Goal: Task Accomplishment & Management: Use online tool/utility

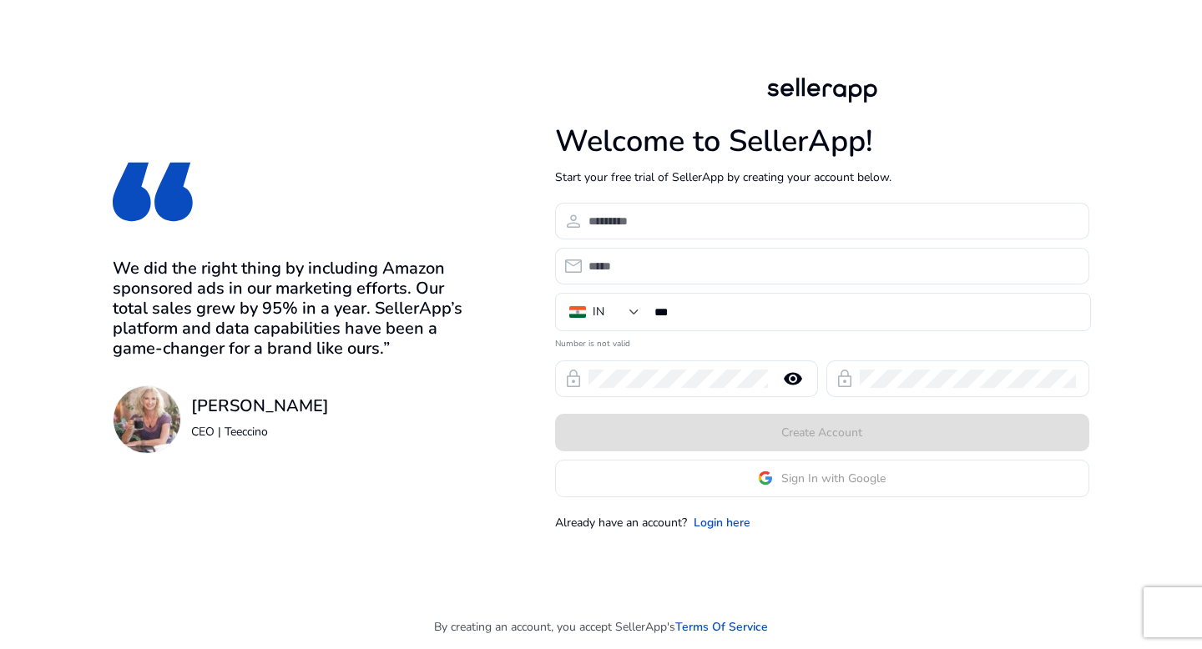
click at [817, 477] on span "Sign In with Google" at bounding box center [833, 479] width 104 height 18
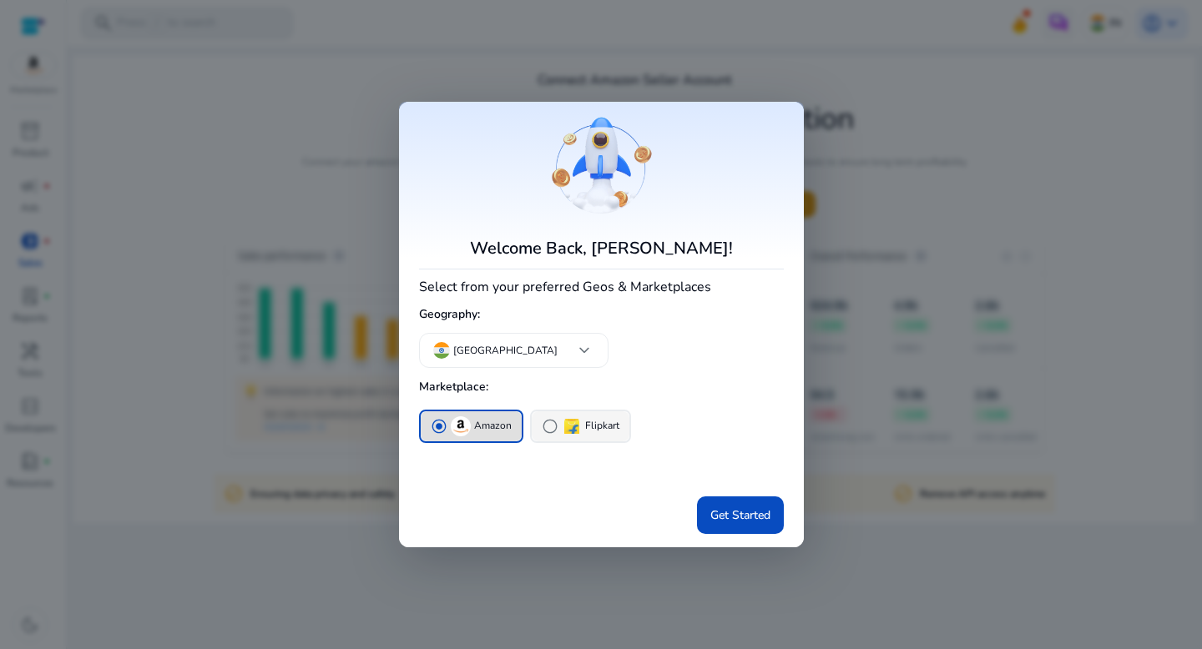
click at [607, 426] on p "Flipkart" at bounding box center [602, 426] width 34 height 18
click at [476, 421] on p "Amazon" at bounding box center [493, 426] width 38 height 18
click at [725, 516] on span "Get Started" at bounding box center [740, 516] width 60 height 18
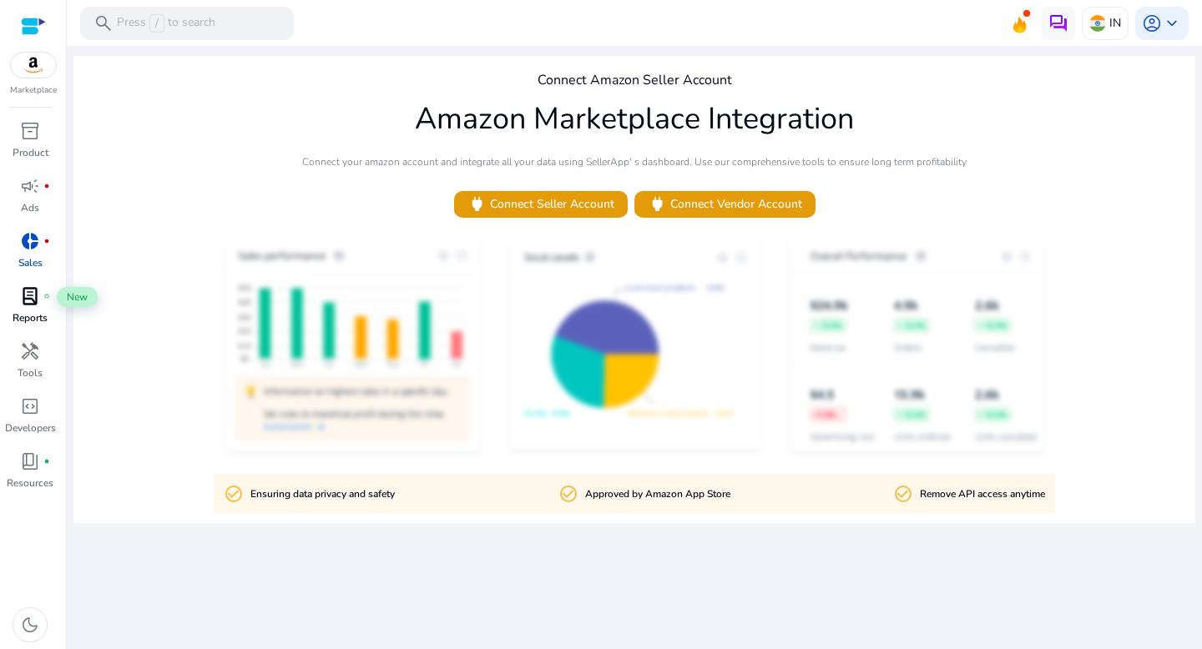
click at [35, 290] on span "lab_profile" at bounding box center [30, 296] width 20 height 20
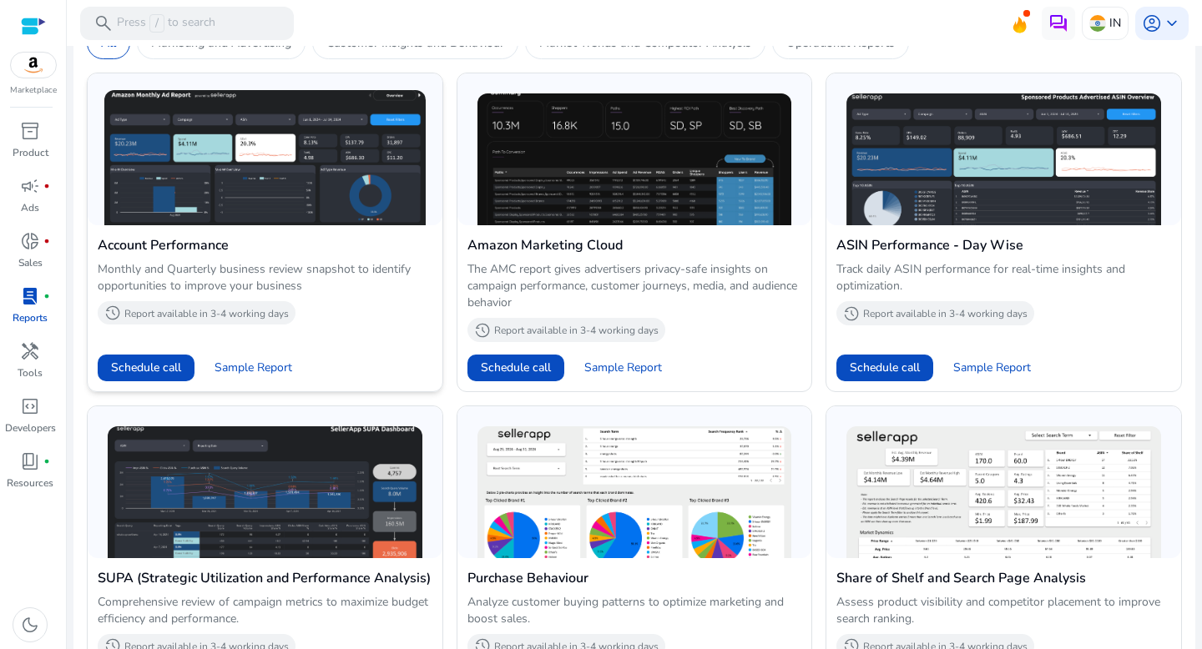
scroll to position [771, 0]
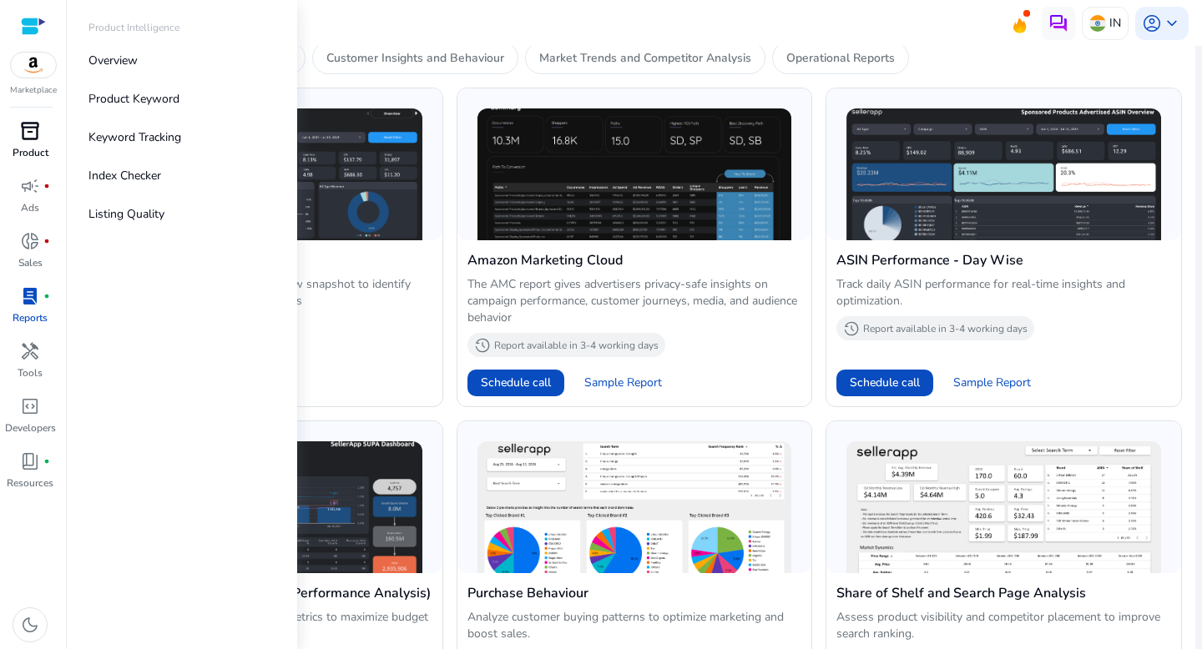
click at [37, 149] on p "Product" at bounding box center [31, 152] width 36 height 15
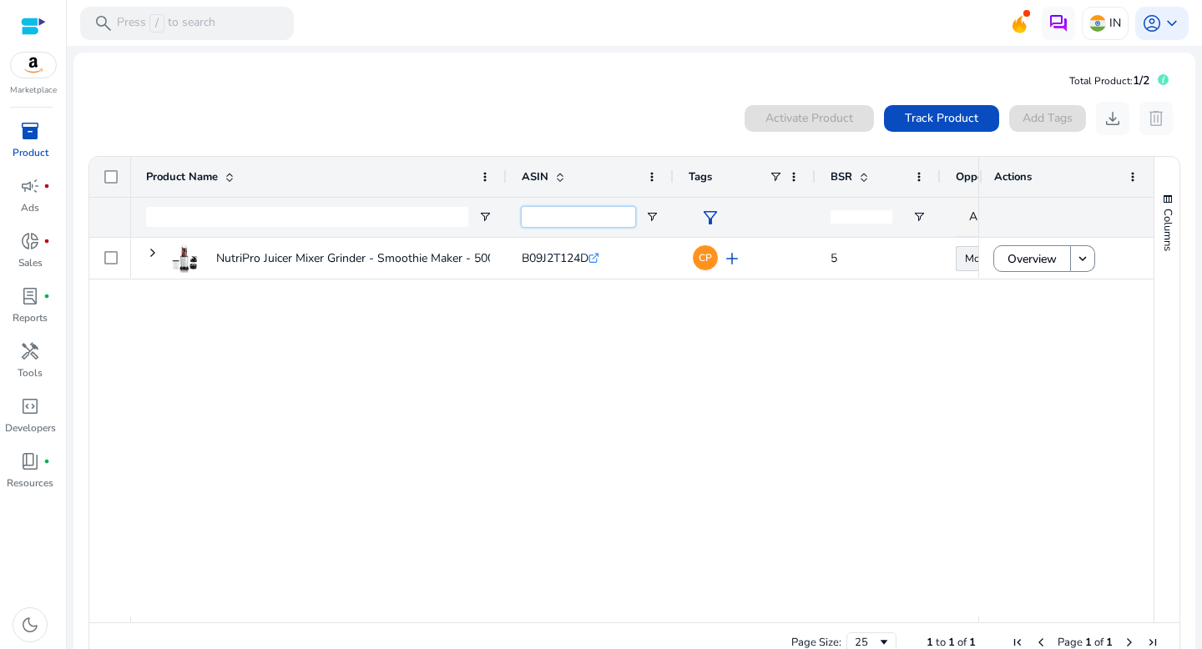
click at [580, 212] on input "ASIN Filter Input" at bounding box center [579, 217] width 114 height 20
click at [439, 209] on input "Product Name Filter Input" at bounding box center [307, 217] width 322 height 20
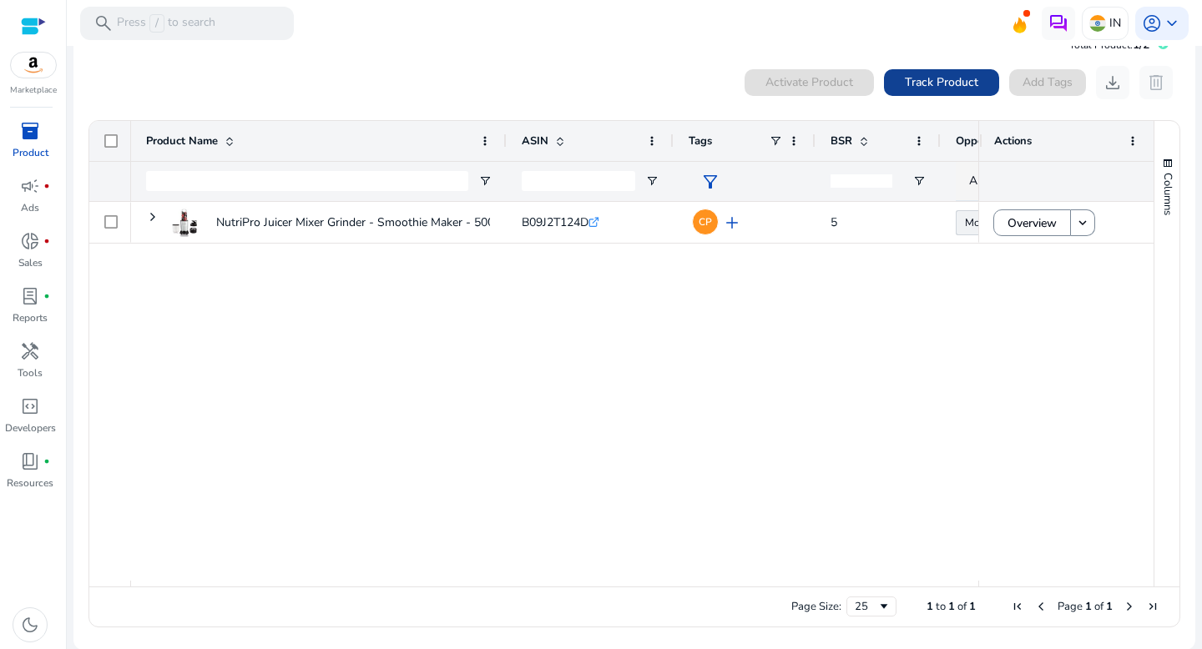
click at [934, 74] on span "Track Product" at bounding box center [941, 82] width 73 height 18
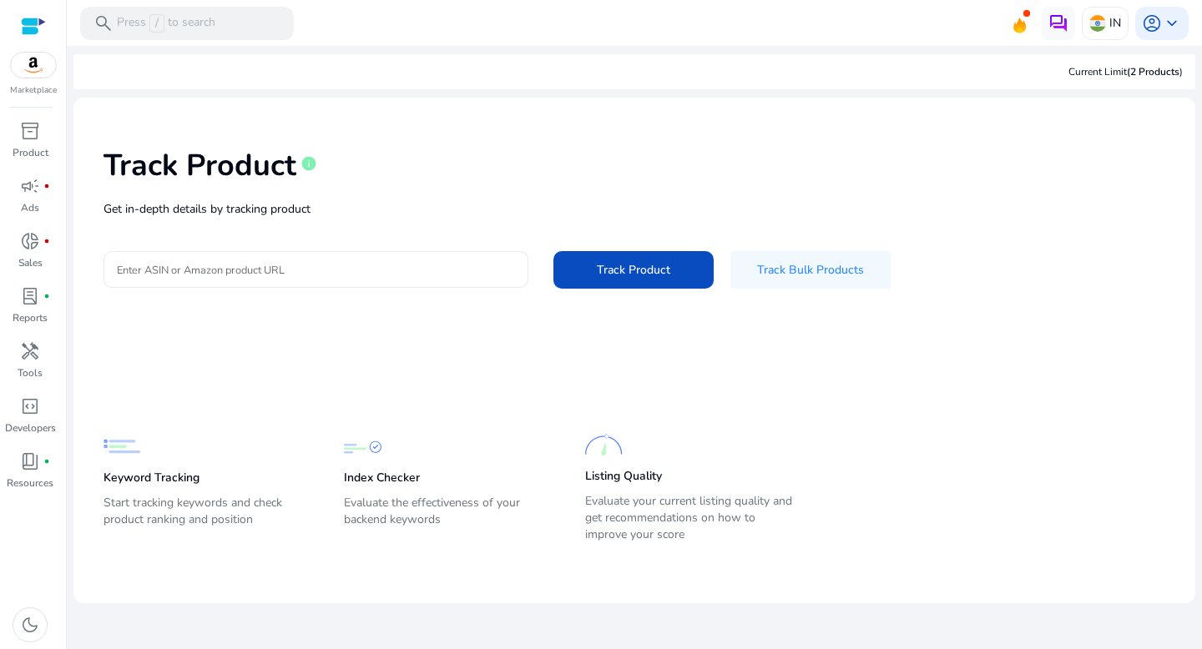
click at [452, 265] on input "Enter ASIN or Amazon product URL" at bounding box center [316, 269] width 398 height 18
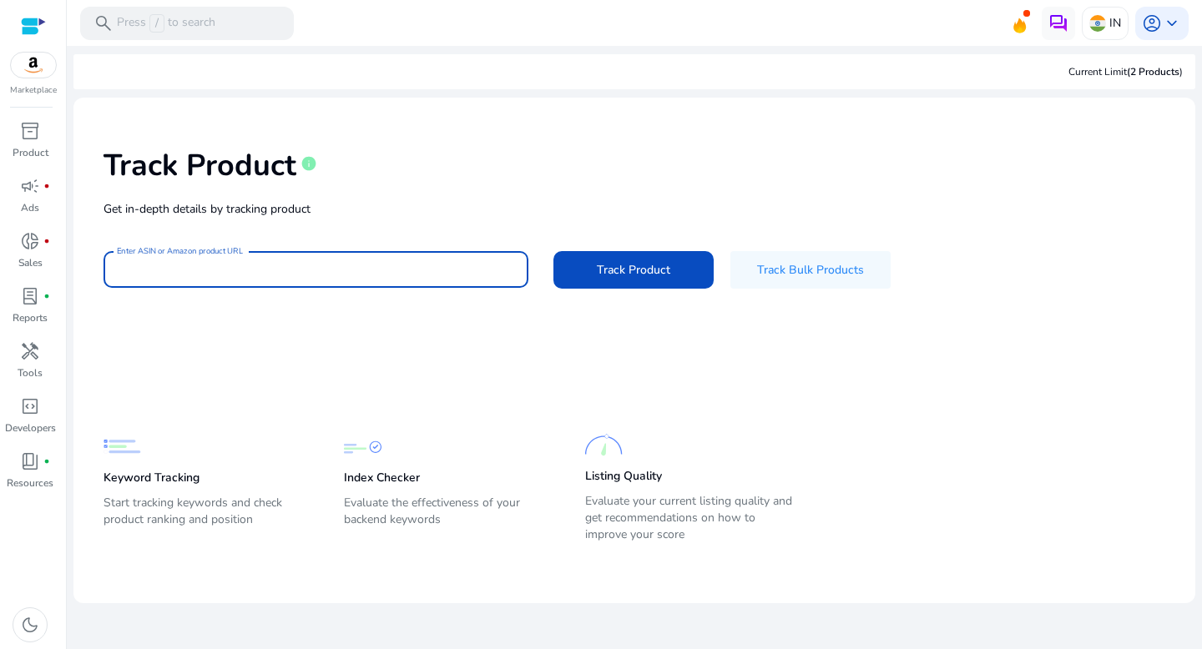
click at [475, 263] on input "Enter ASIN or Amazon product URL" at bounding box center [316, 269] width 398 height 18
paste input "**********"
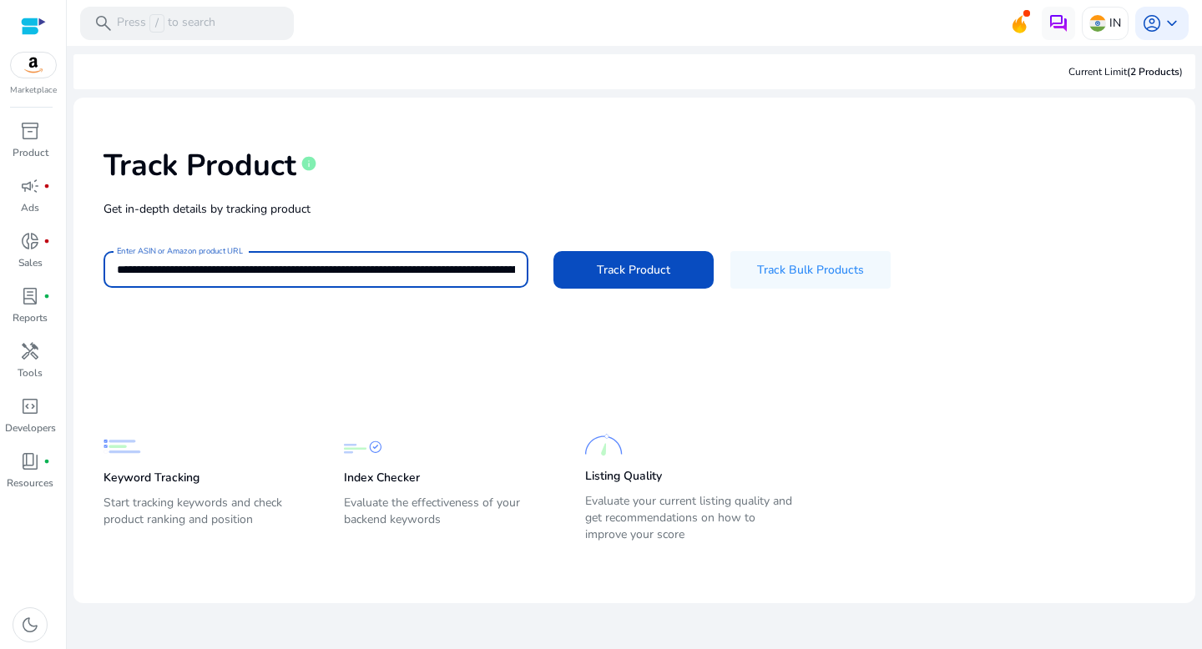
scroll to position [0, 3873]
type input "**********"
click at [630, 262] on span "Track Product" at bounding box center [633, 270] width 73 height 18
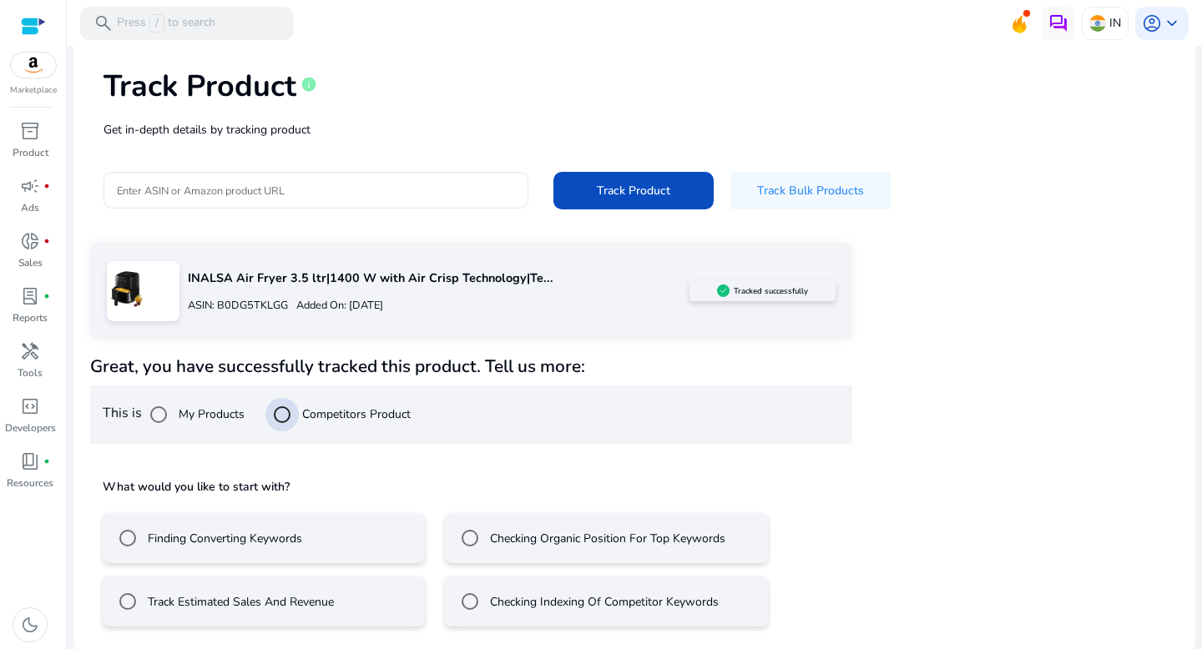
scroll to position [82, 0]
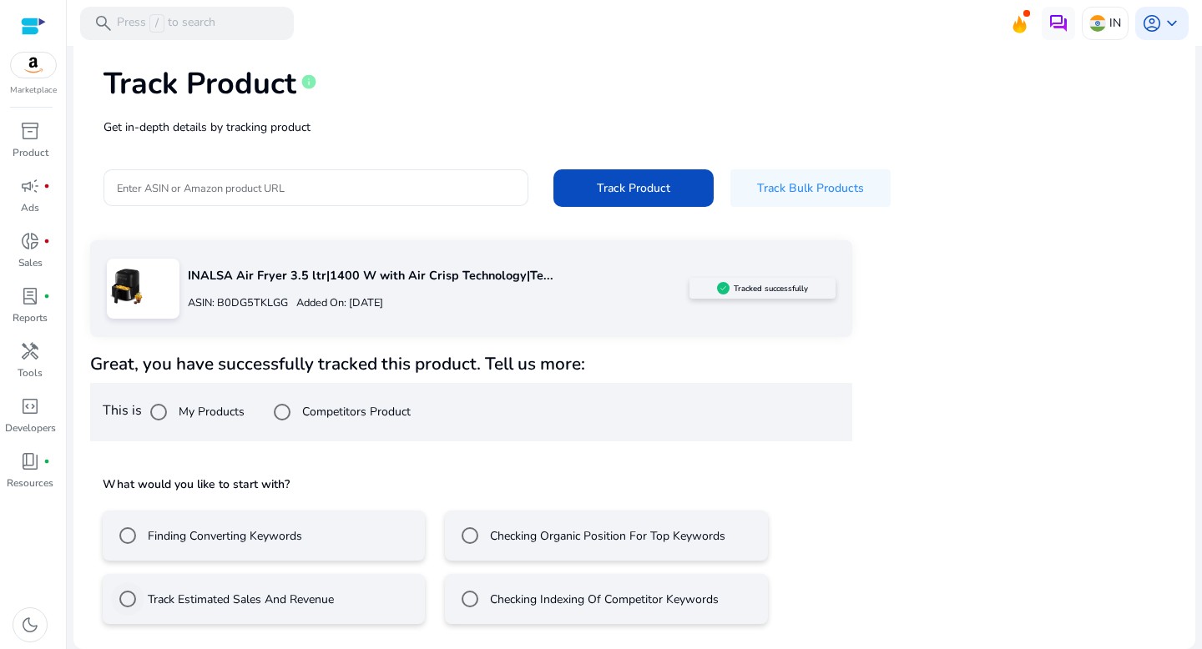
click at [332, 600] on label "Track Estimated Sales And Revenue" at bounding box center [239, 600] width 190 height 18
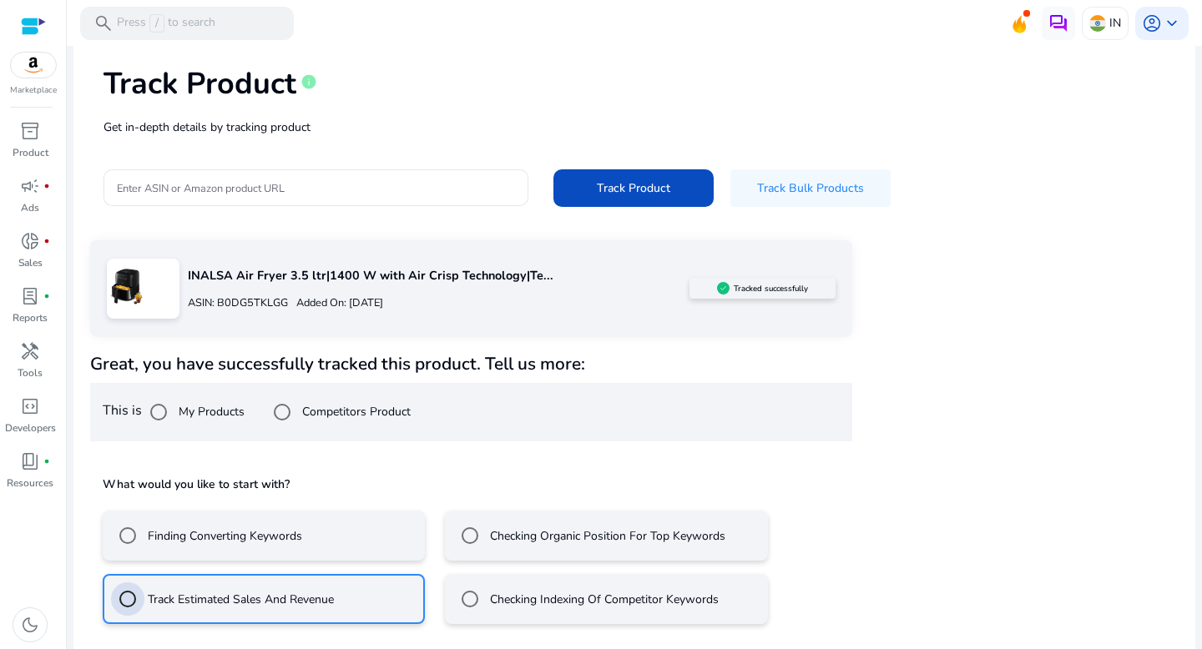
scroll to position [156, 0]
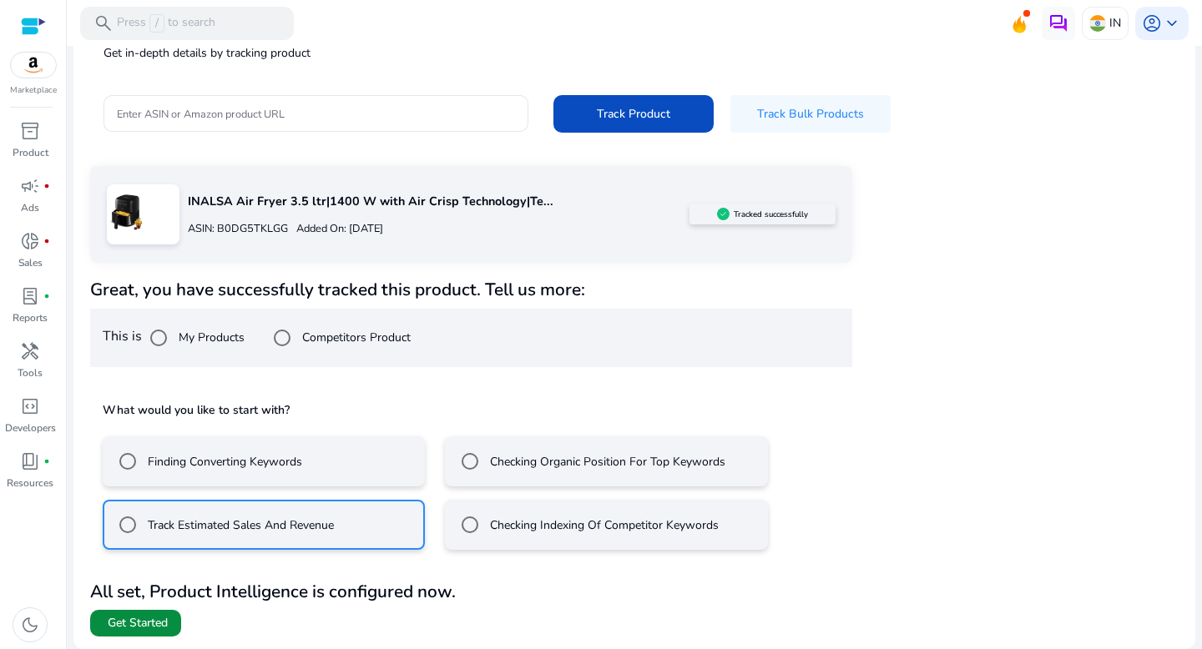
click at [149, 626] on span "Get Started" at bounding box center [138, 623] width 60 height 17
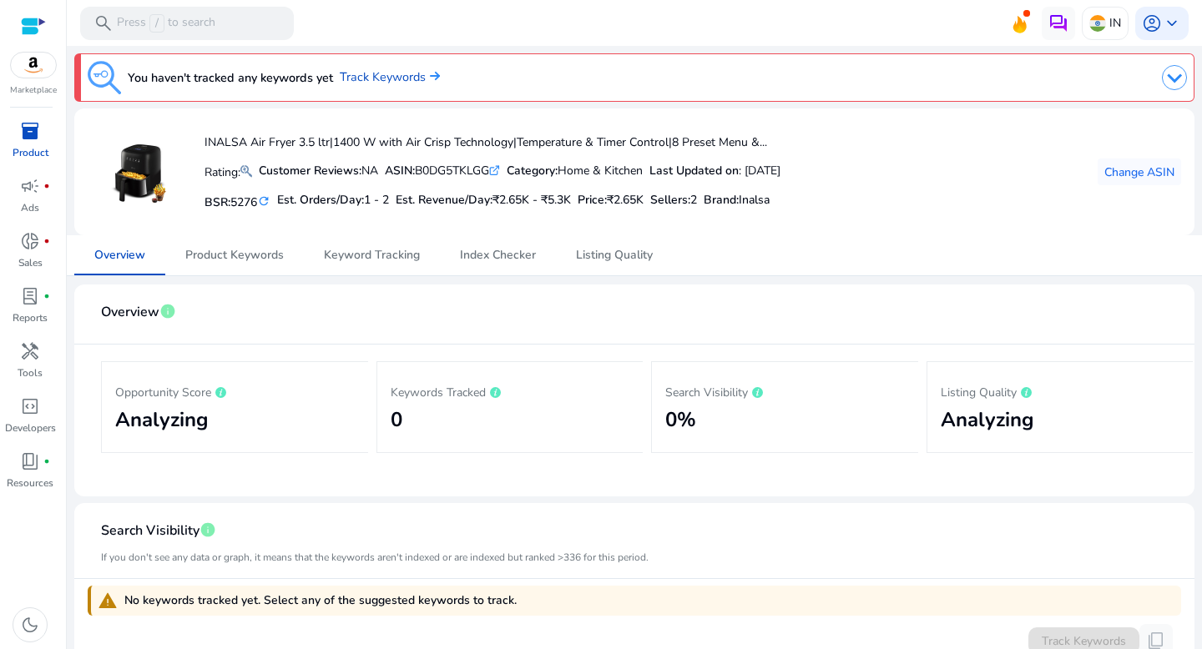
click at [445, 407] on div "Keywords Tracked 0" at bounding box center [511, 407] width 240 height 63
click at [377, 78] on link "Track Keywords" at bounding box center [390, 77] width 100 height 18
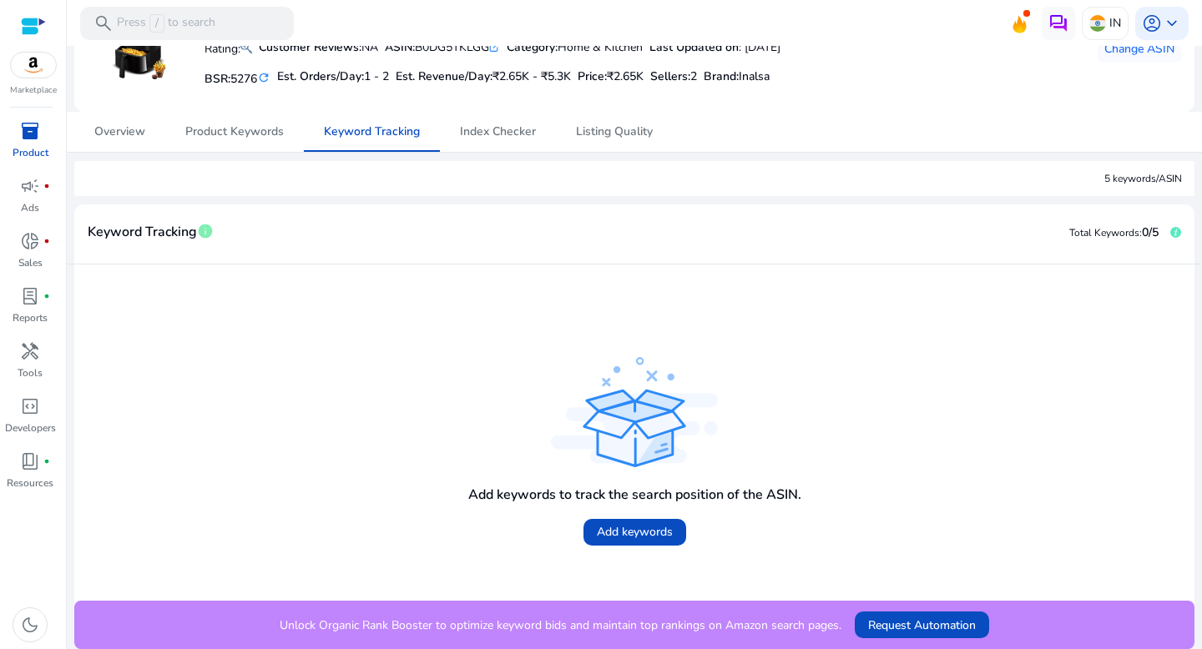
scroll to position [123, 0]
click at [649, 532] on span "Add keywords" at bounding box center [635, 533] width 76 height 18
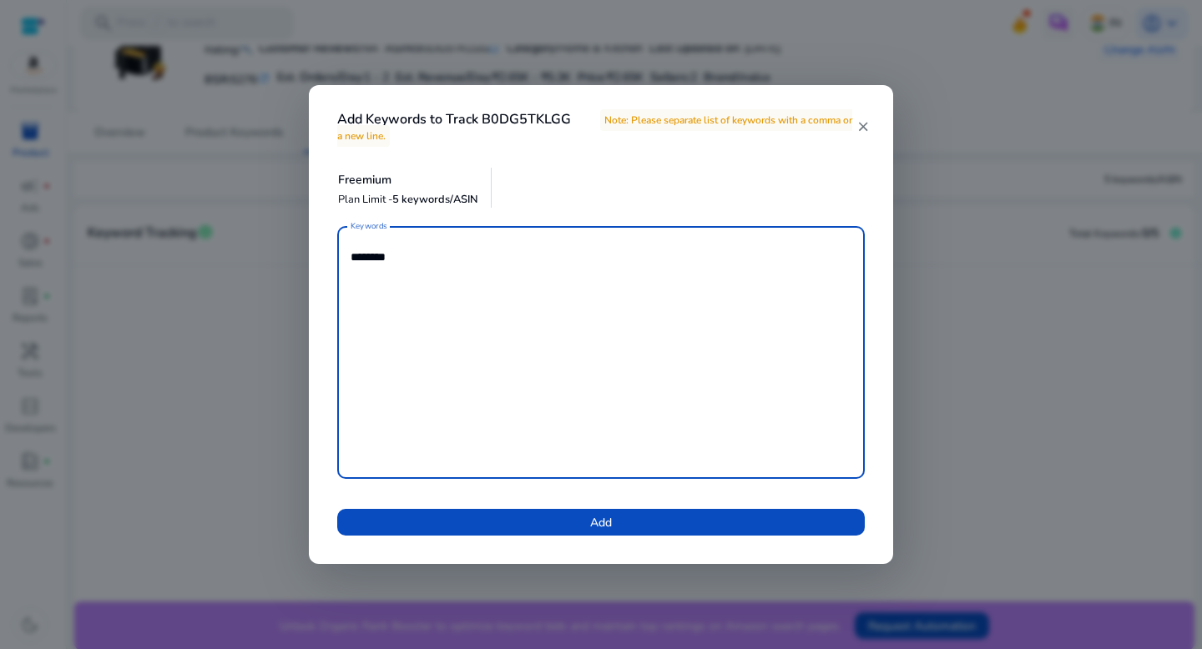
type textarea "*********"
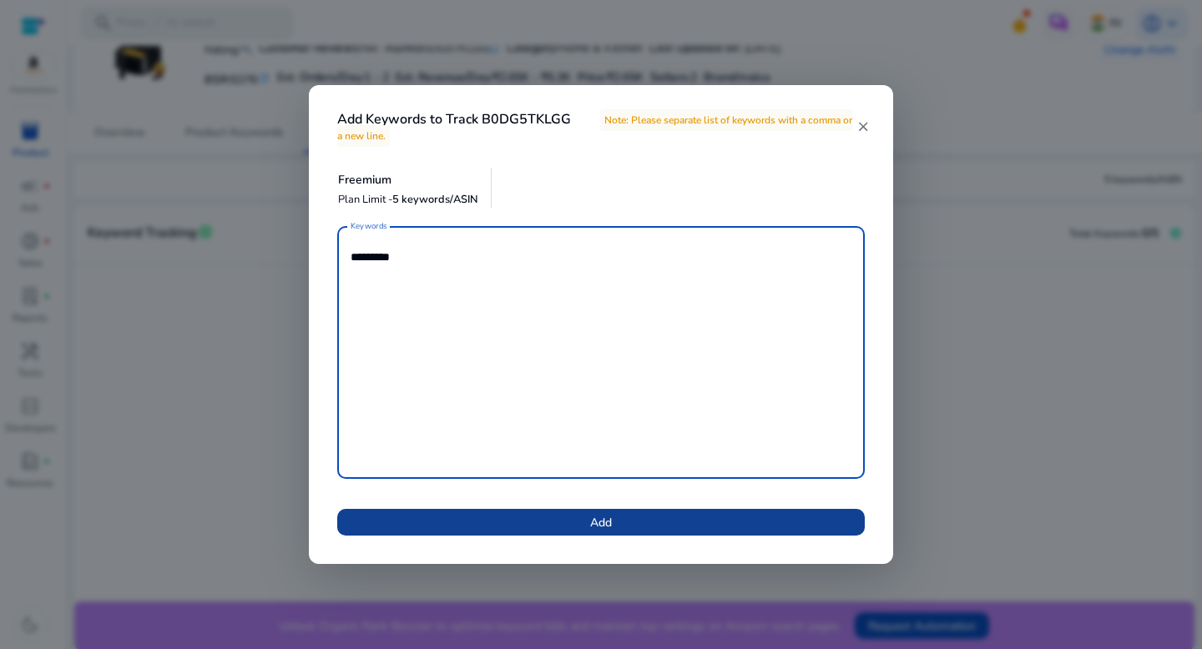
click at [662, 526] on span at bounding box center [601, 523] width 528 height 40
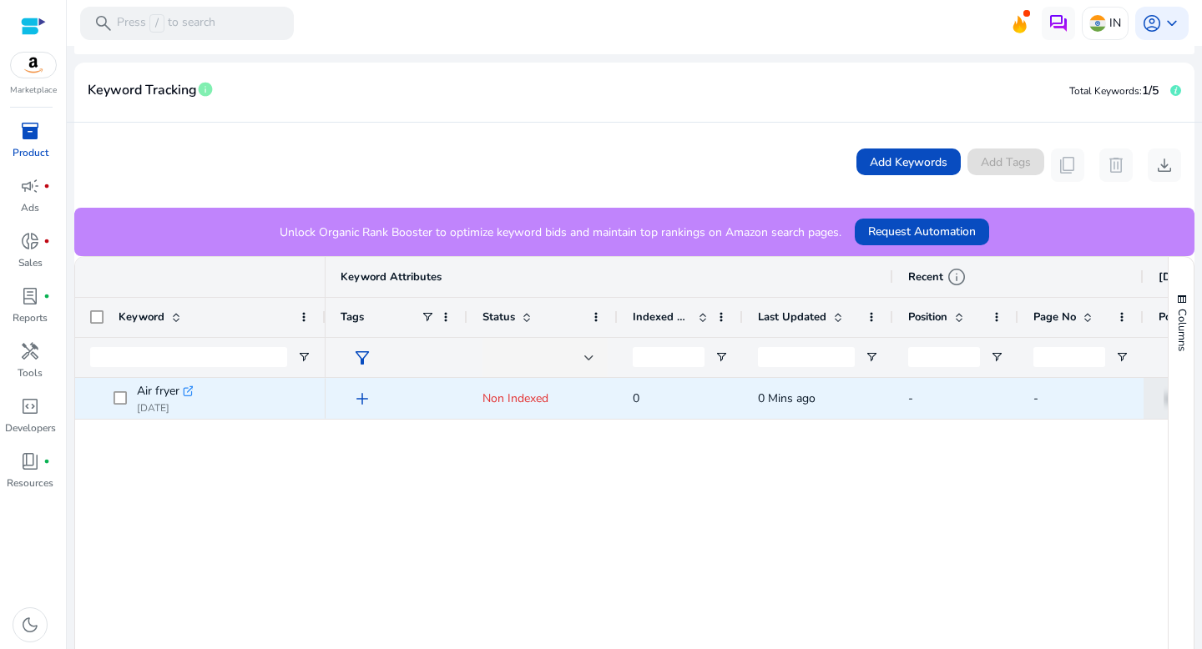
scroll to position [295, 0]
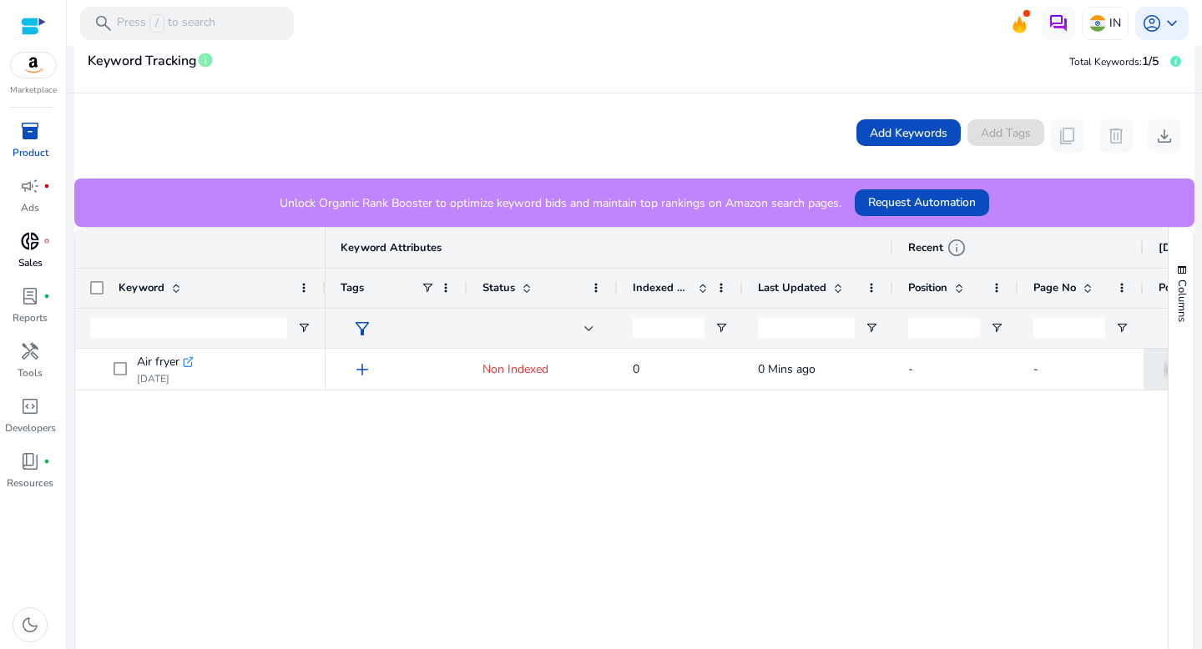
click at [47, 256] on link "donut_small fiber_manual_record Sales" at bounding box center [30, 255] width 60 height 55
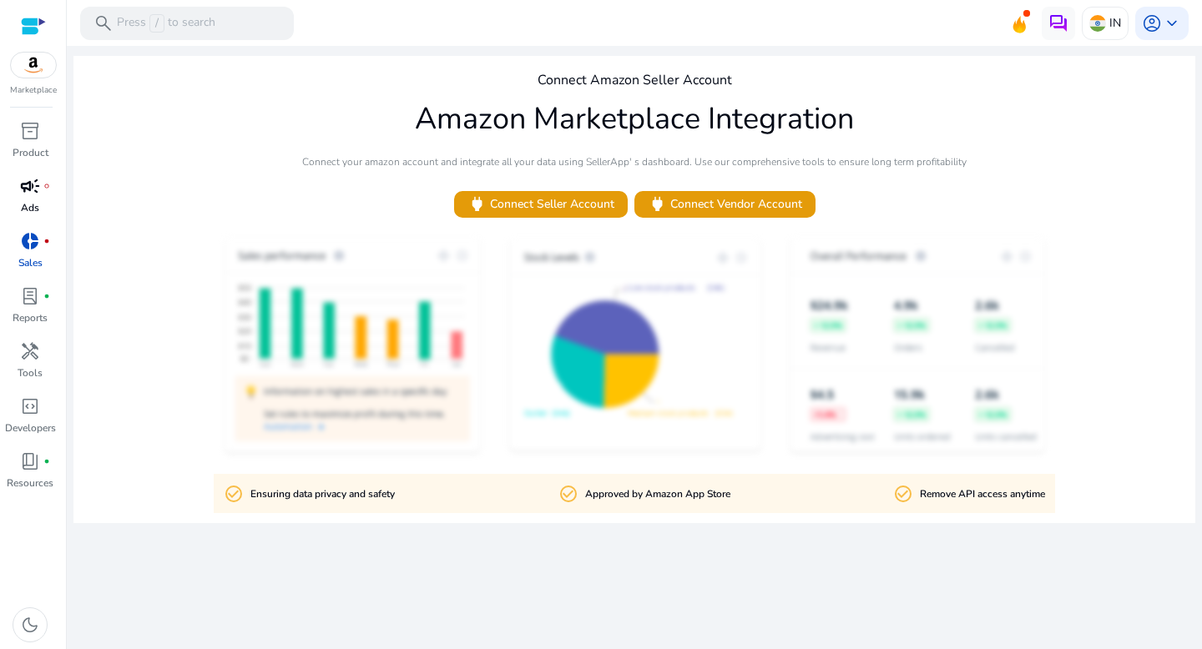
click at [27, 198] on div "campaign fiber_manual_record" at bounding box center [30, 186] width 47 height 27
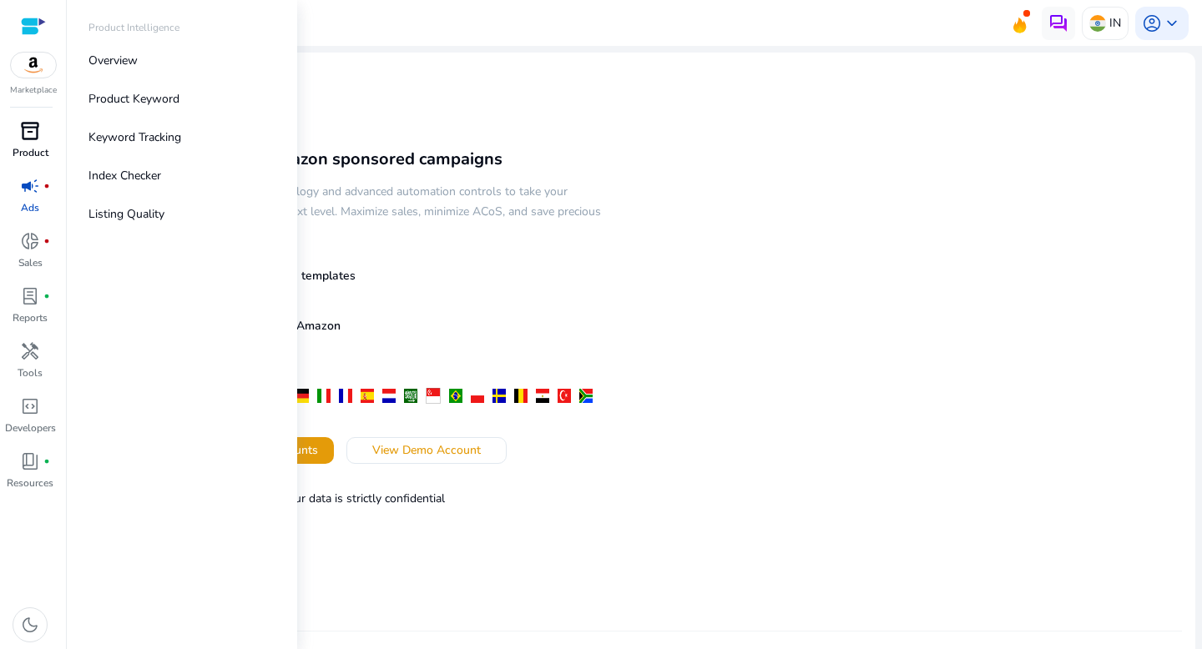
click at [24, 157] on p "Product" at bounding box center [31, 152] width 36 height 15
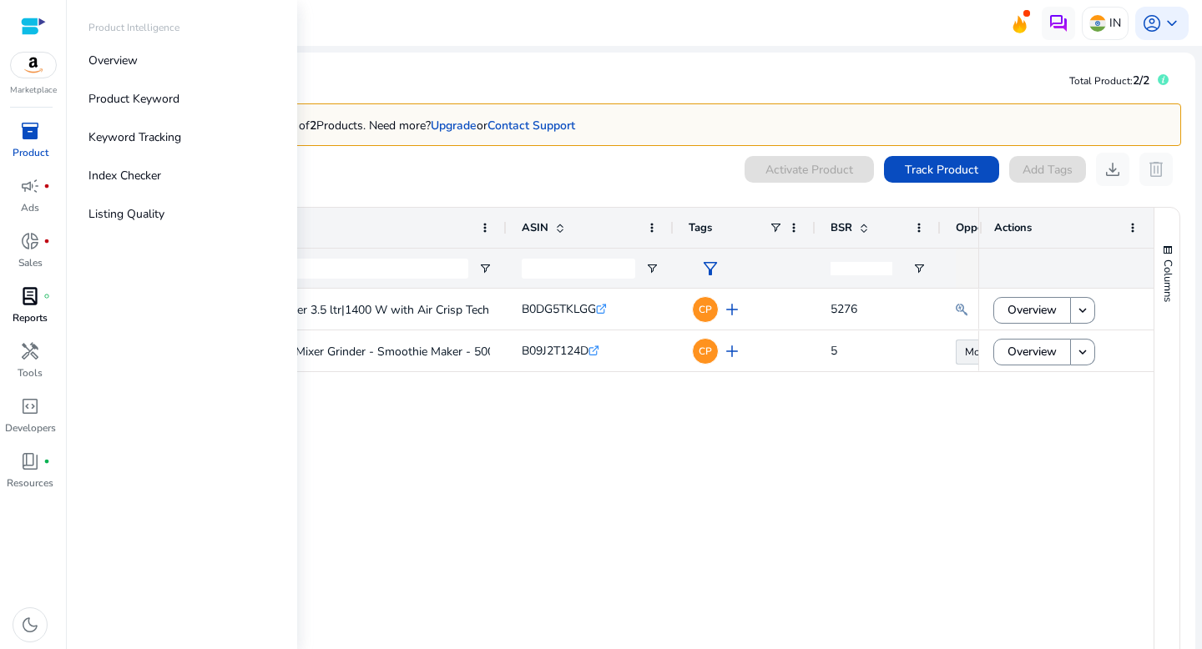
click at [30, 301] on span "lab_profile" at bounding box center [30, 296] width 20 height 20
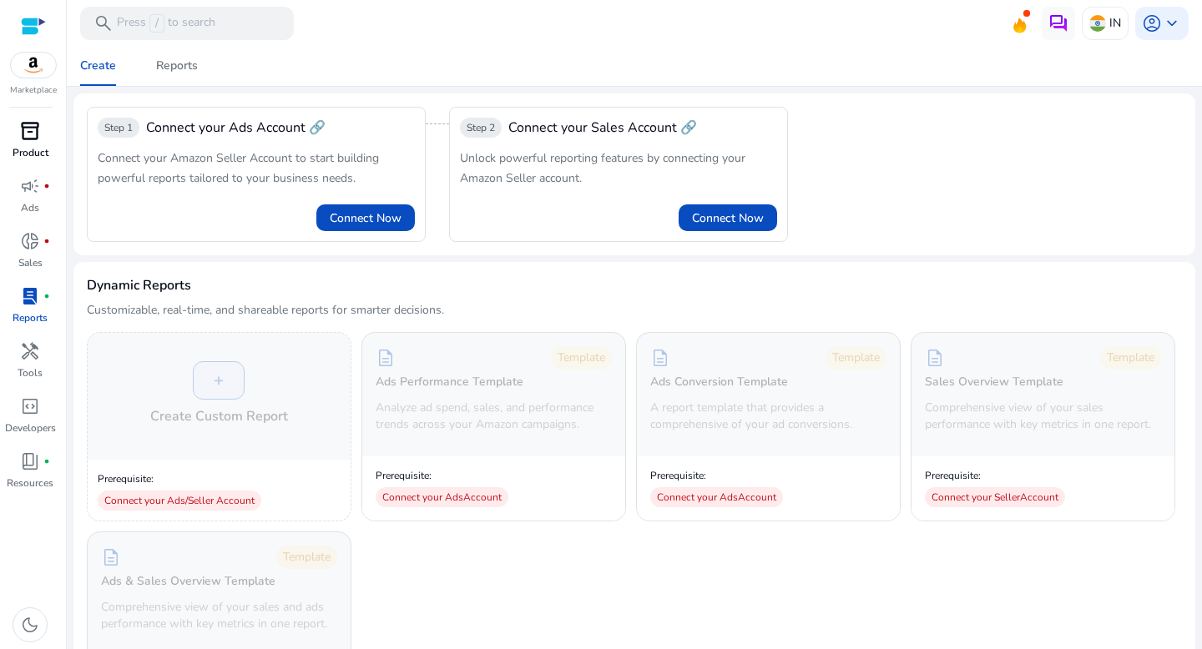
click at [38, 159] on p "Product" at bounding box center [31, 152] width 36 height 15
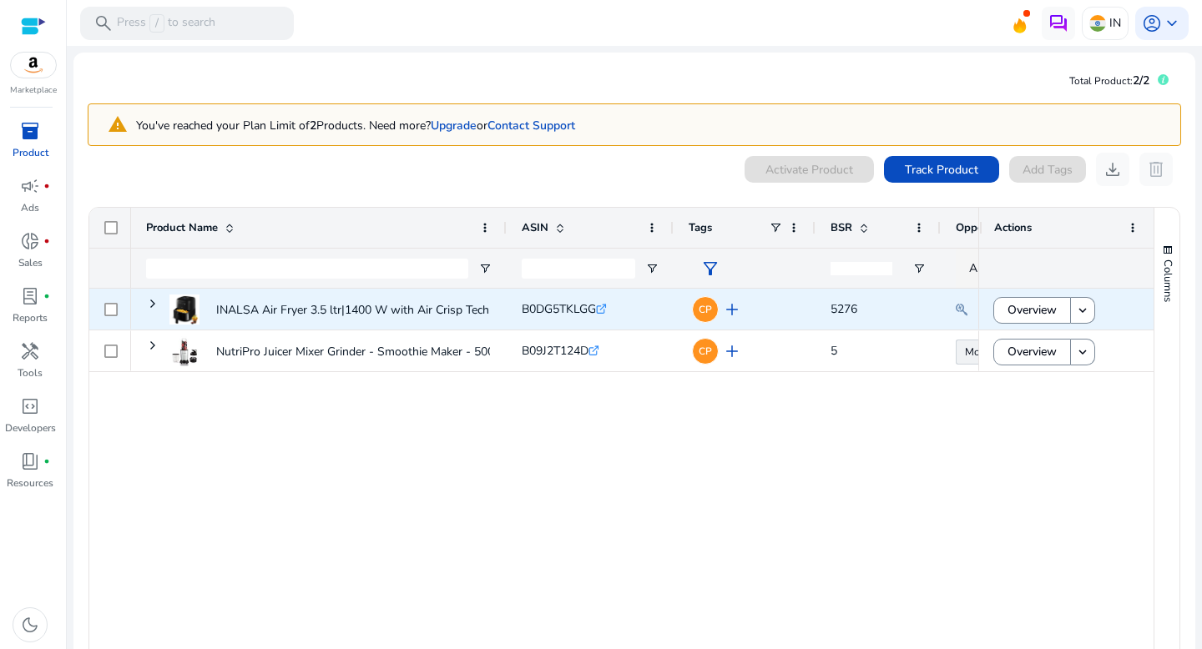
click at [118, 310] on div at bounding box center [110, 309] width 42 height 41
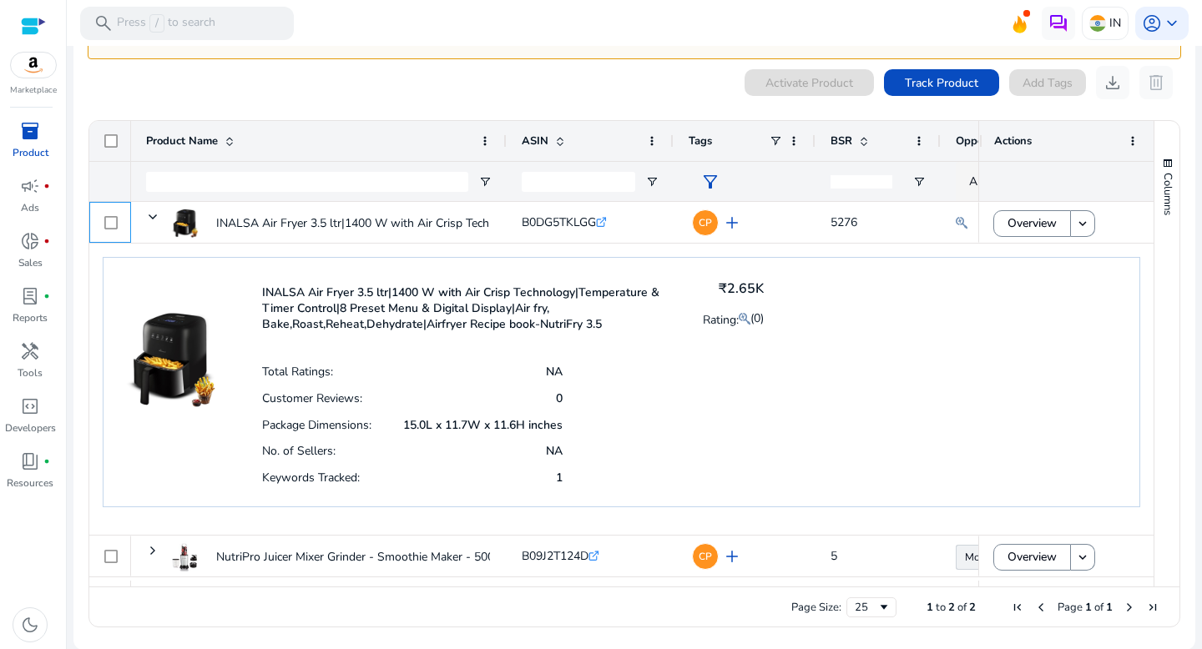
scroll to position [85, 0]
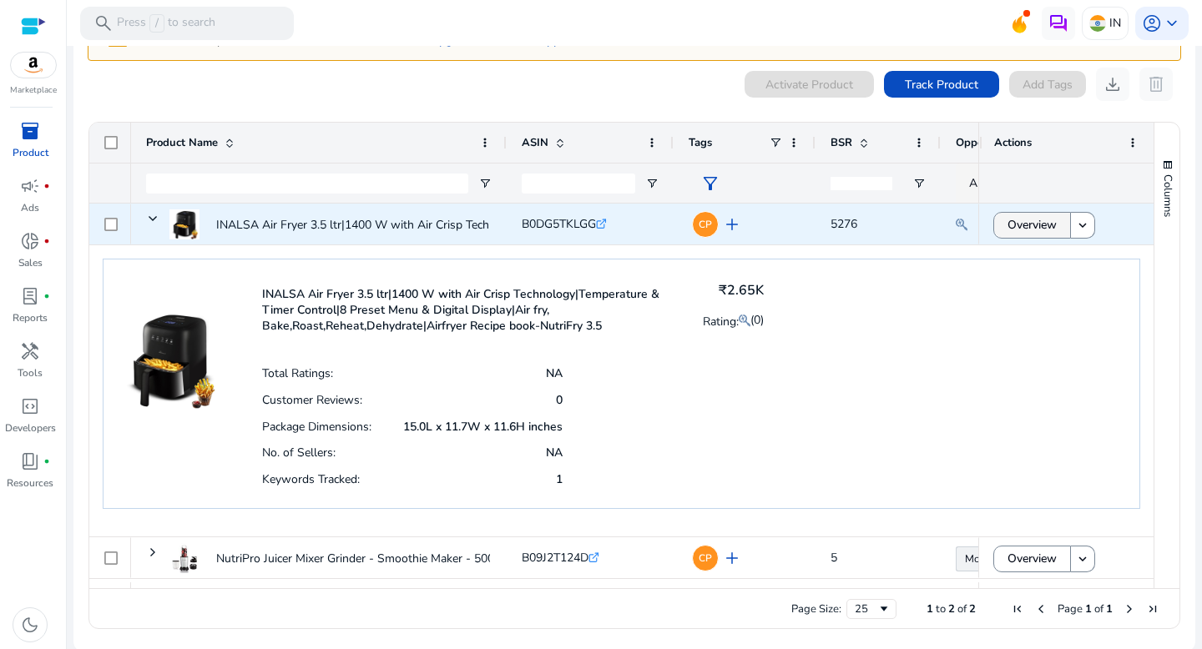
click at [1031, 223] on span "Overview" at bounding box center [1032, 225] width 49 height 34
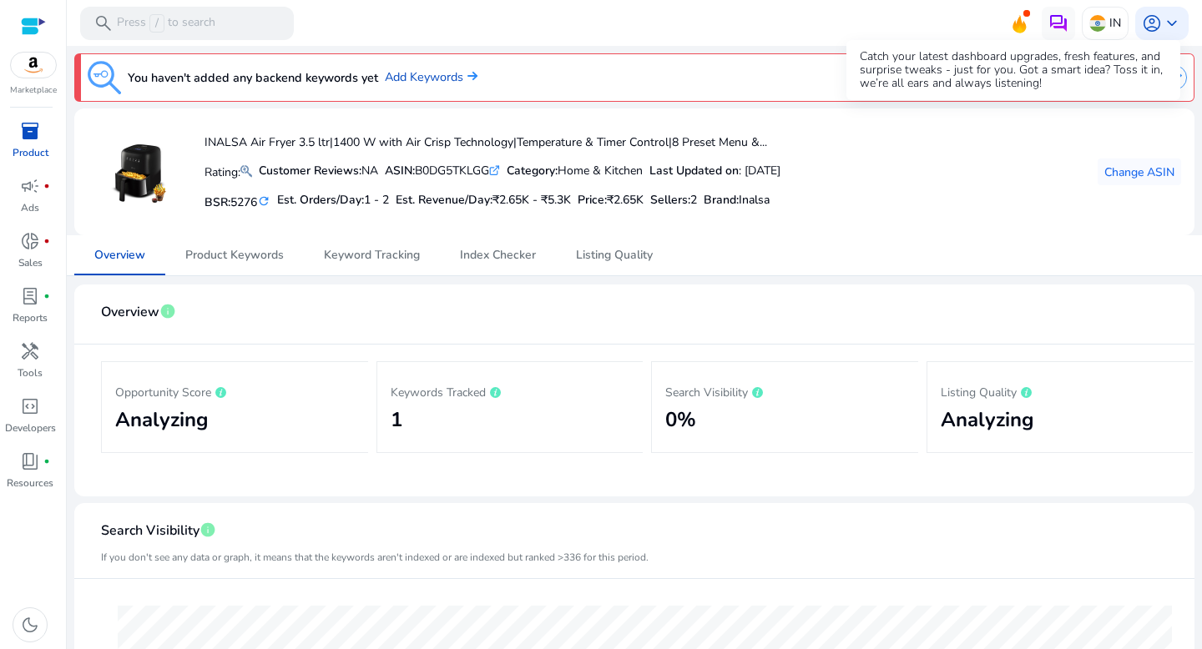
click at [1018, 29] on icon at bounding box center [1019, 25] width 13 height 18
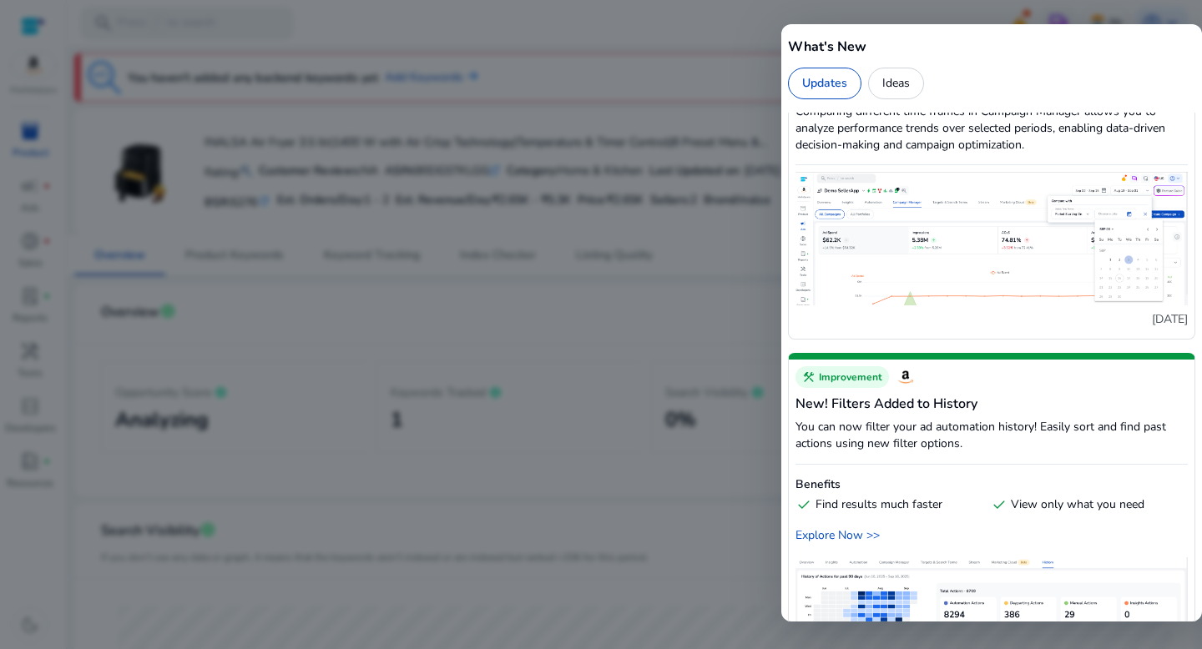
scroll to position [2792, 0]
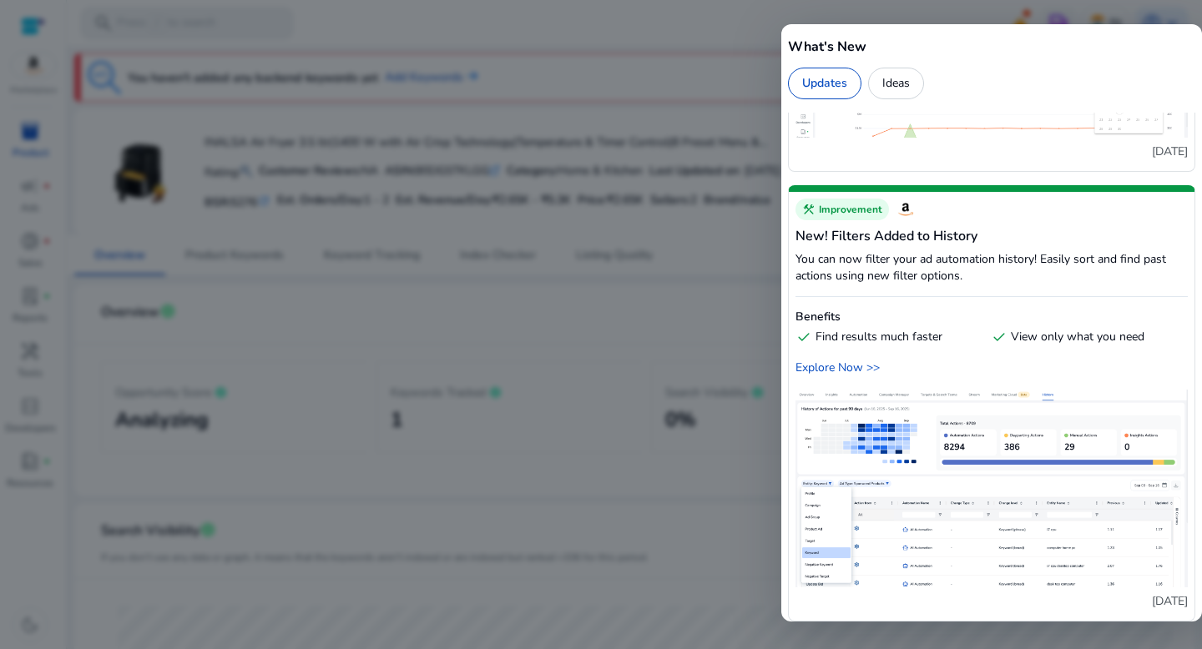
click at [626, 257] on div at bounding box center [601, 324] width 1202 height 649
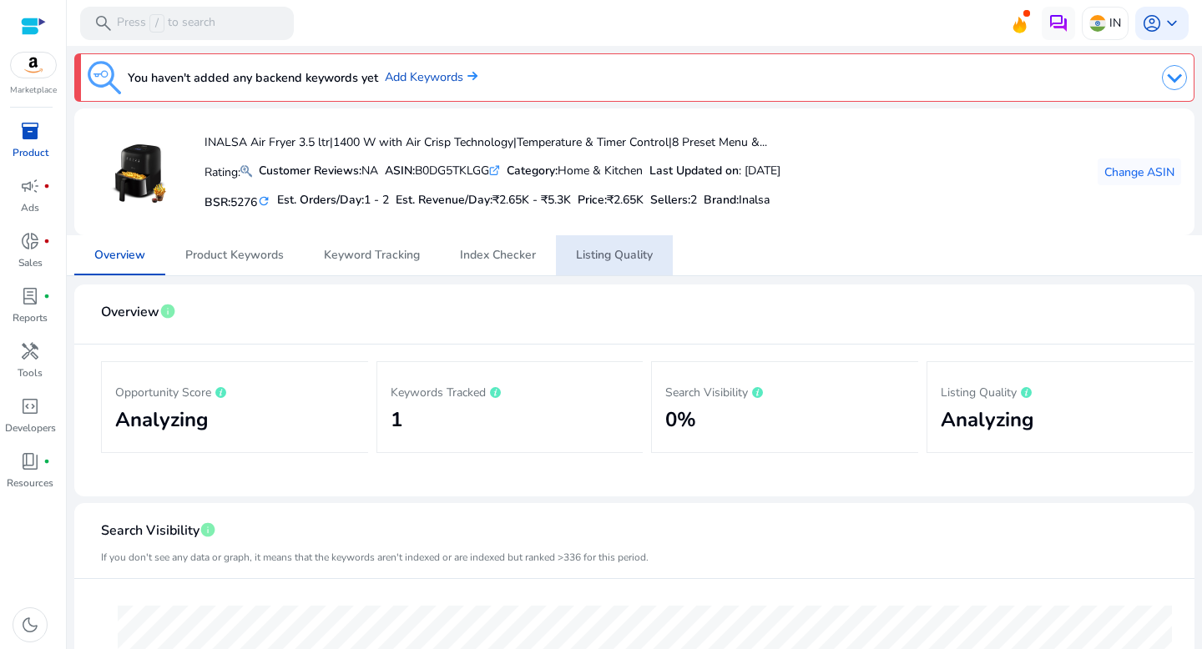
click at [626, 257] on span "Listing Quality" at bounding box center [614, 256] width 77 height 12
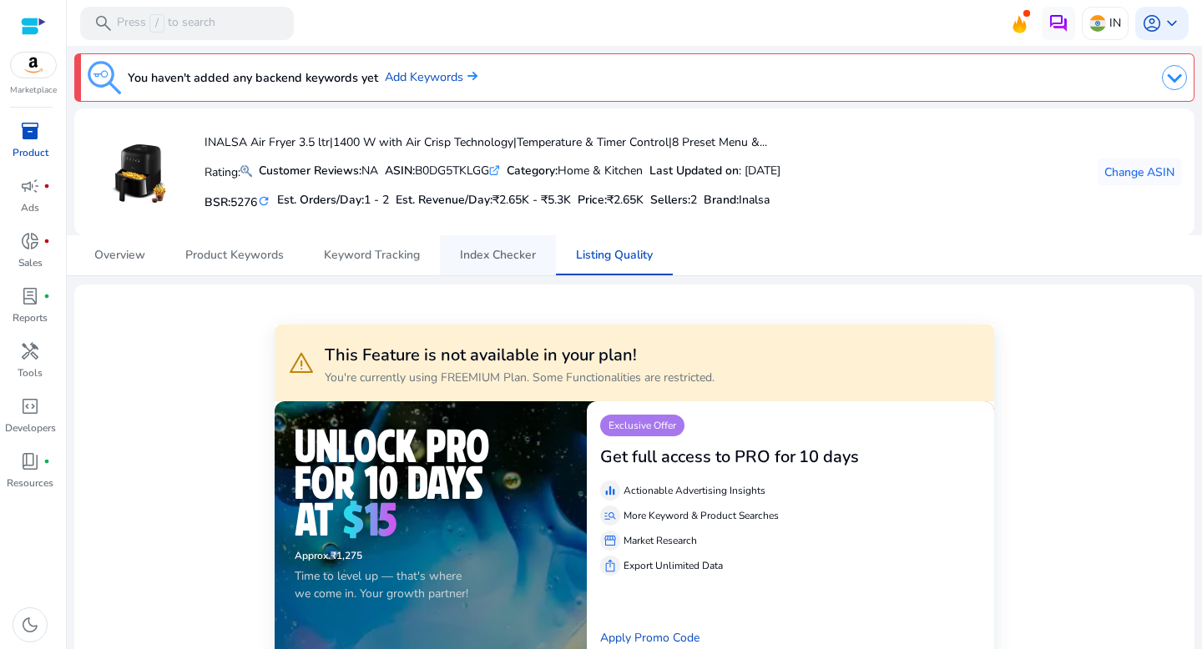
click at [488, 242] on span "Index Checker" at bounding box center [498, 255] width 76 height 40
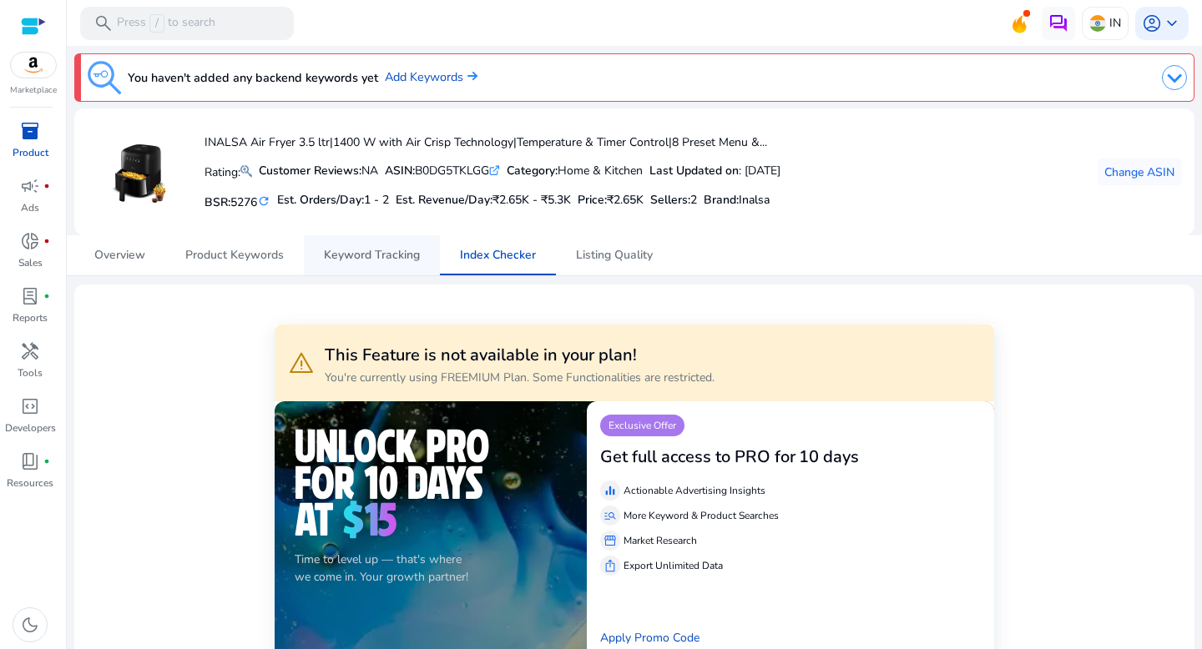
click at [401, 250] on span "Keyword Tracking" at bounding box center [372, 256] width 96 height 12
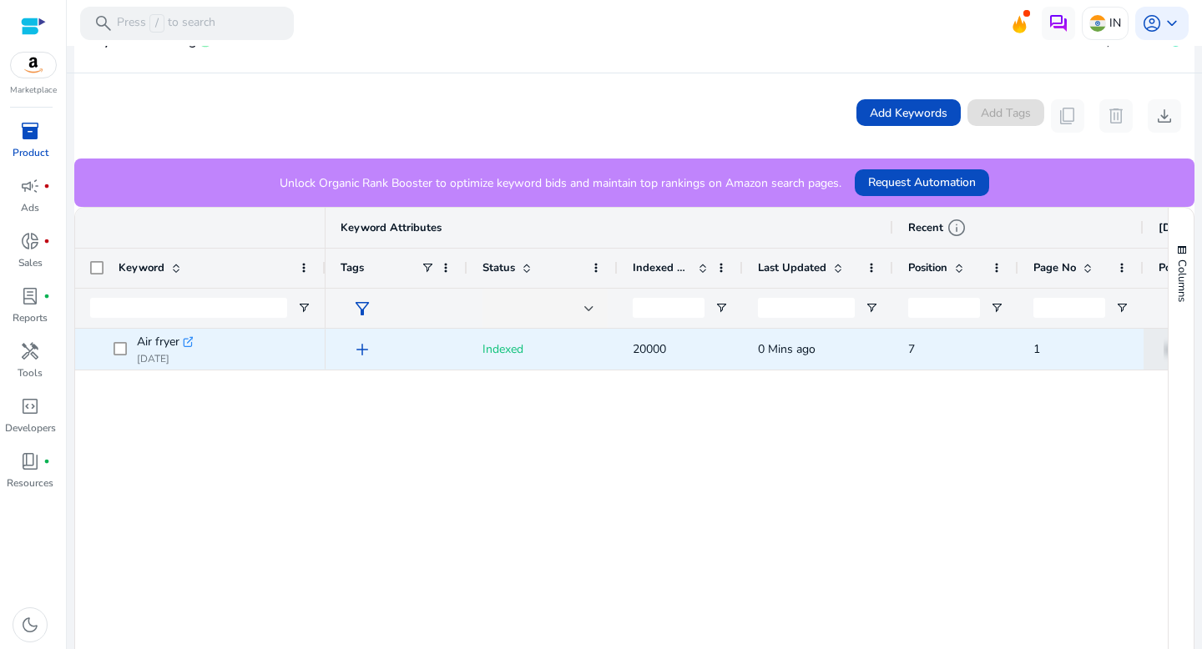
scroll to position [312, 0]
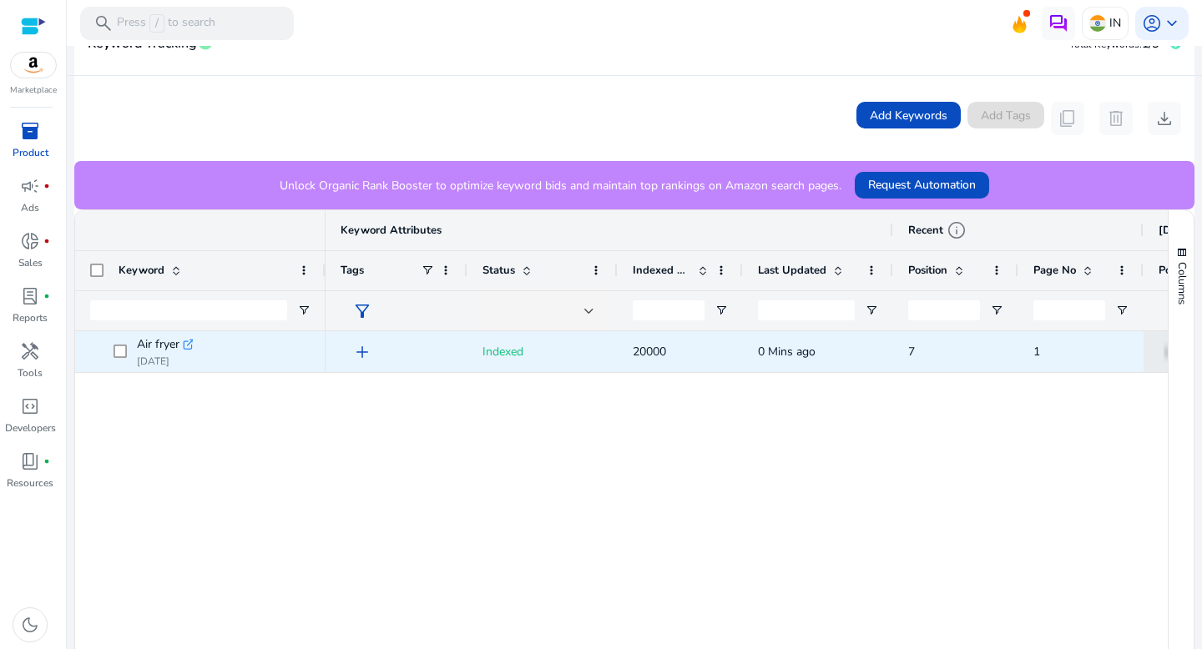
click at [130, 362] on span at bounding box center [125, 352] width 23 height 34
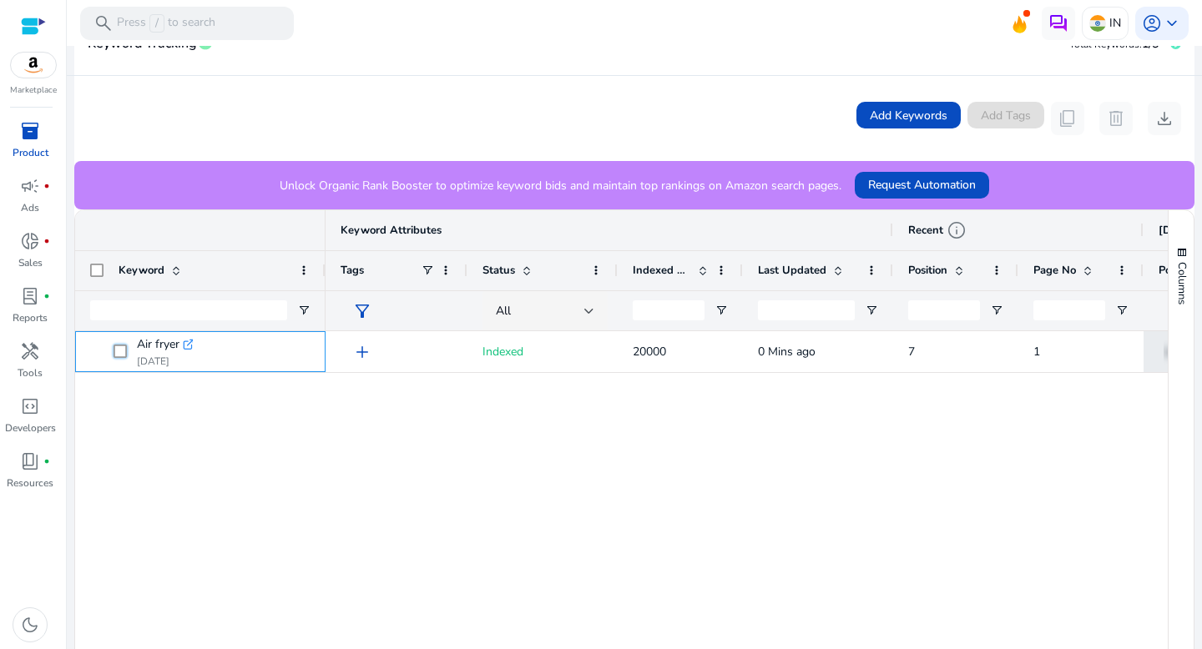
scroll to position [0, 0]
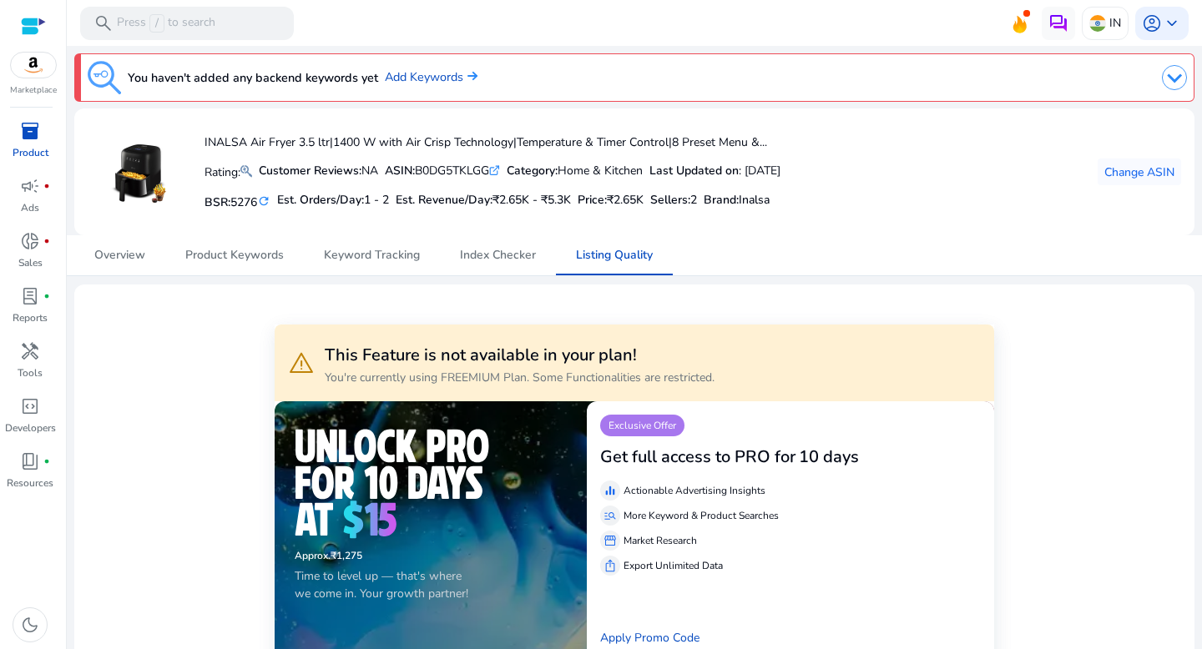
click at [996, 135] on div "INALSA Air Fryer 3.5 ltr|1400 W with Air Crisp Technology|Temperature & Timer C…" at bounding box center [635, 172] width 1094 height 100
click at [1150, 179] on span "Change ASIN" at bounding box center [1139, 173] width 70 height 18
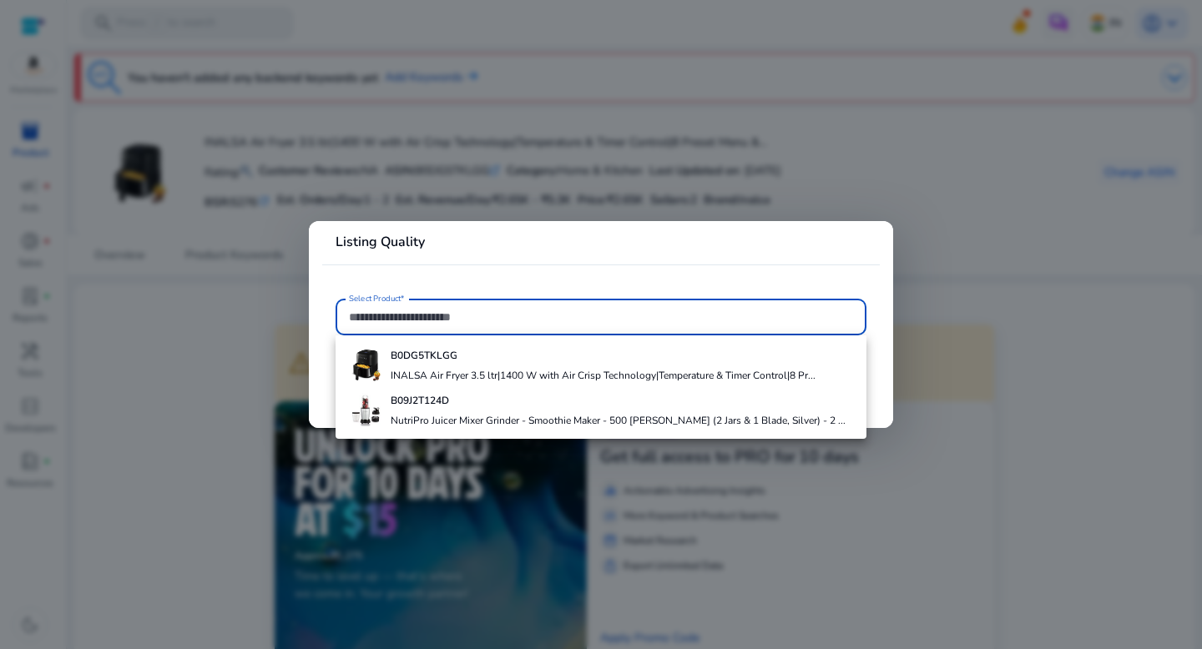
paste input "**********"
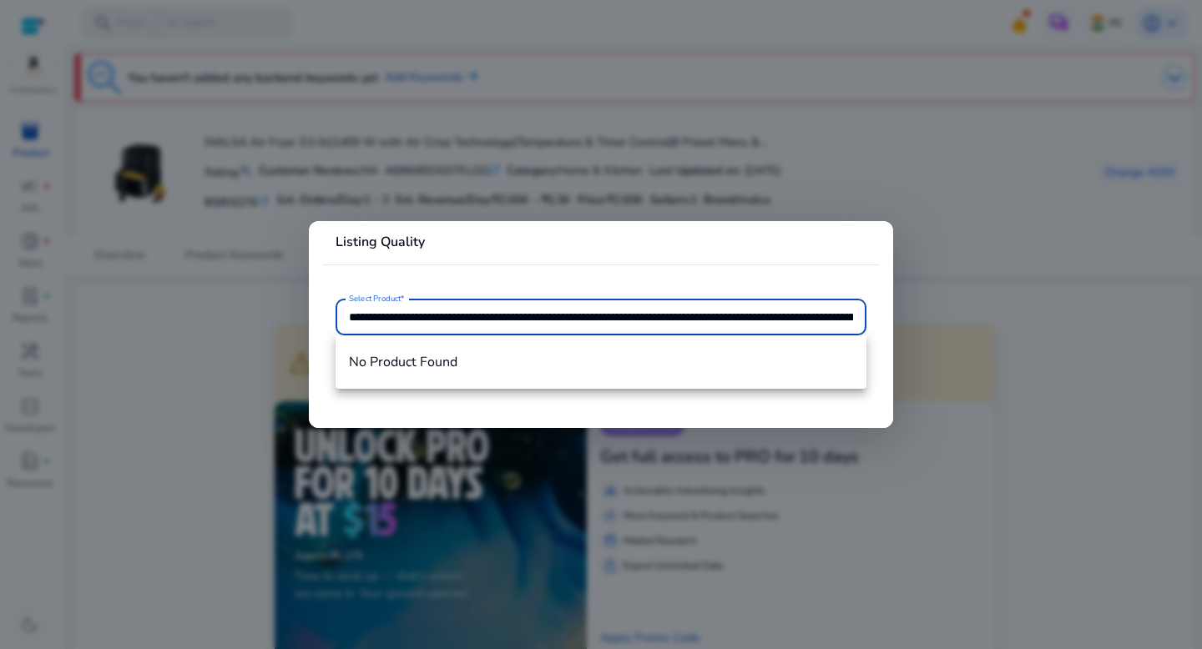
scroll to position [0, 3345]
type input "**********"
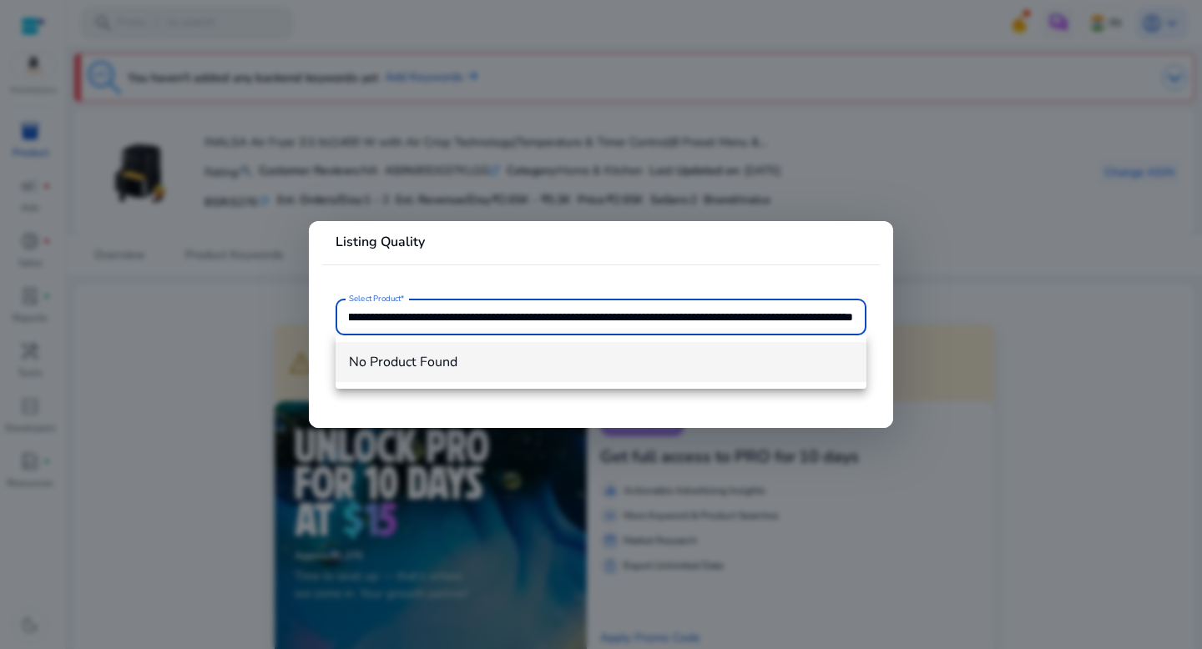
click at [544, 358] on span "No Product Found" at bounding box center [601, 362] width 504 height 18
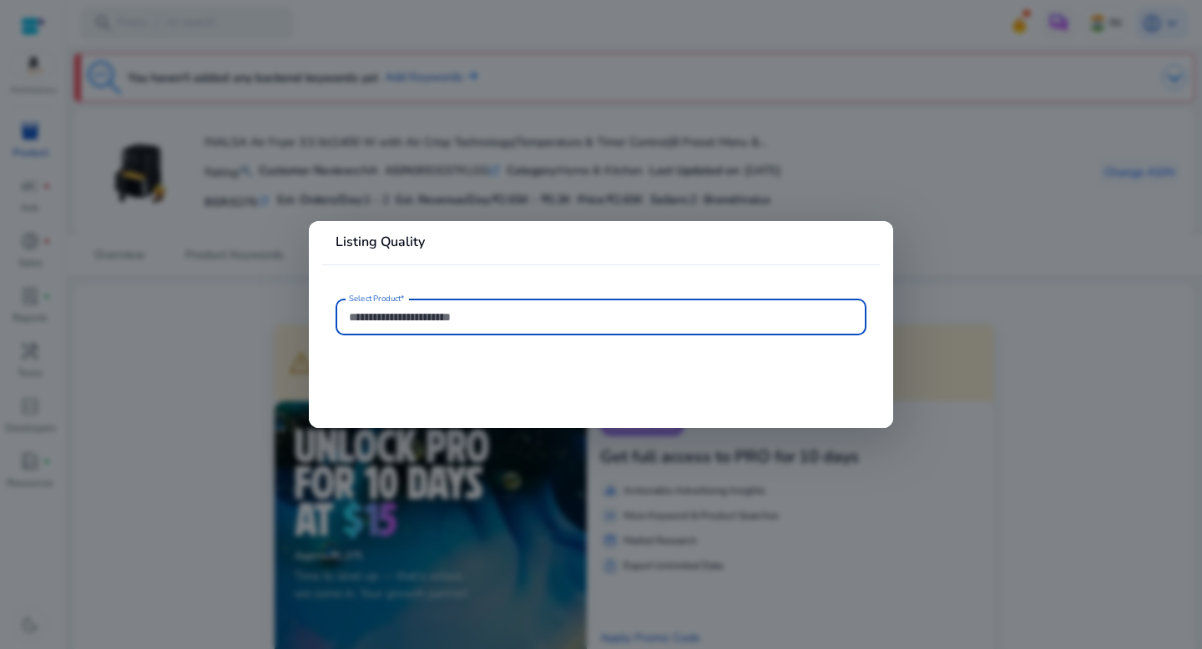
click at [559, 316] on input "Select Product*" at bounding box center [601, 317] width 504 height 18
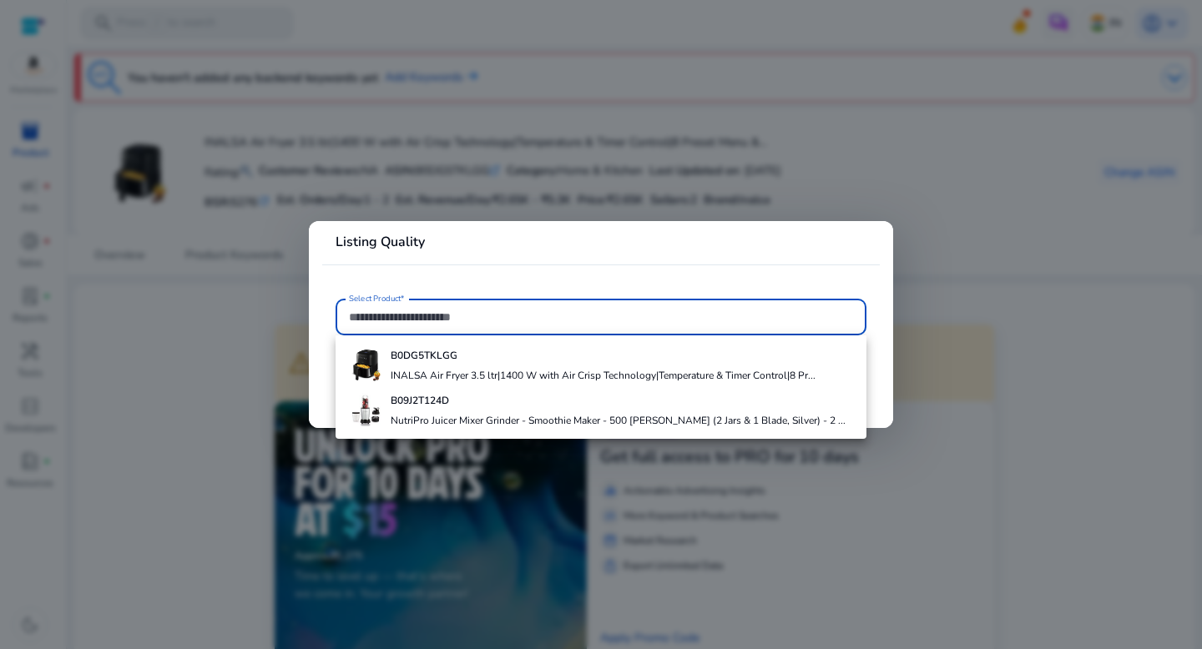
paste input "**********"
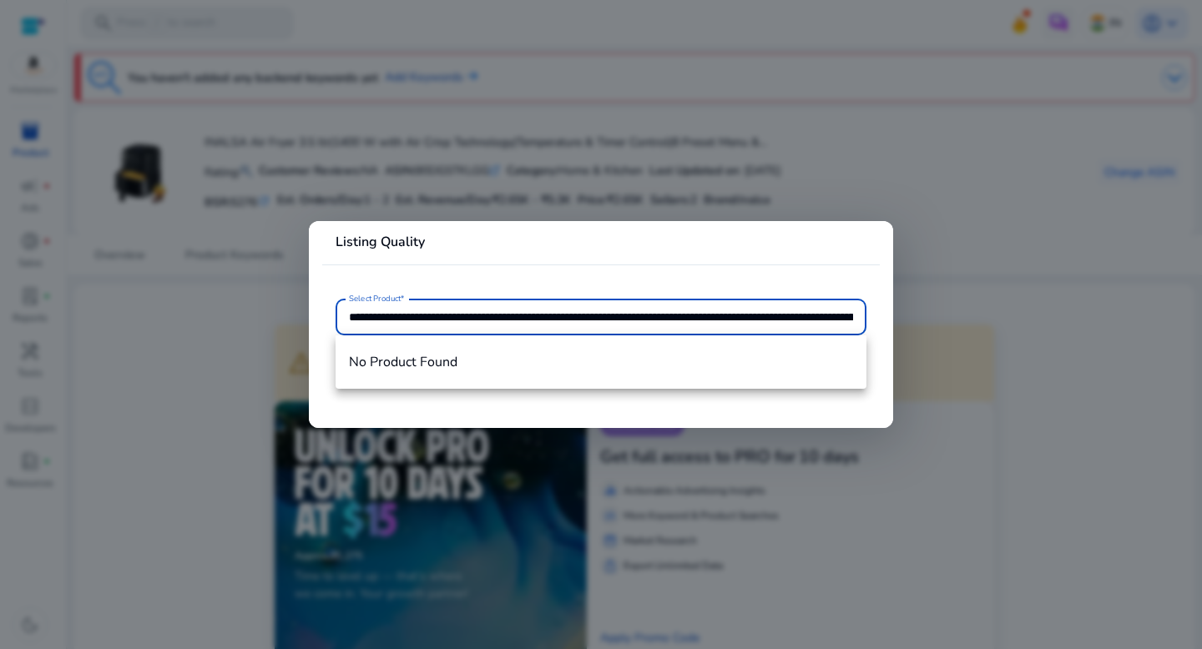
scroll to position [0, 3345]
type input "**********"
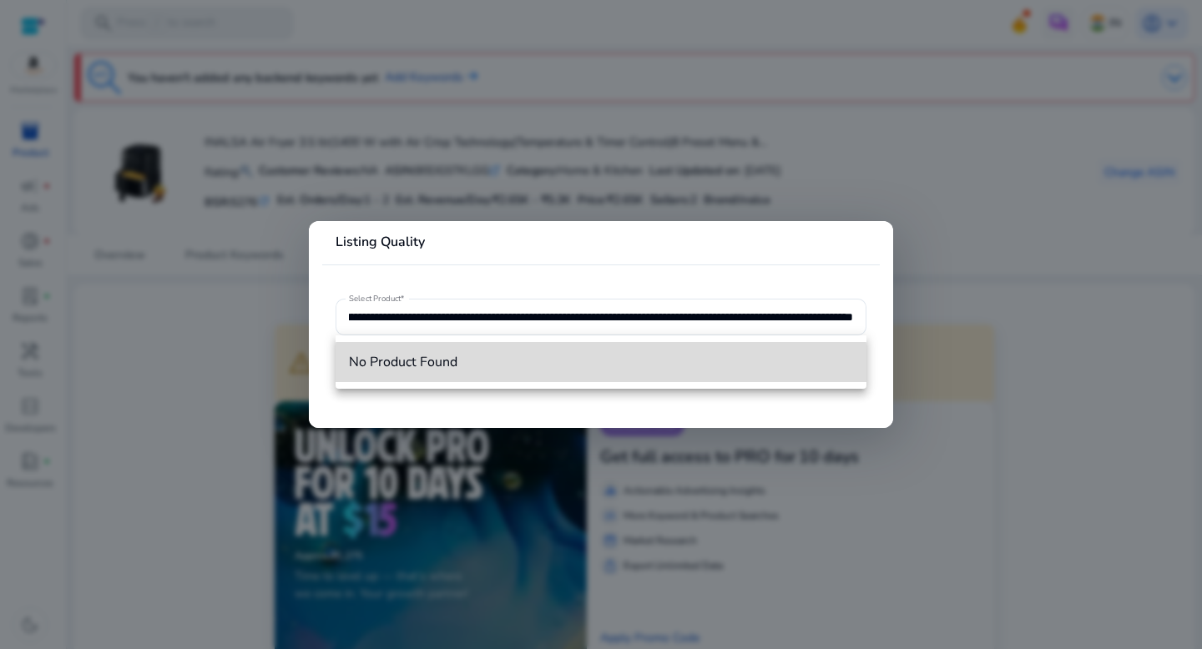
click at [601, 381] on mat-option "No Product Found" at bounding box center [601, 362] width 531 height 40
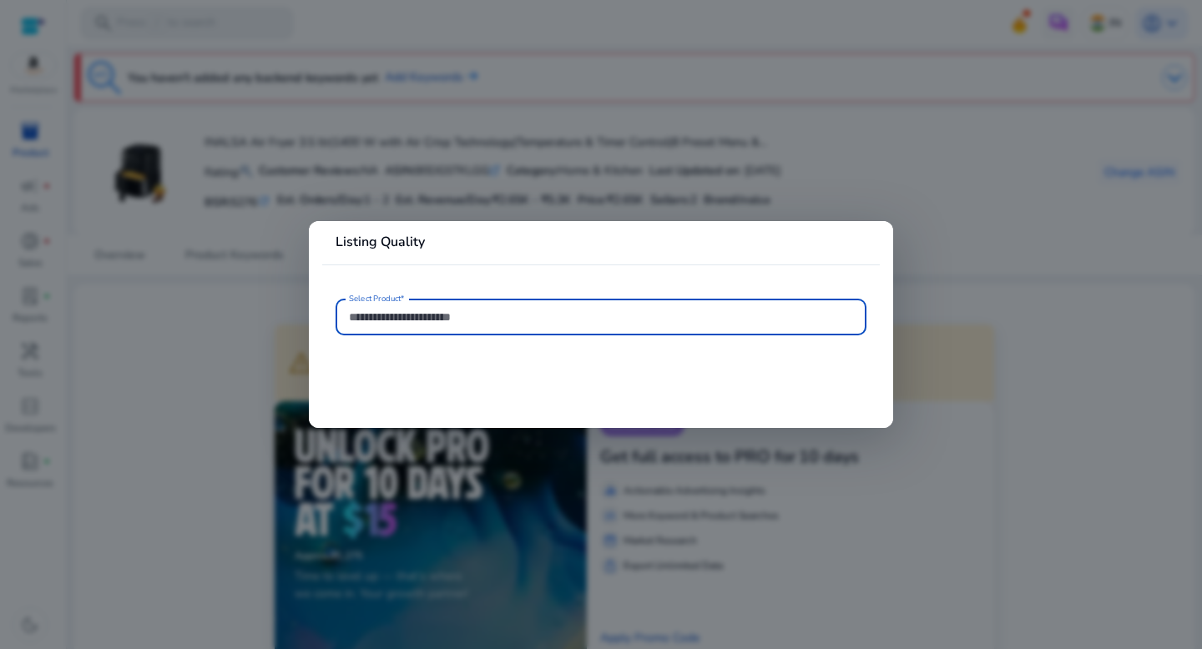
click at [868, 238] on mat-card-header "Listing Quality" at bounding box center [601, 249] width 558 height 29
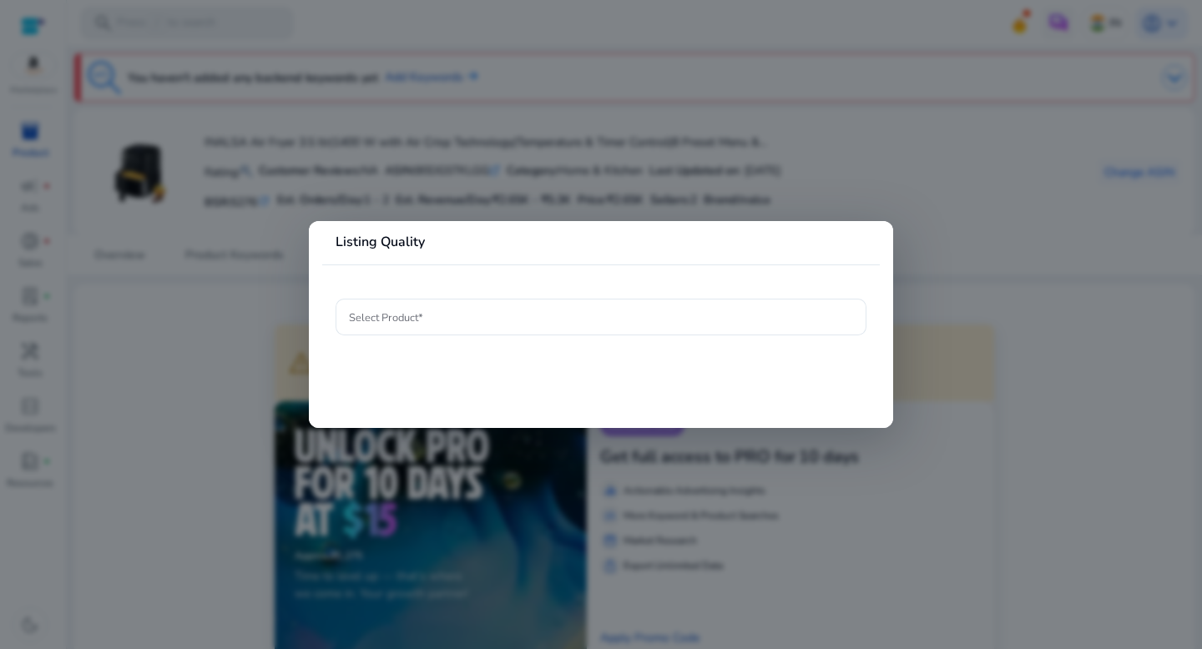
click at [935, 222] on div at bounding box center [601, 324] width 1202 height 649
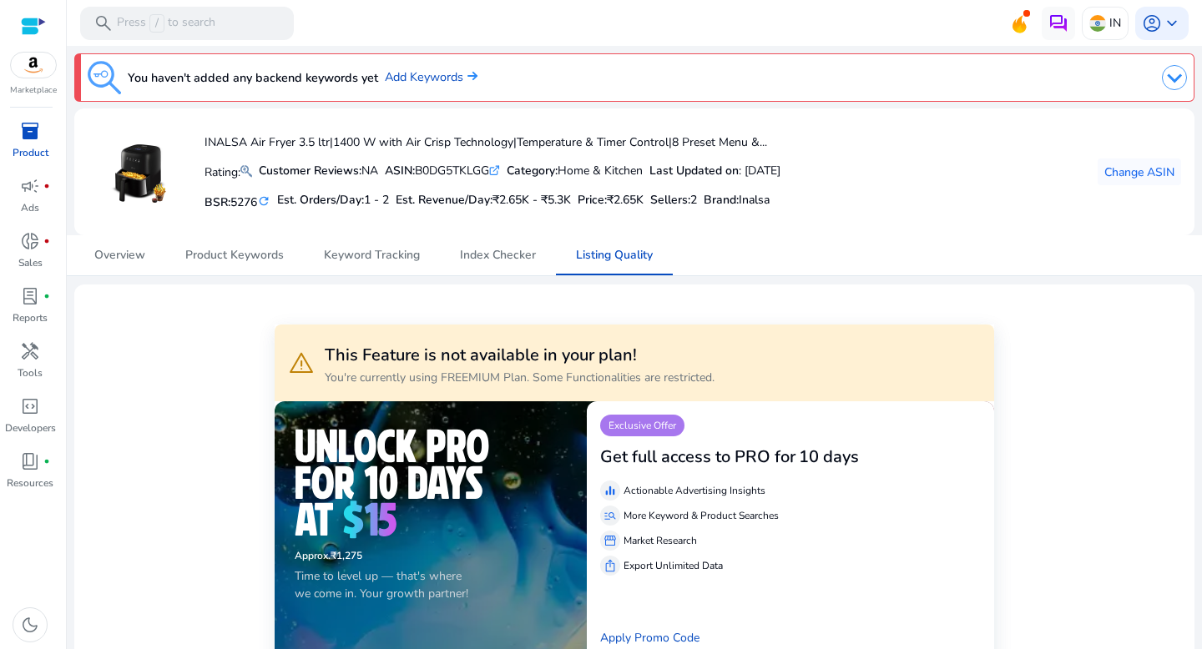
click at [35, 139] on span "inventory_2" at bounding box center [30, 131] width 20 height 20
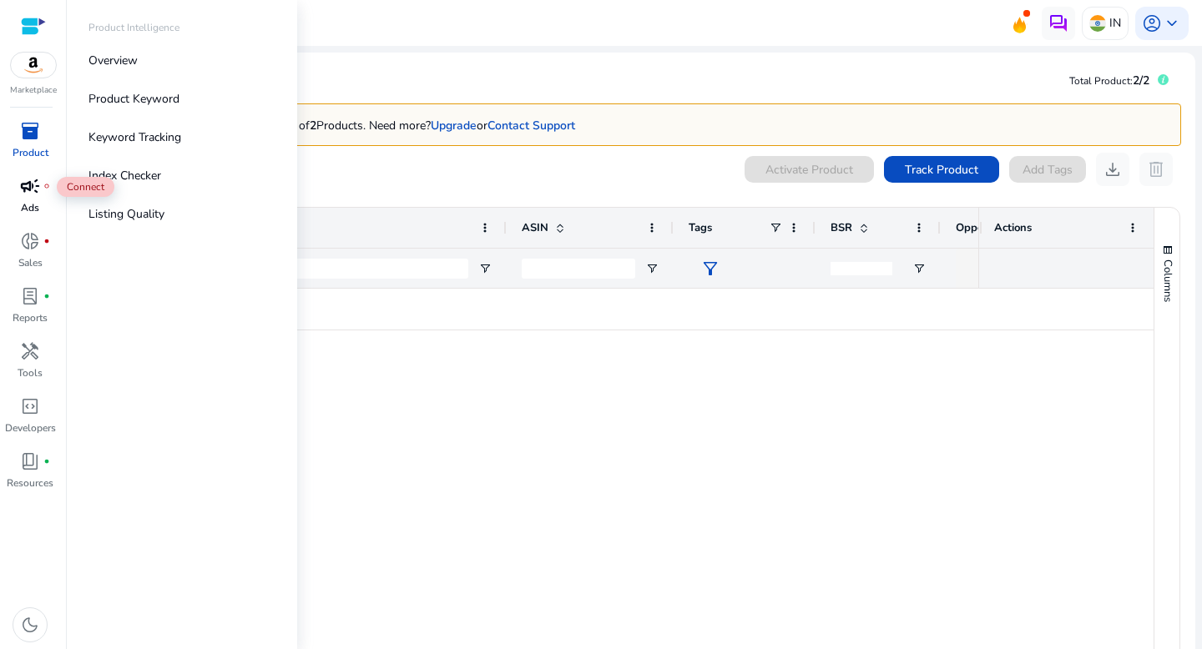
click at [33, 180] on span "campaign" at bounding box center [30, 186] width 20 height 20
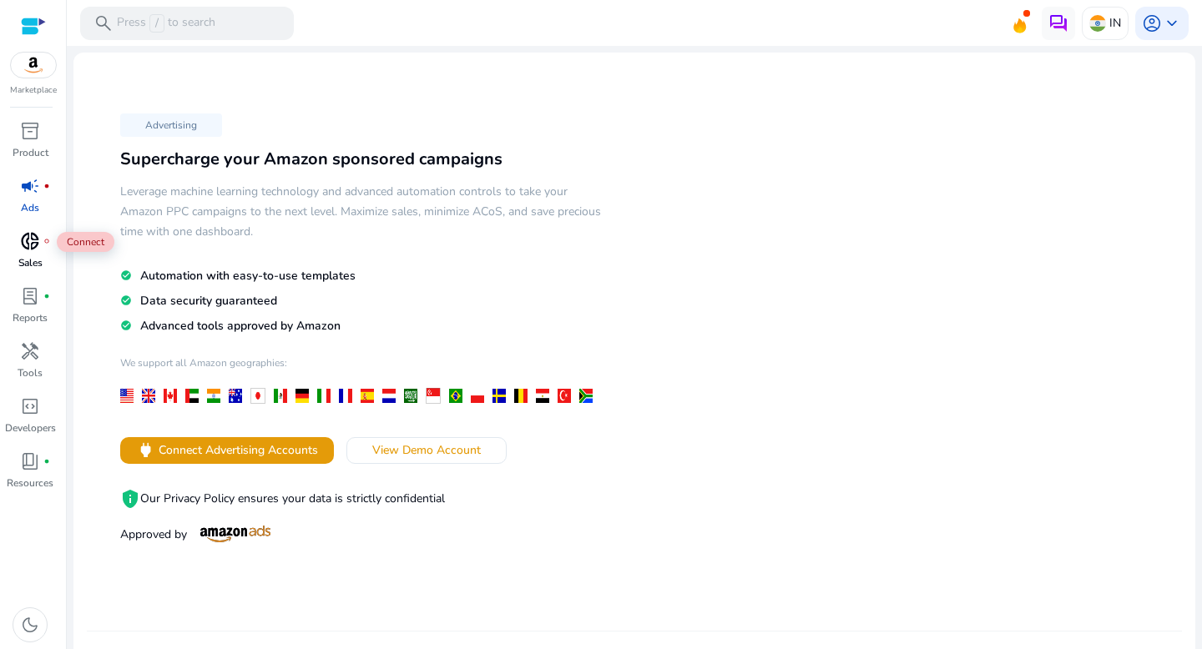
click at [33, 237] on span "donut_small" at bounding box center [30, 241] width 20 height 20
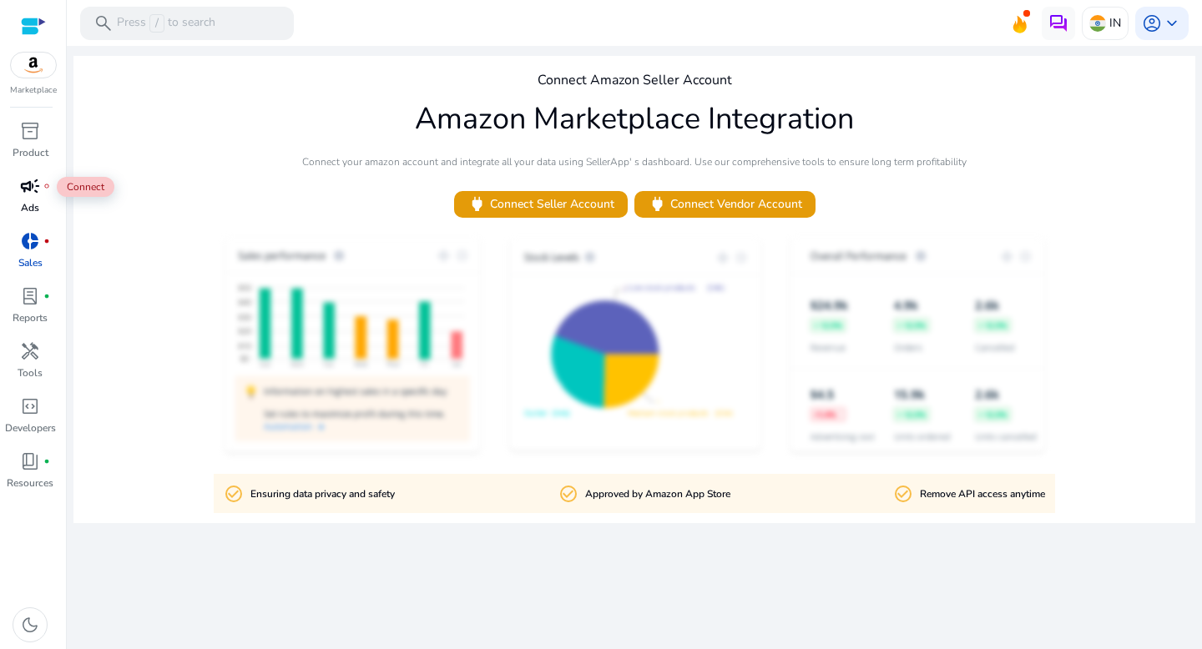
click at [28, 185] on span "campaign" at bounding box center [30, 186] width 20 height 20
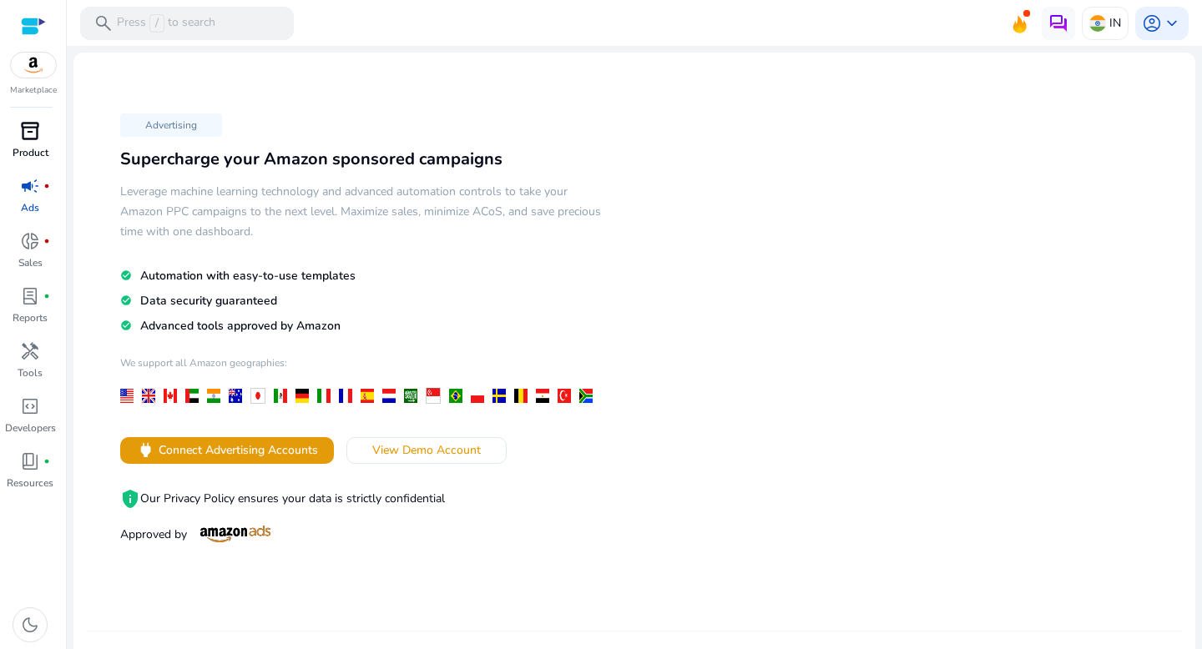
click at [34, 154] on p "Product" at bounding box center [31, 152] width 36 height 15
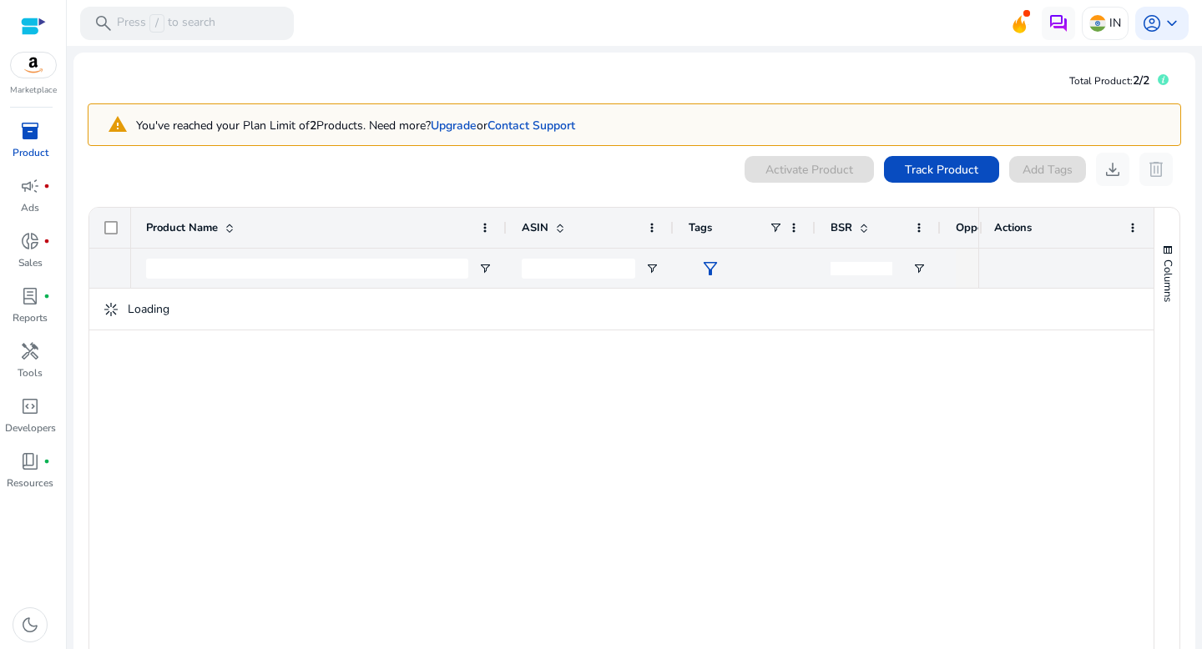
click at [528, 403] on div at bounding box center [554, 478] width 847 height 379
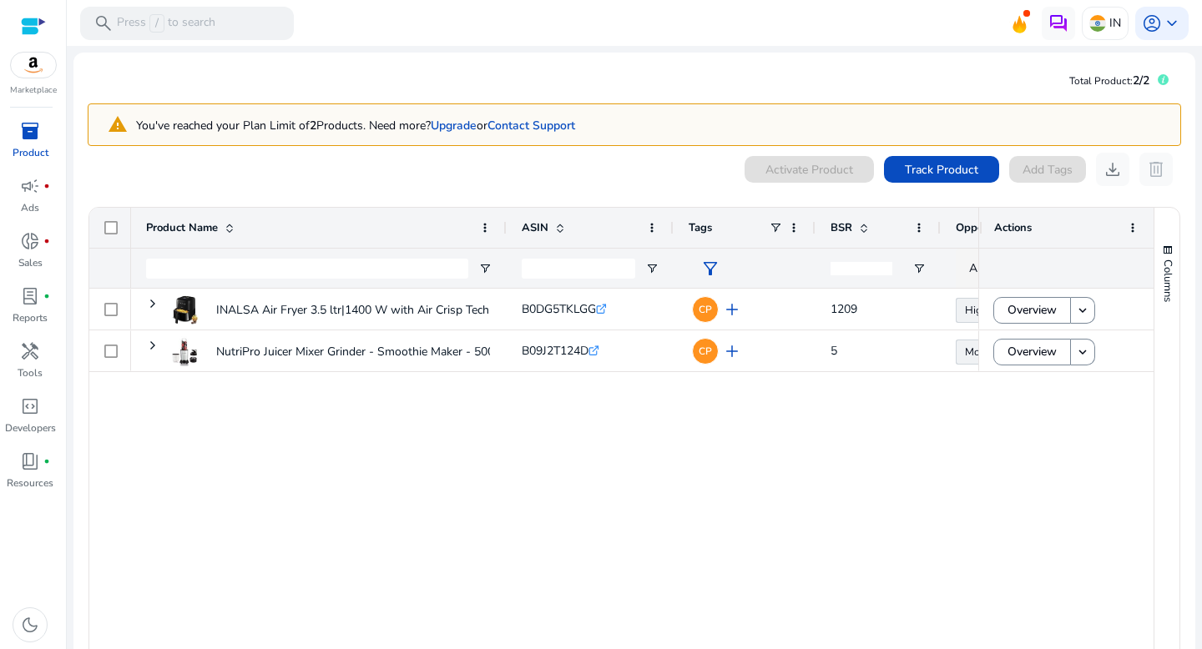
click at [873, 81] on mat-card "Total Product: 2/2 warning You've reached your Plan Limit of 2 Products. Need m…" at bounding box center [634, 395] width 1122 height 685
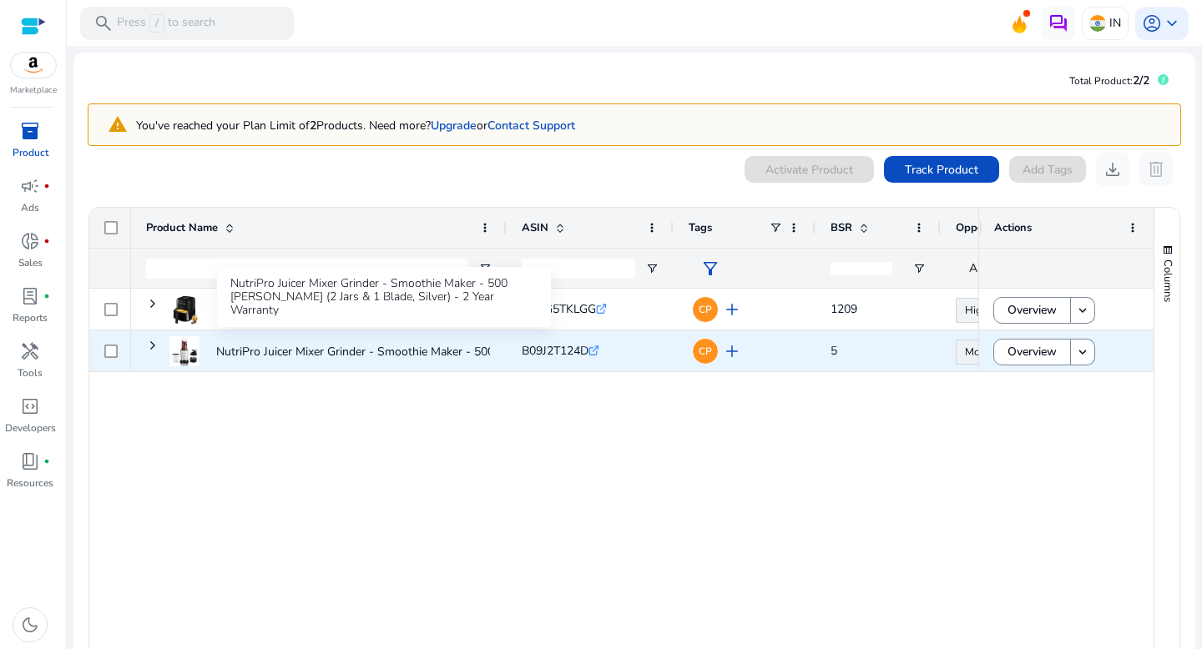
click at [407, 366] on p "NutriPro Juicer Mixer Grinder - Smoothie Maker - 500 [PERSON_NAME] (2..." at bounding box center [413, 352] width 395 height 34
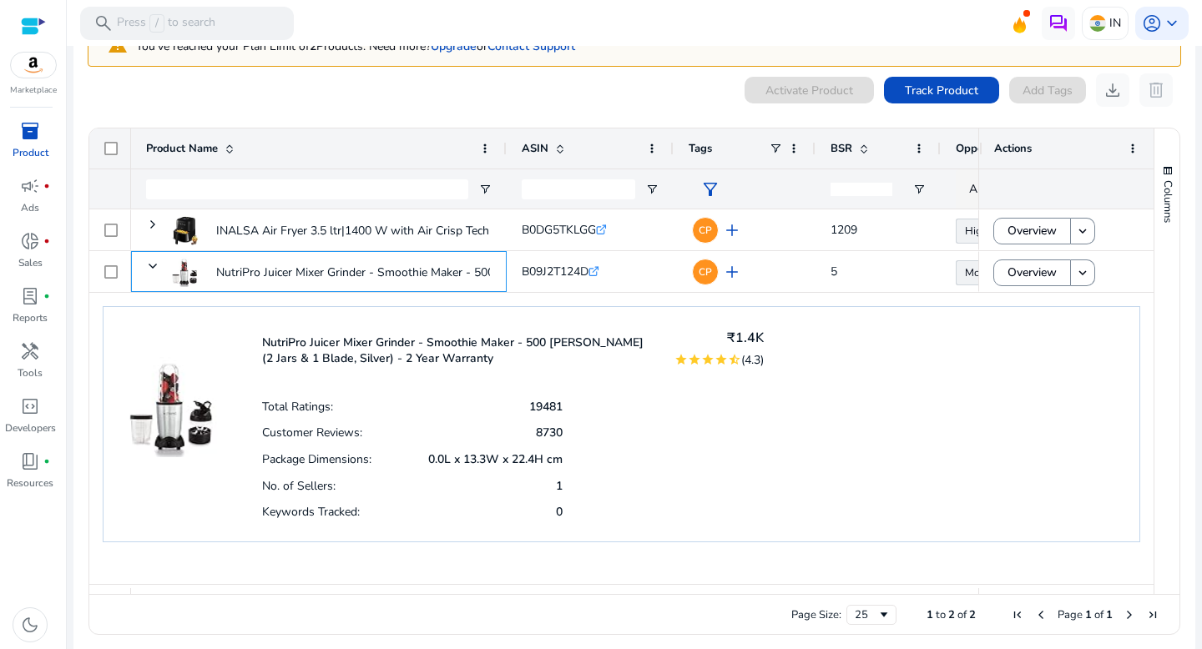
scroll to position [87, 0]
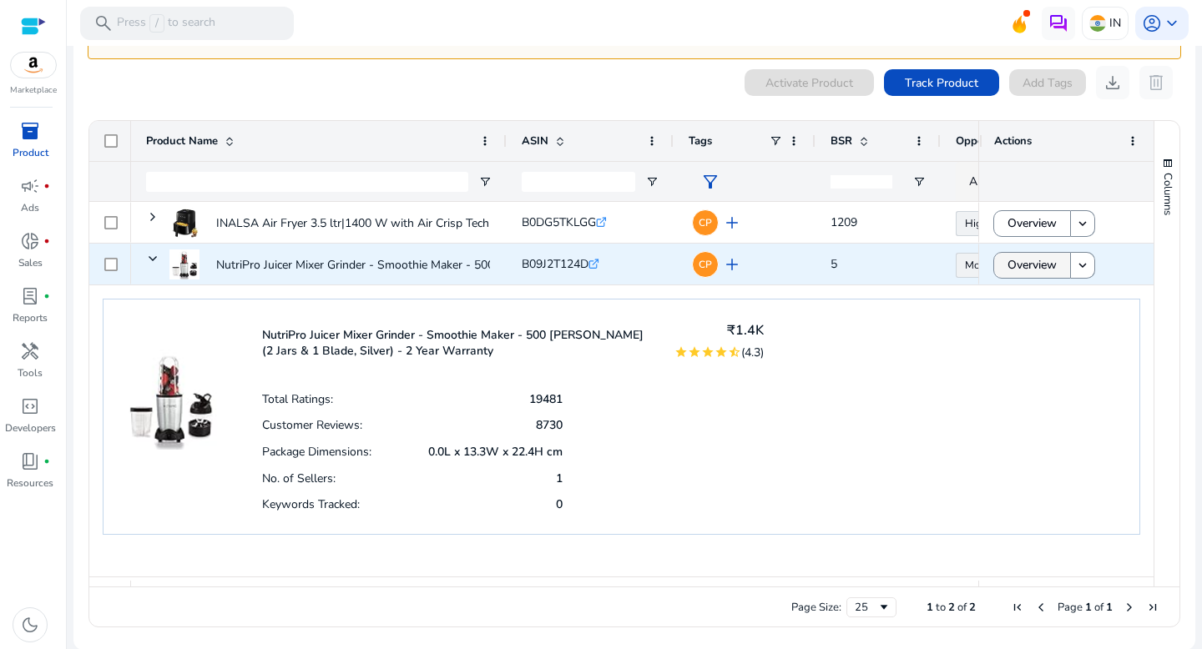
click at [1019, 271] on span "Overview" at bounding box center [1032, 265] width 49 height 34
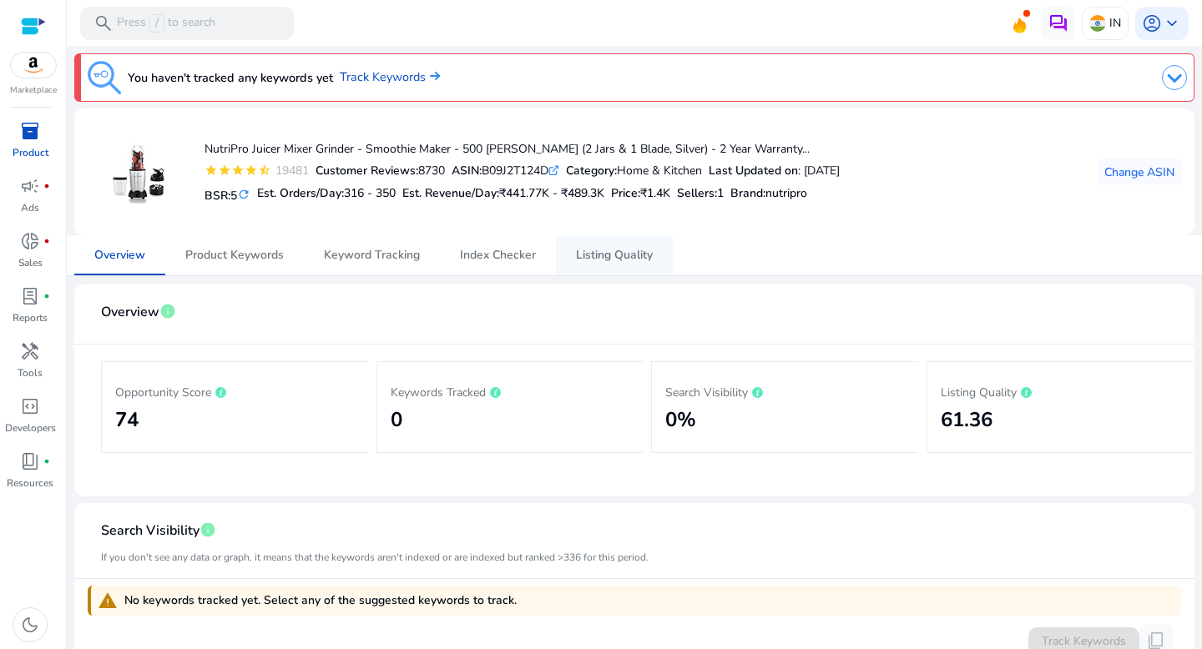
click at [624, 246] on span "Listing Quality" at bounding box center [614, 255] width 77 height 40
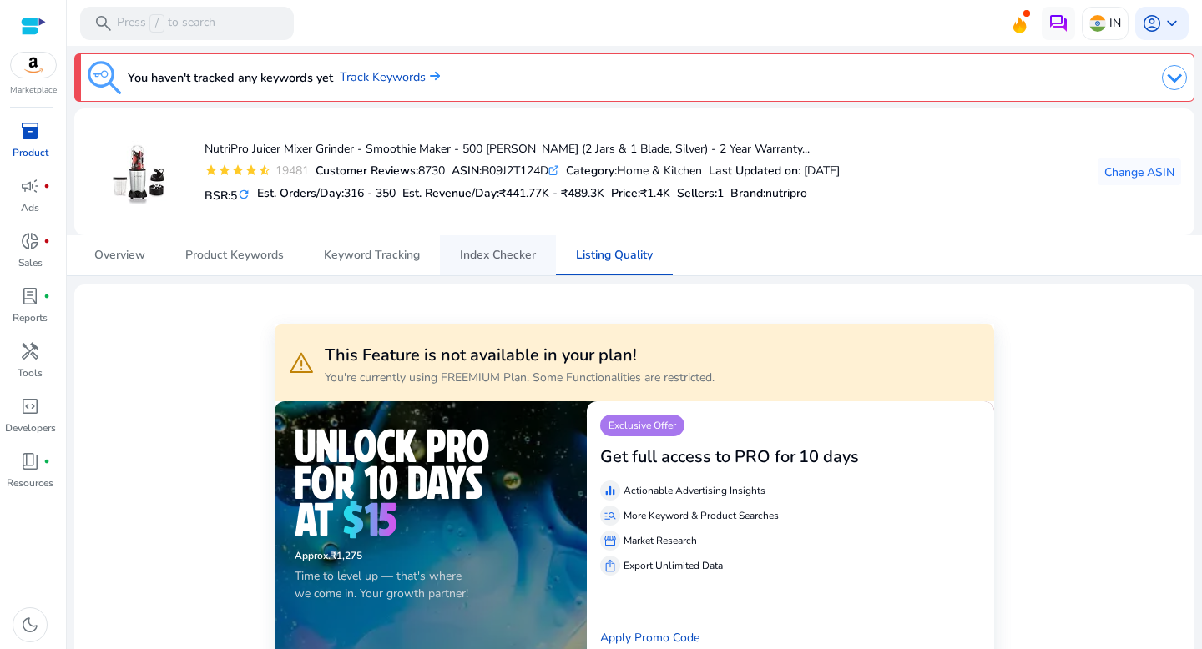
click at [501, 250] on span "Index Checker" at bounding box center [498, 256] width 76 height 12
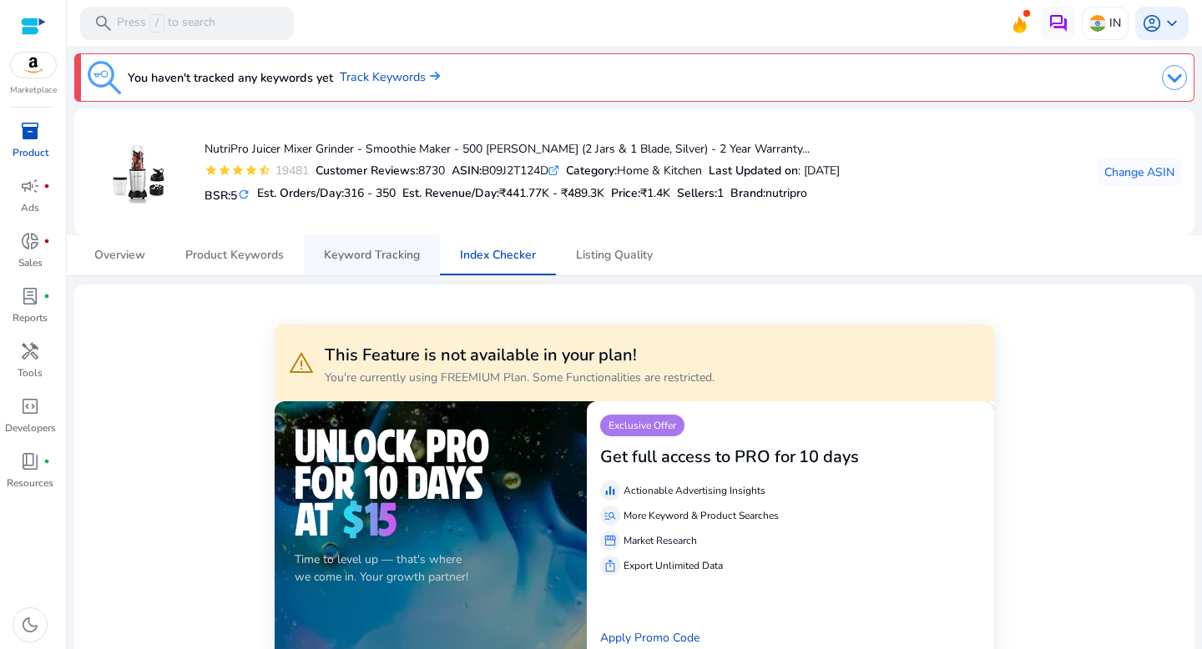
click at [389, 250] on span "Keyword Tracking" at bounding box center [372, 256] width 96 height 12
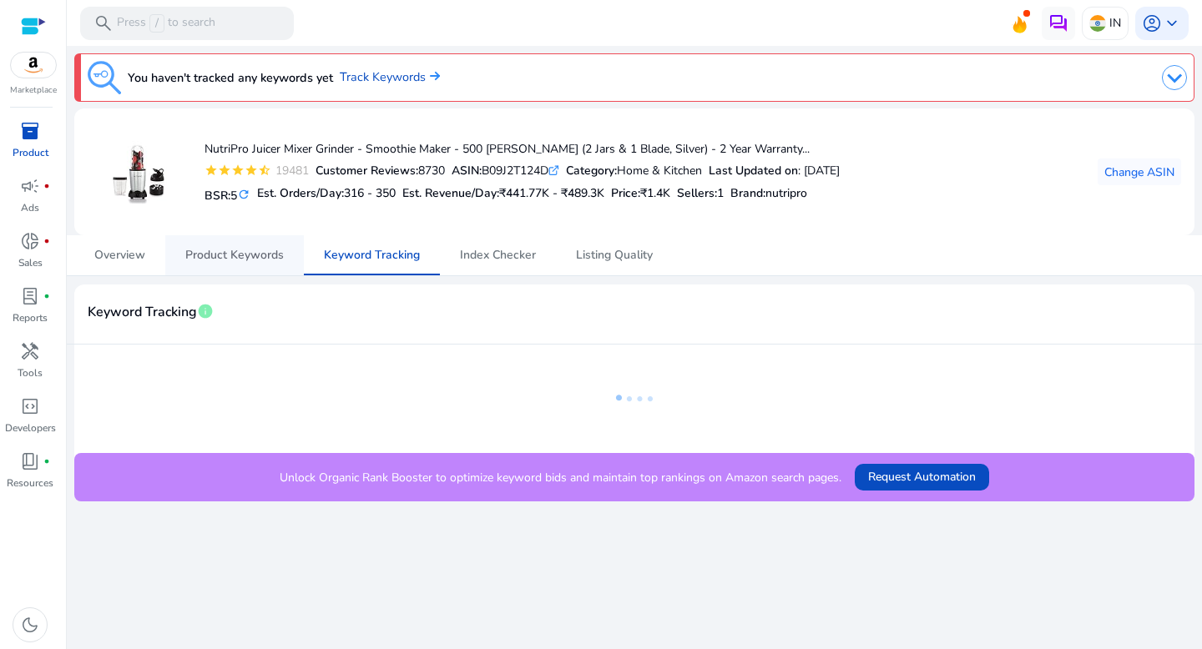
click at [262, 257] on span "Product Keywords" at bounding box center [234, 256] width 99 height 12
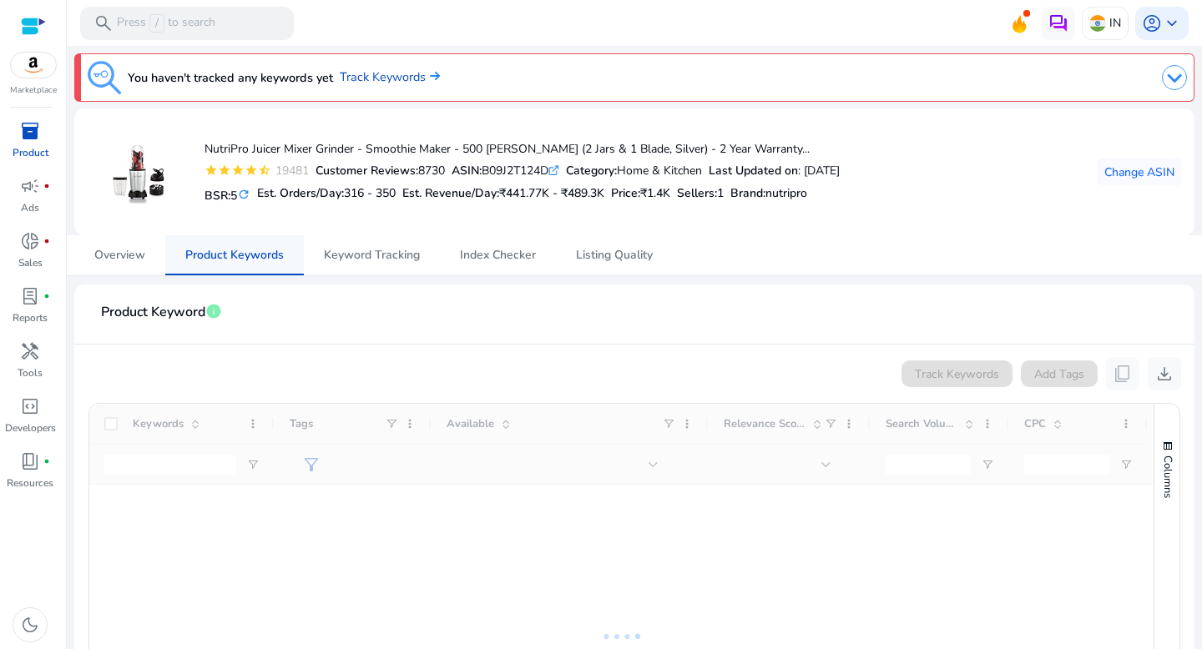
click at [166, 267] on link "Product Keywords" at bounding box center [234, 255] width 139 height 40
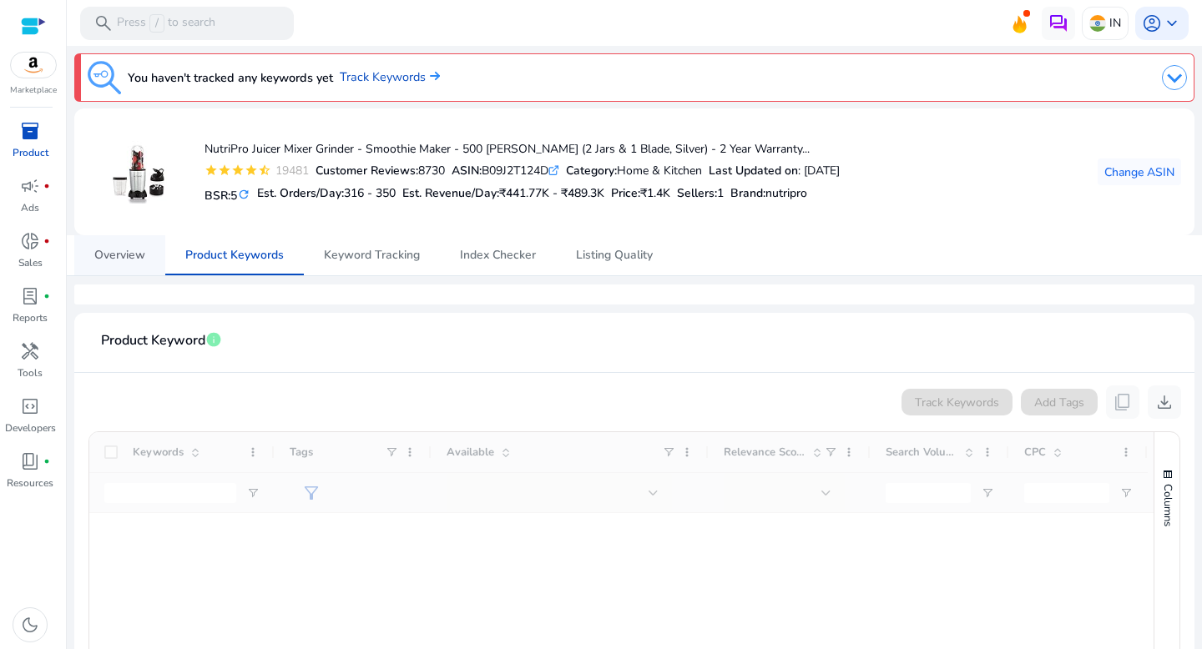
click at [132, 261] on span "Overview" at bounding box center [119, 256] width 51 height 12
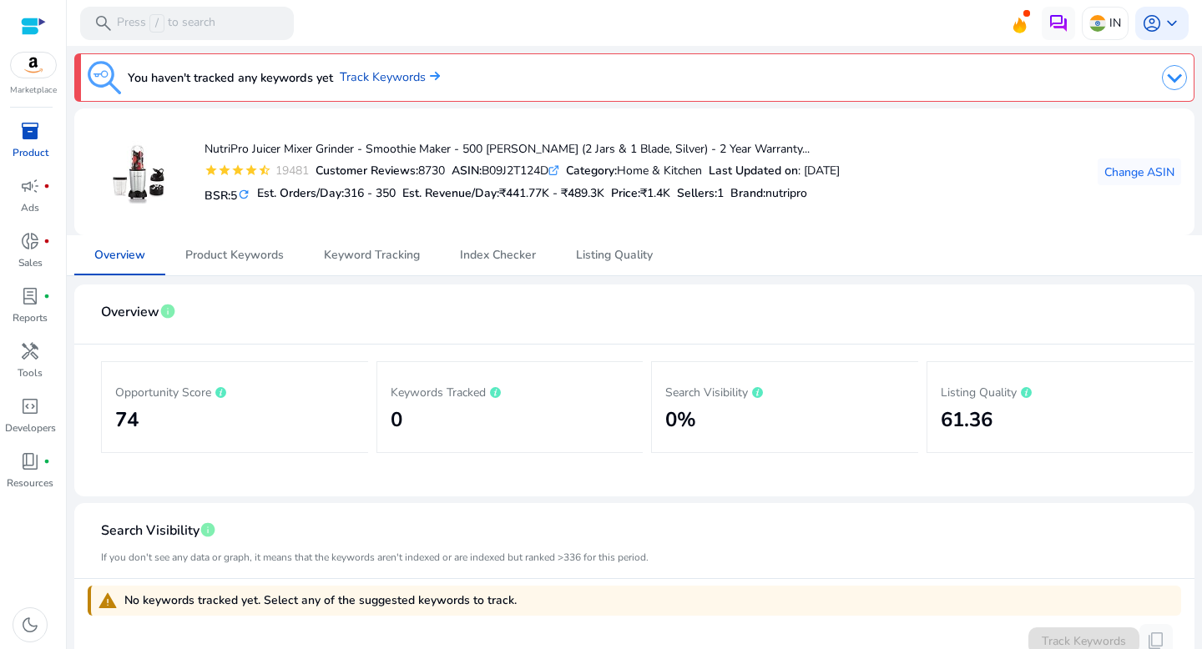
click at [38, 154] on p "Product" at bounding box center [31, 152] width 36 height 15
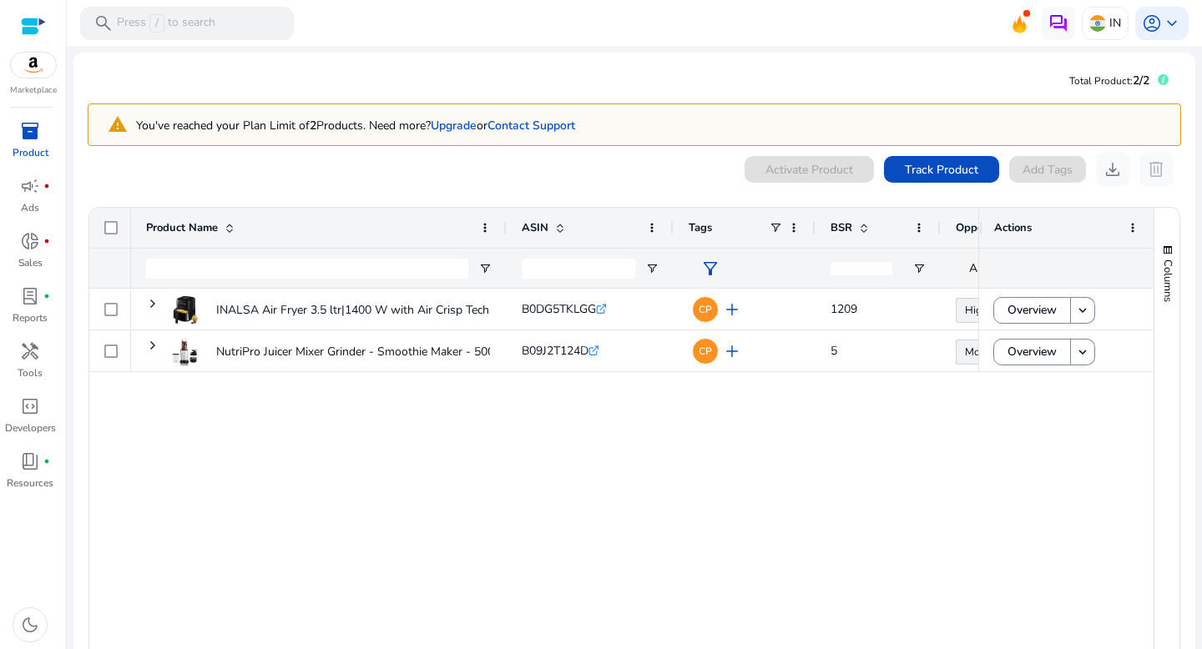
click at [365, 174] on div "0 products selected Activate Product Track Product Add Tags download delete" at bounding box center [635, 169] width 1094 height 33
click at [567, 272] on input "ASIN Filter Input" at bounding box center [579, 269] width 114 height 20
click at [410, 274] on input "Product Name Filter Input" at bounding box center [307, 269] width 322 height 20
click at [544, 265] on input "ASIN Filter Input" at bounding box center [579, 269] width 114 height 20
paste input "**********"
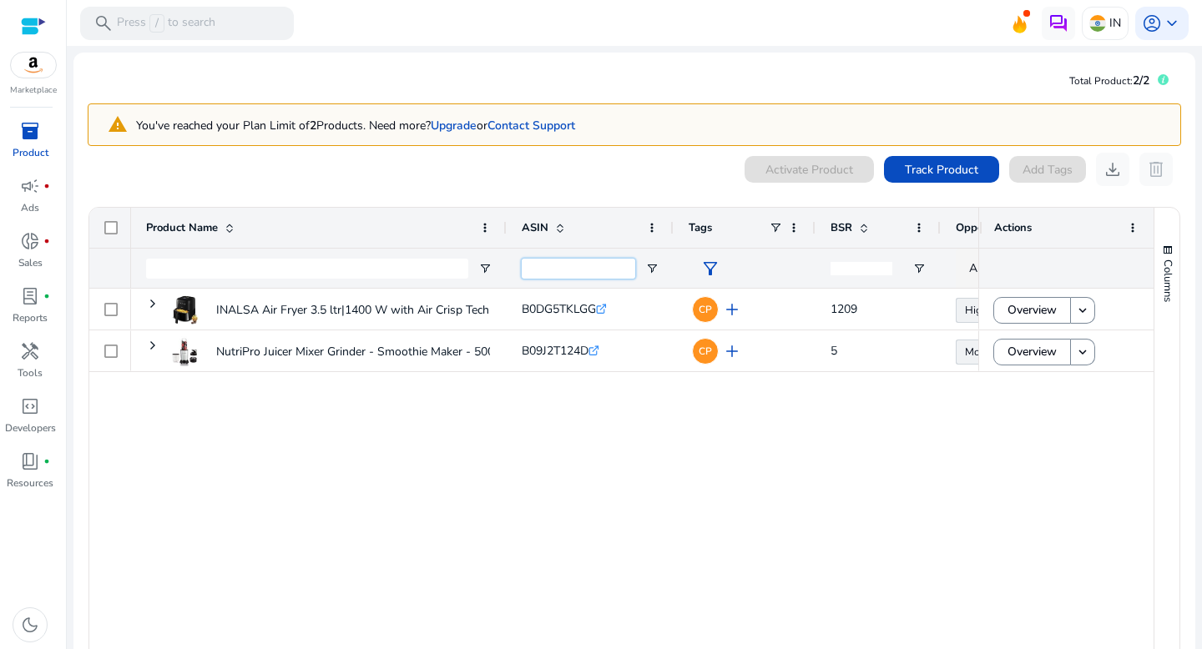
type input "**********"
click at [323, 267] on input "Product Name Filter Input" at bounding box center [307, 269] width 322 height 20
click at [917, 172] on span "Track Product" at bounding box center [941, 170] width 73 height 18
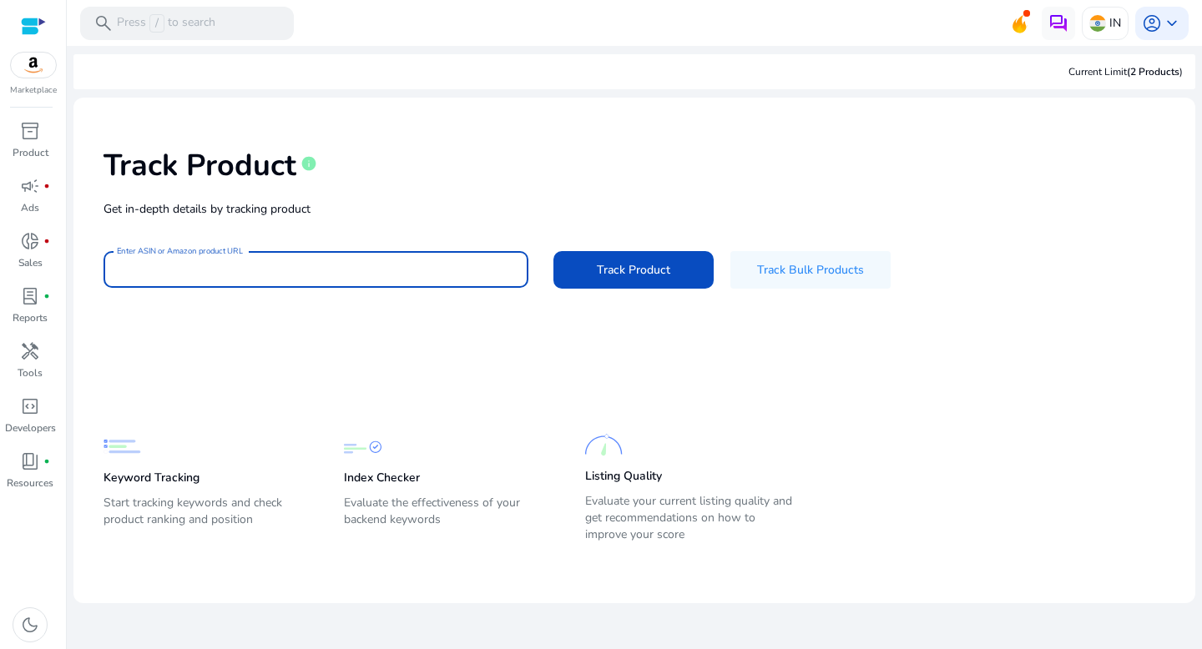
click at [377, 262] on input "Enter ASIN or Amazon product URL" at bounding box center [316, 269] width 398 height 18
paste input "**********"
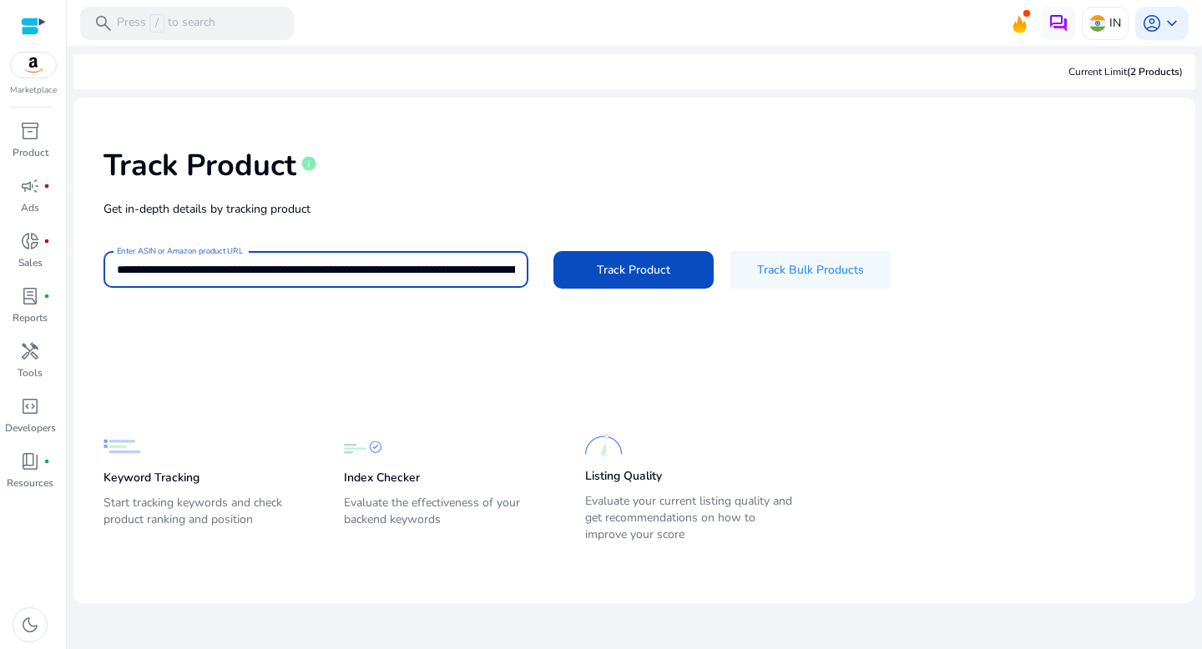
scroll to position [0, 1621]
type input "**********"
click at [682, 270] on span at bounding box center [633, 270] width 160 height 40
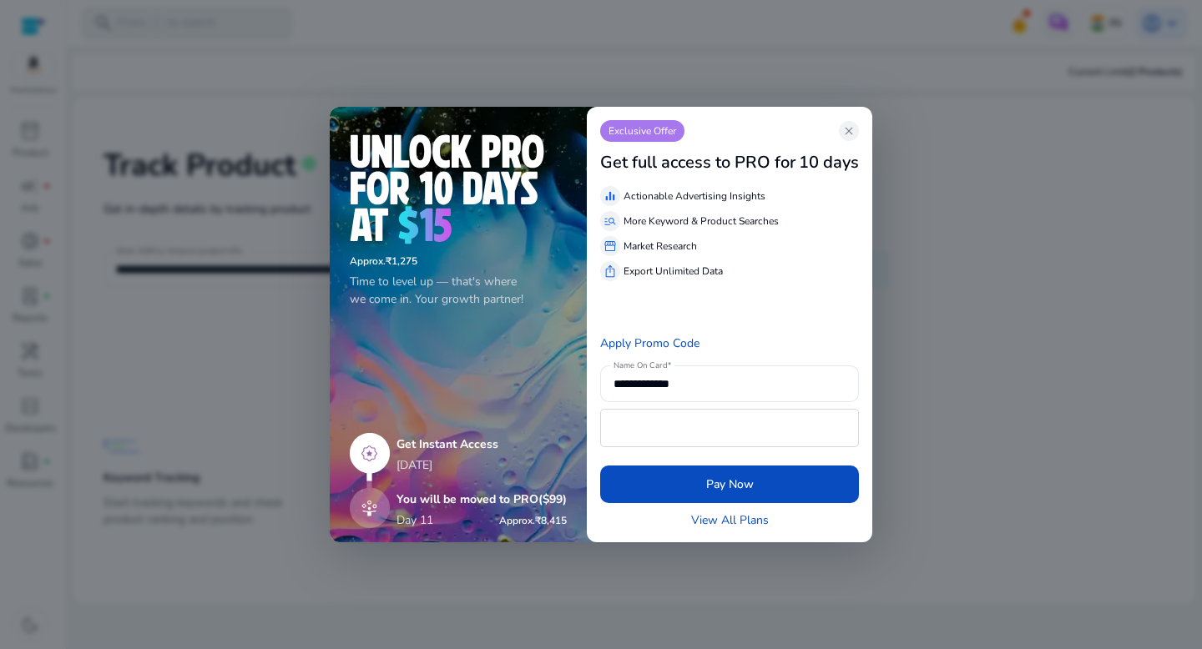
scroll to position [0, 0]
click at [856, 129] on span "close" at bounding box center [848, 130] width 13 height 13
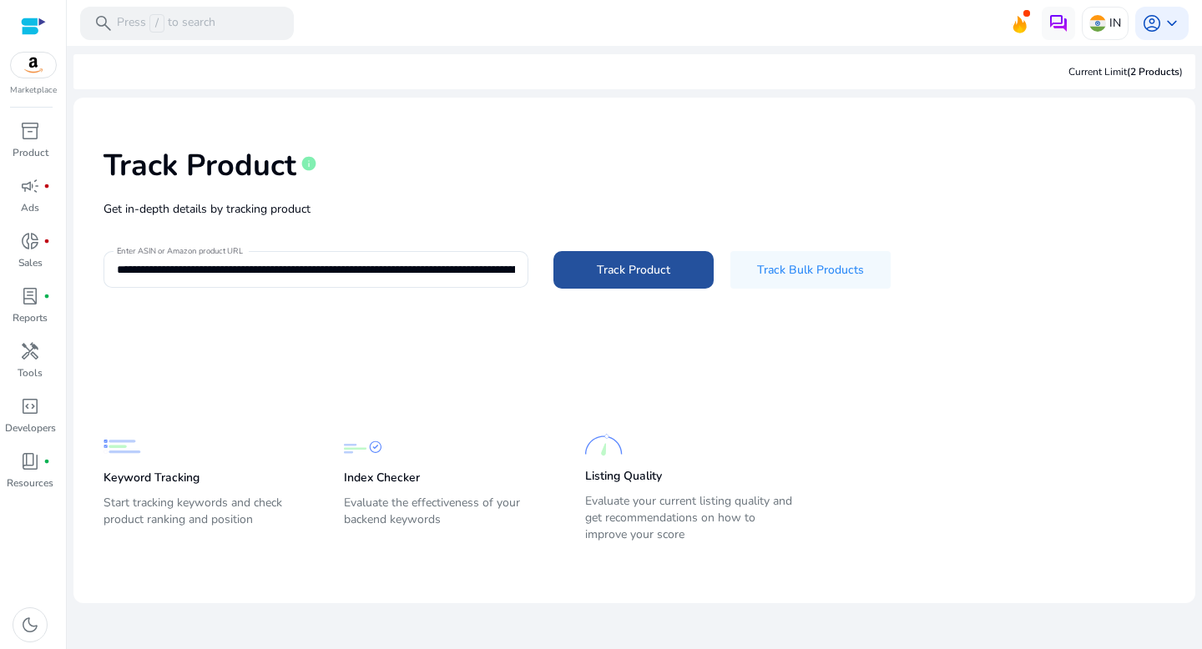
click at [690, 273] on span at bounding box center [633, 270] width 160 height 40
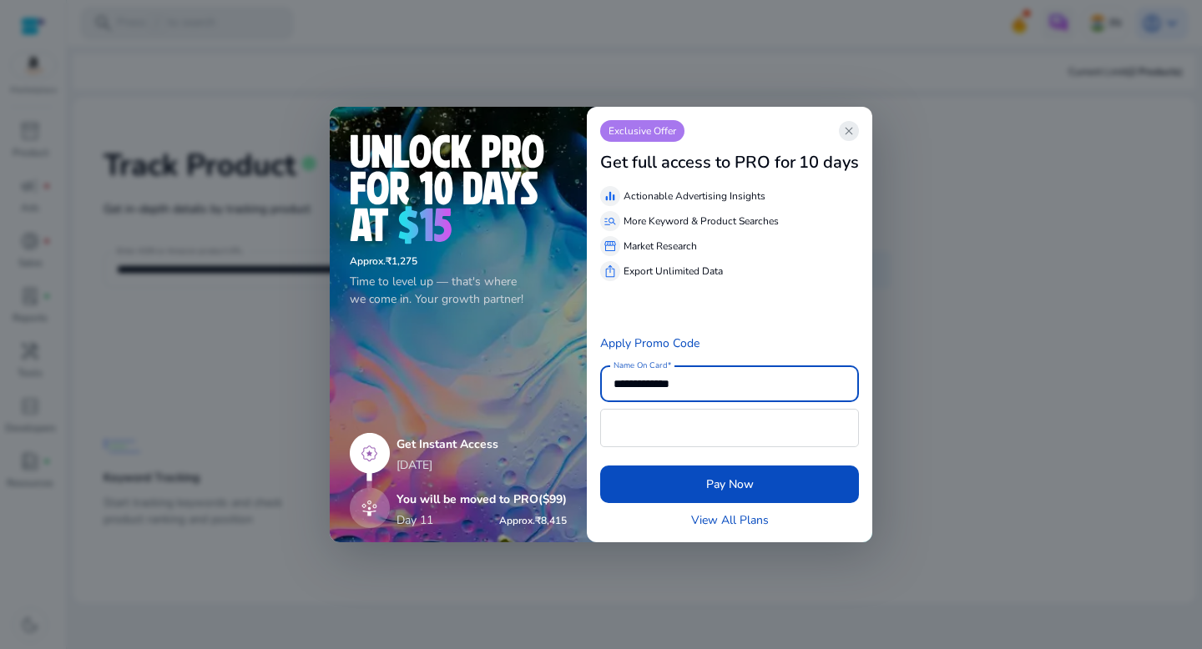
click at [850, 134] on span "close" at bounding box center [848, 130] width 13 height 13
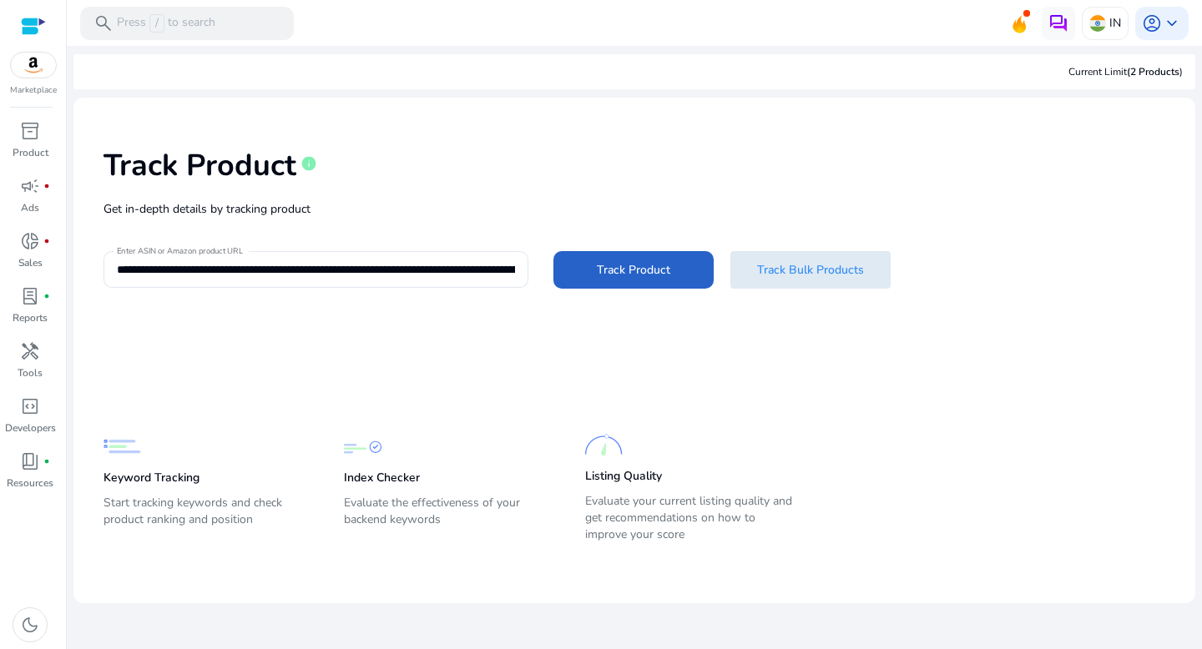
click at [818, 269] on span "Track Bulk Products" at bounding box center [810, 270] width 107 height 18
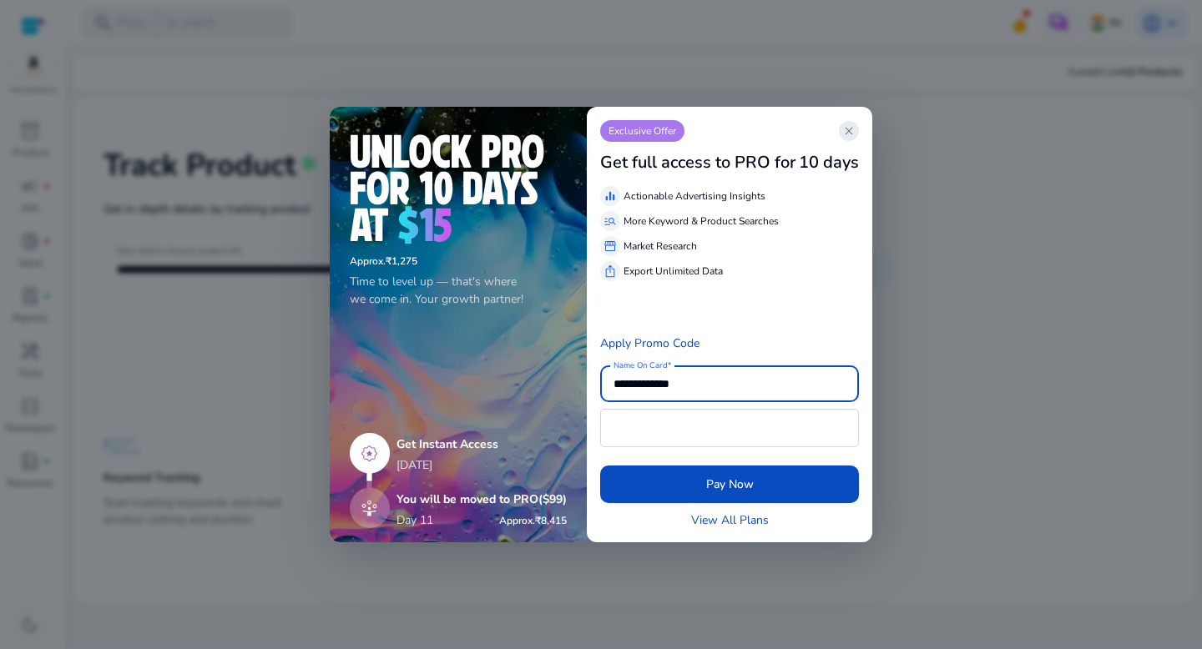
click at [856, 132] on span "close" at bounding box center [848, 130] width 13 height 13
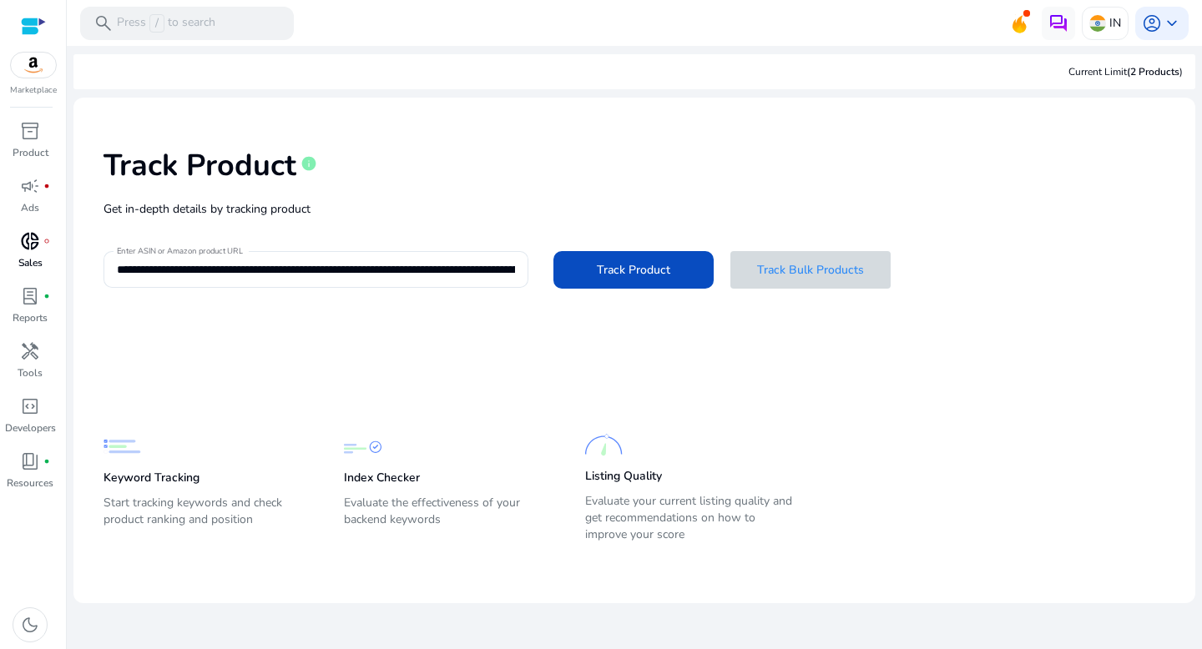
click at [44, 250] on div "donut_small fiber_manual_record" at bounding box center [30, 241] width 47 height 27
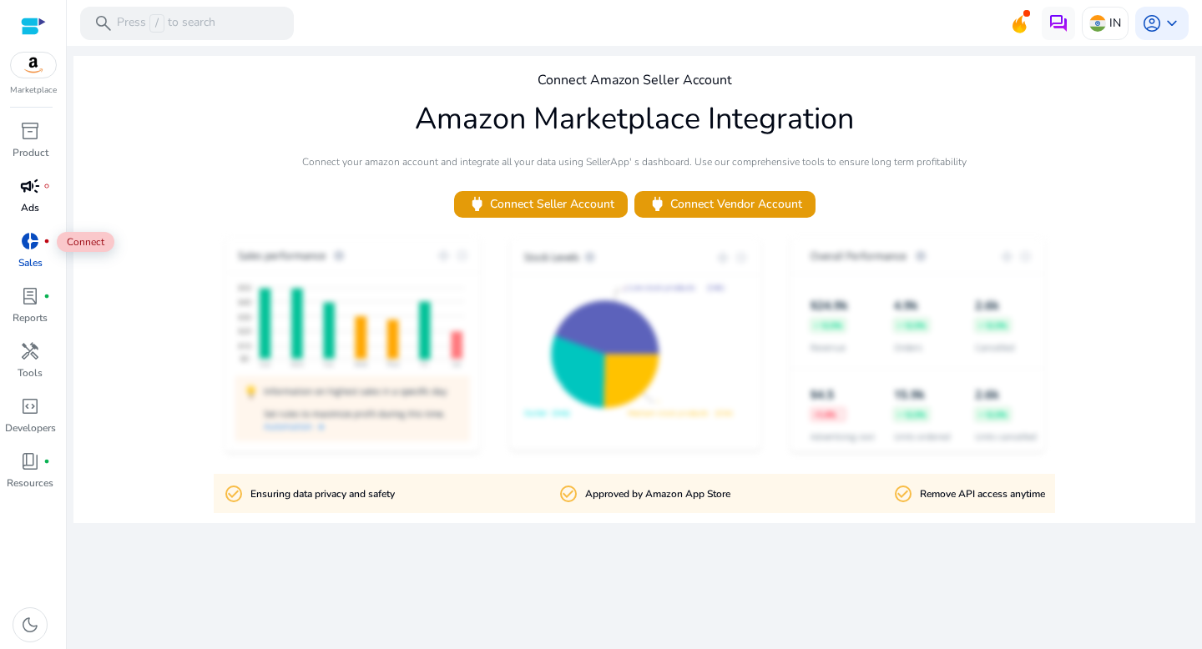
click at [36, 210] on p "Ads" at bounding box center [30, 207] width 18 height 15
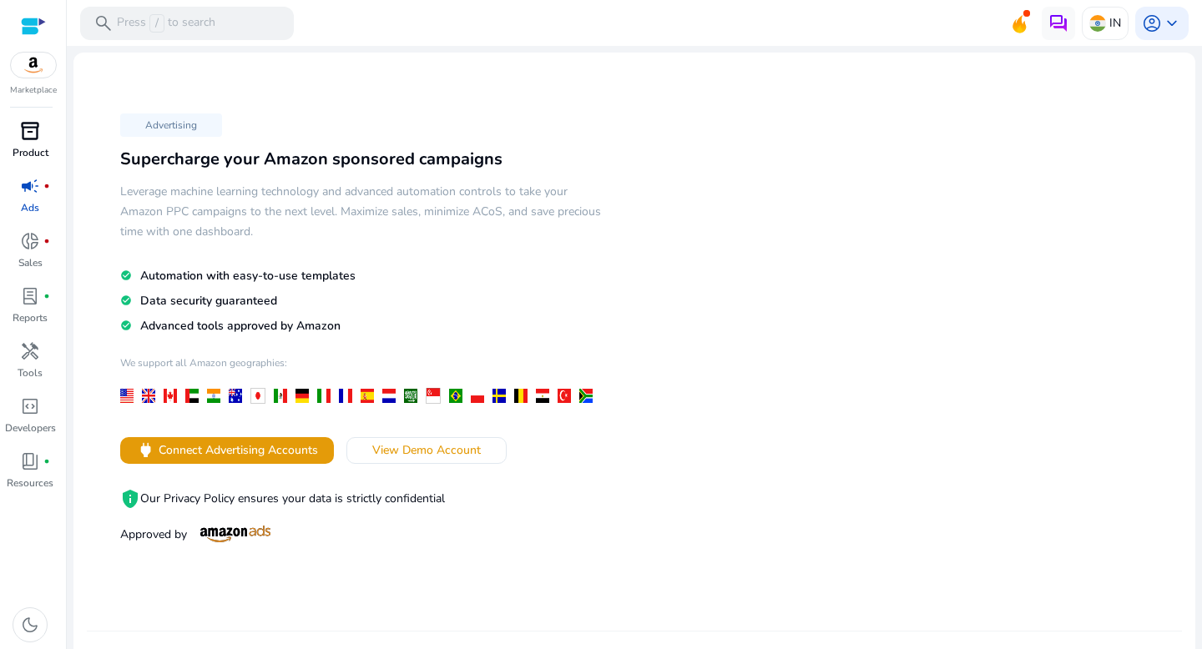
click at [38, 155] on p "Product" at bounding box center [31, 152] width 36 height 15
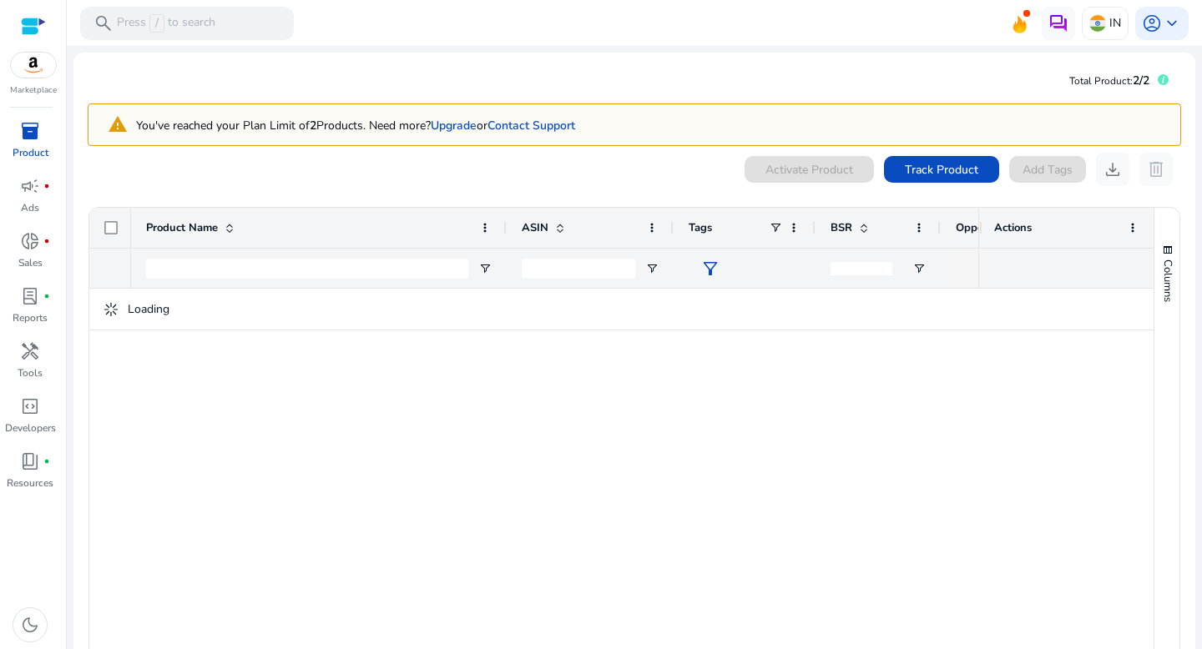
click at [537, 446] on div at bounding box center [554, 478] width 847 height 379
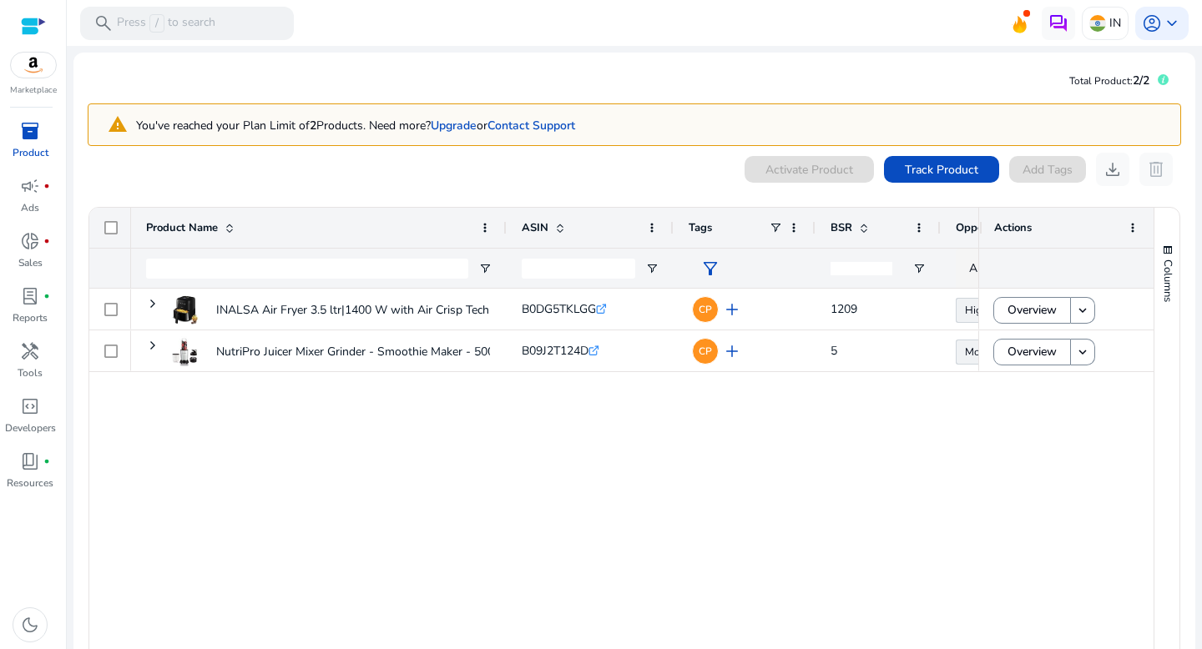
scroll to position [87, 0]
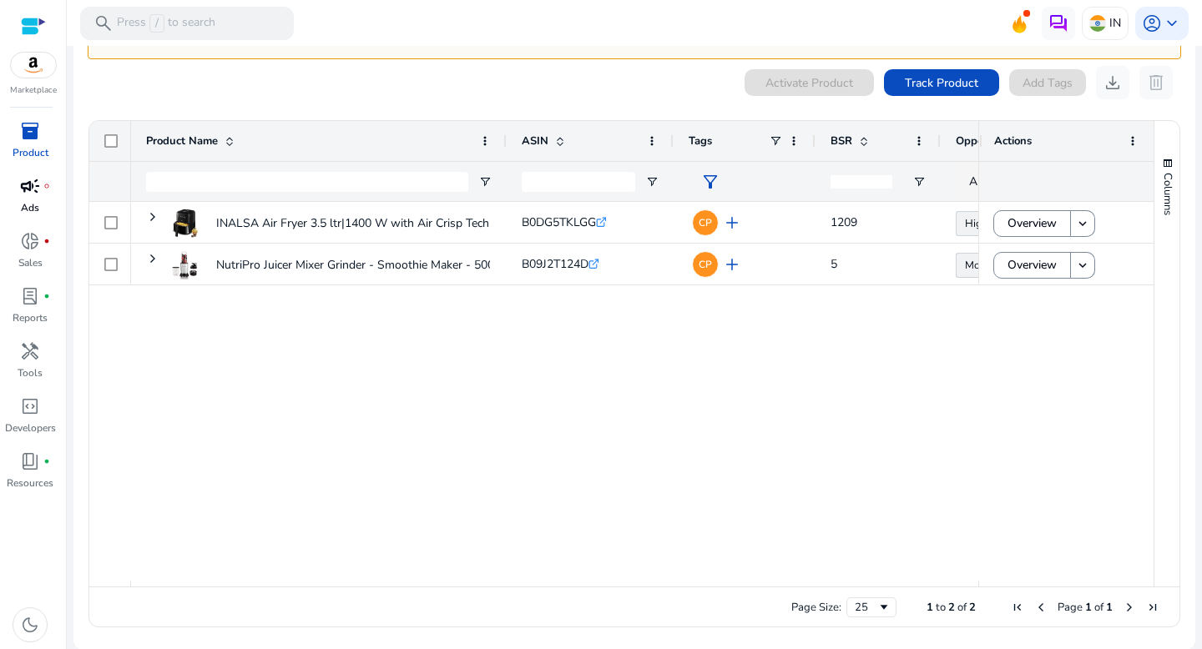
click at [29, 179] on span "campaign" at bounding box center [30, 186] width 20 height 20
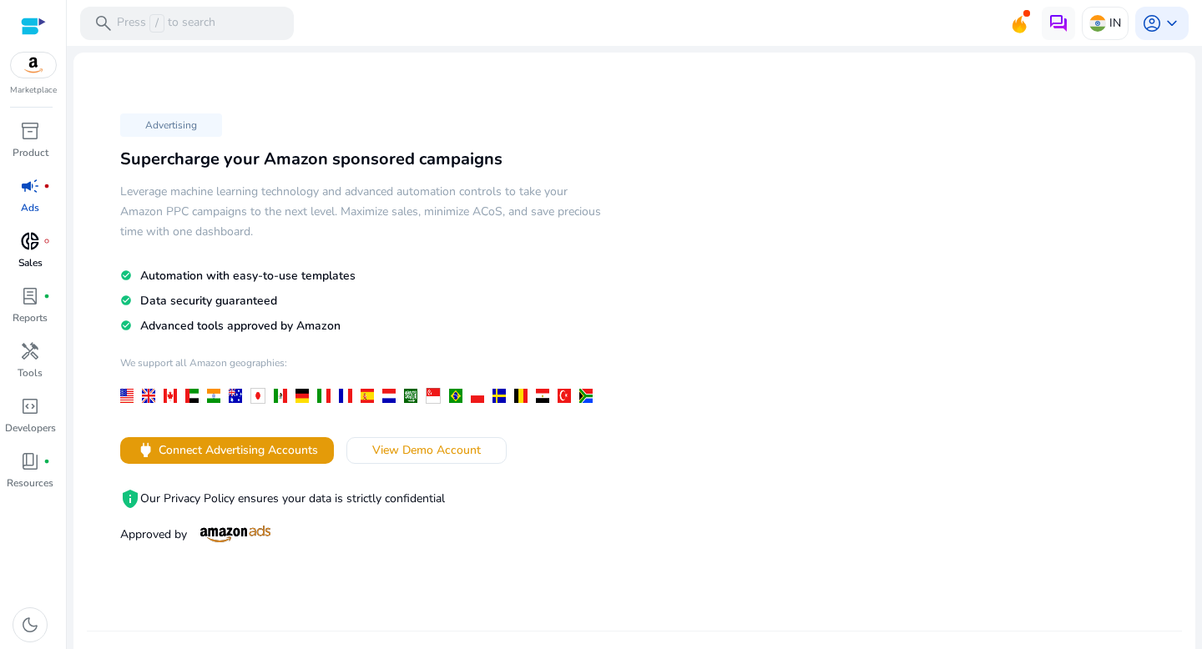
click at [35, 234] on span "donut_small" at bounding box center [30, 241] width 20 height 20
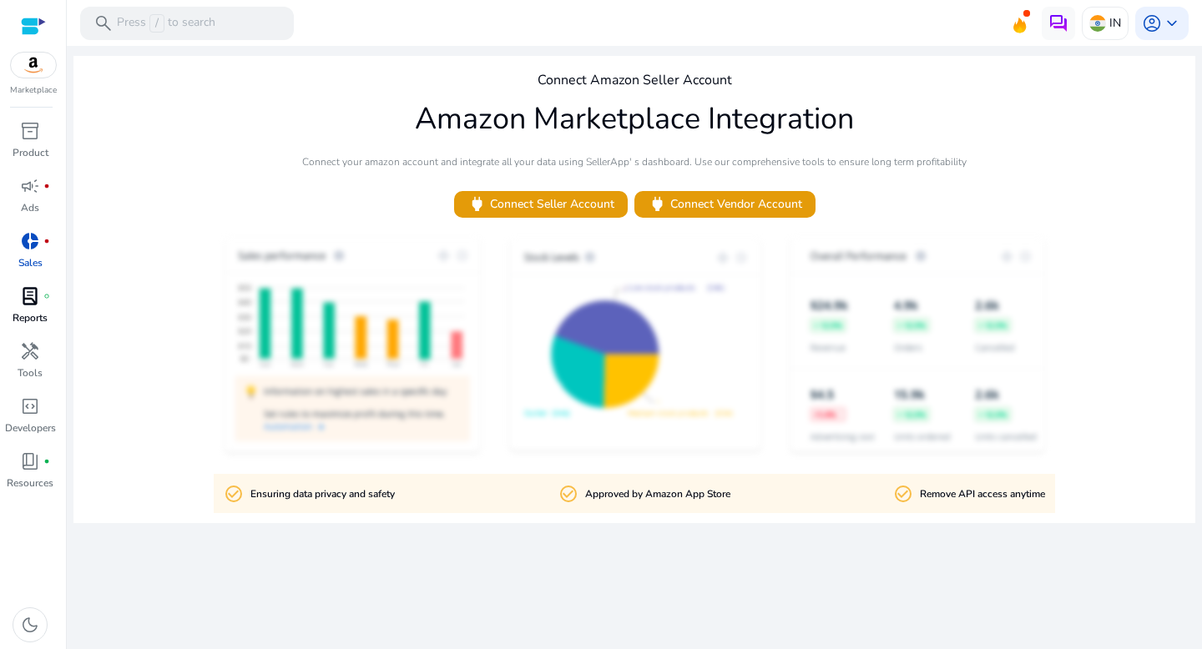
click at [38, 309] on div "lab_profile fiber_manual_record" at bounding box center [30, 296] width 47 height 27
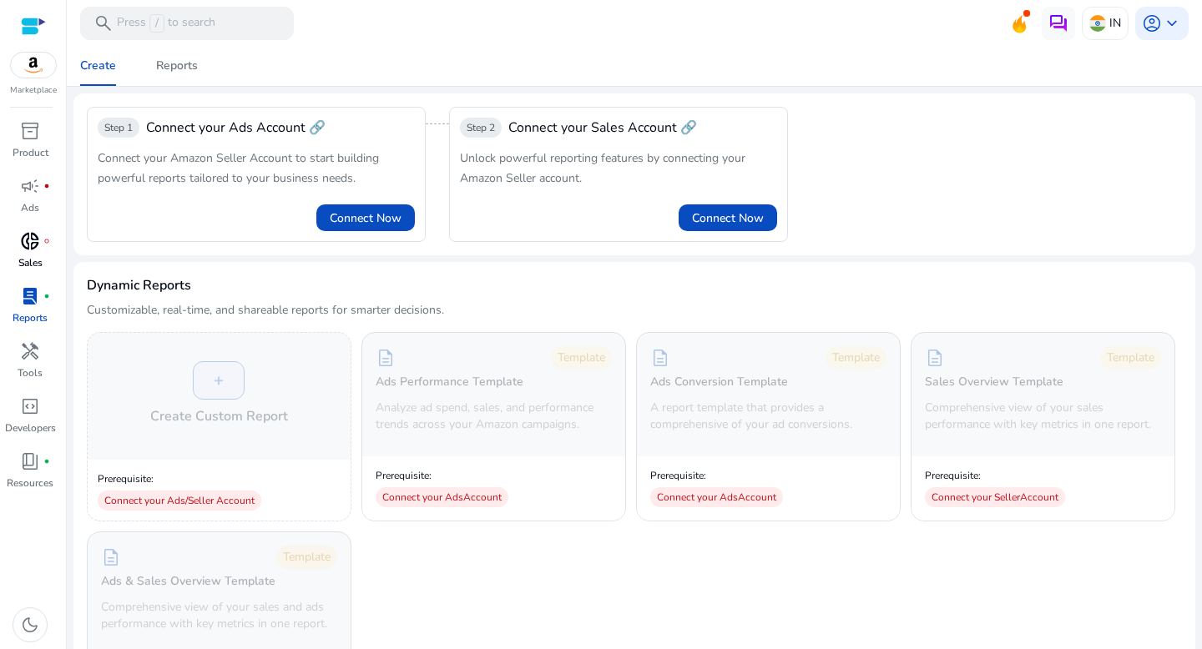
click at [38, 257] on p "Sales" at bounding box center [30, 262] width 24 height 15
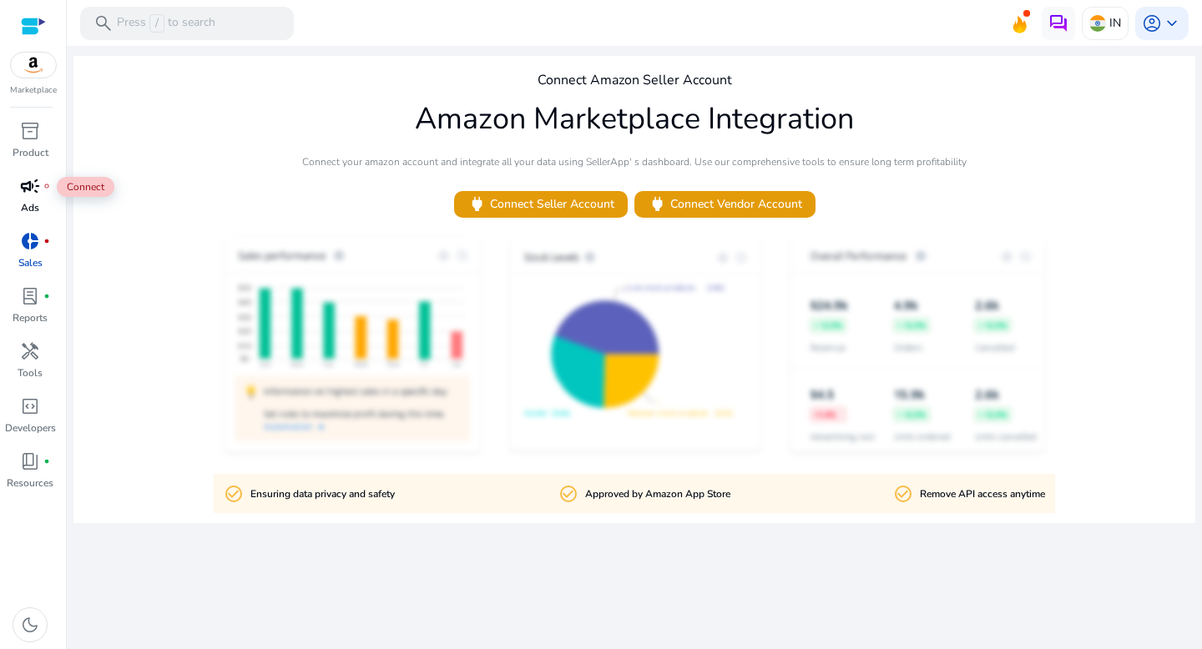
click at [34, 186] on span "campaign" at bounding box center [30, 186] width 20 height 20
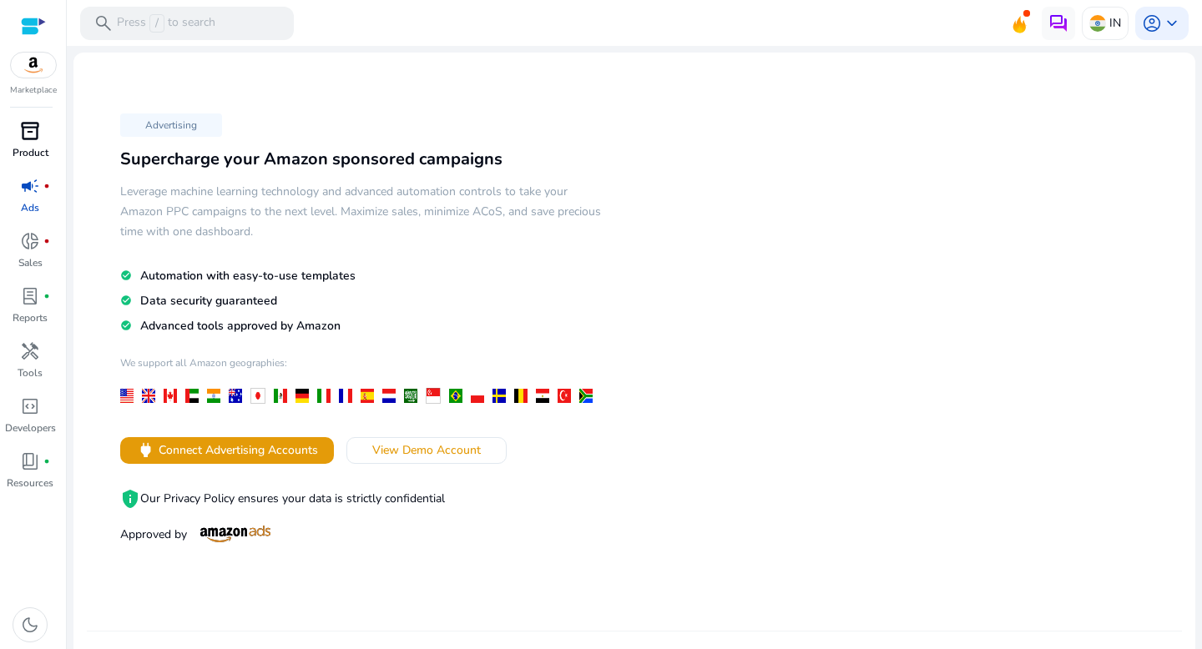
click at [30, 136] on span "inventory_2" at bounding box center [30, 131] width 20 height 20
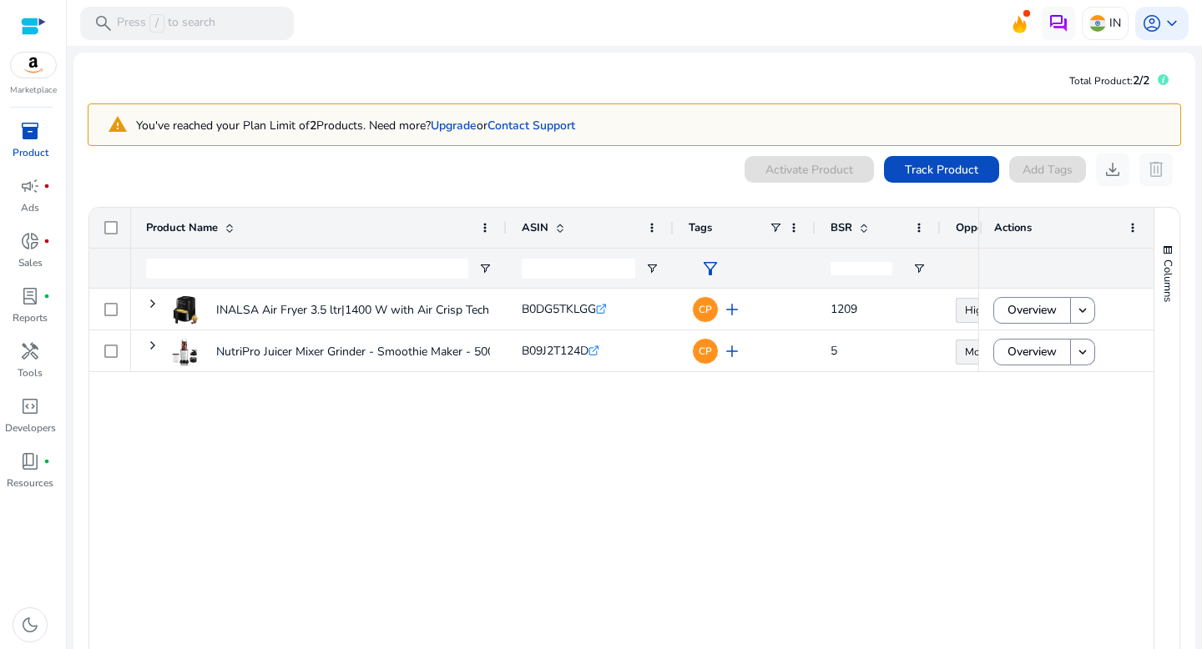
click at [371, 451] on div "INALSA Air Fryer 3.5 ltr|1400 W with Air Crisp Technology|Temperature... B0DG5T…" at bounding box center [554, 478] width 847 height 379
click at [636, 466] on div "INALSA Air Fryer 3.5 ltr|1400 W with Air Crisp Technology|Temperature... B0DG5T…" at bounding box center [554, 478] width 847 height 379
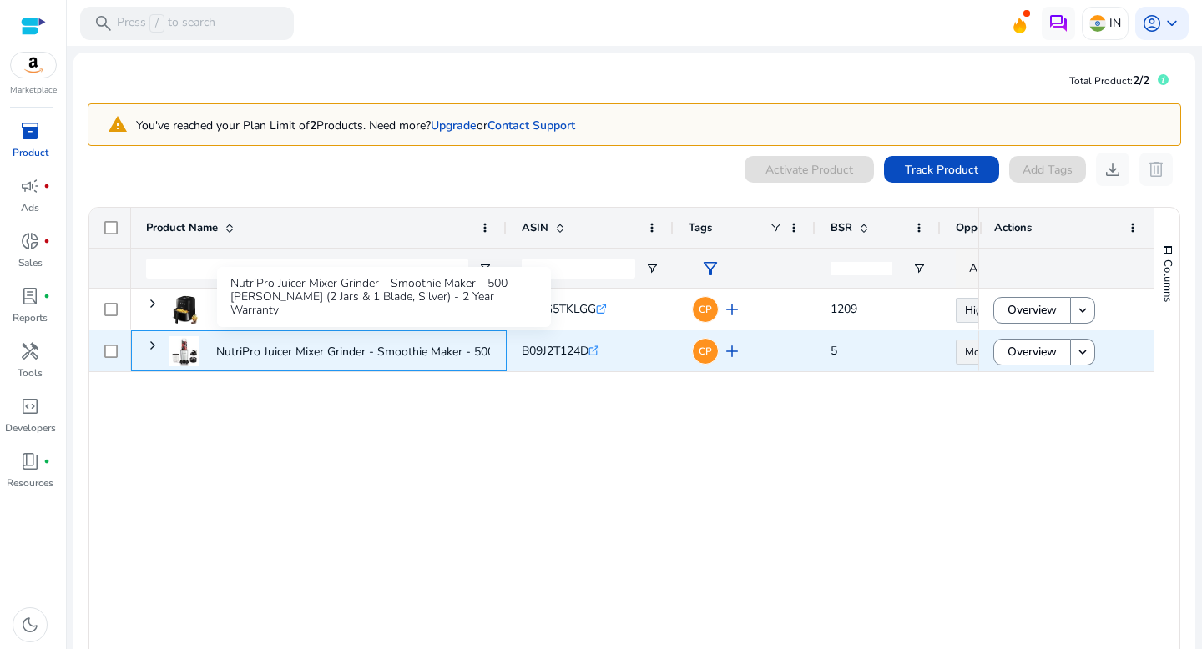
click at [371, 346] on p "NutriPro Juicer Mixer Grinder - Smoothie Maker - 500 [PERSON_NAME] (2..." at bounding box center [413, 352] width 395 height 34
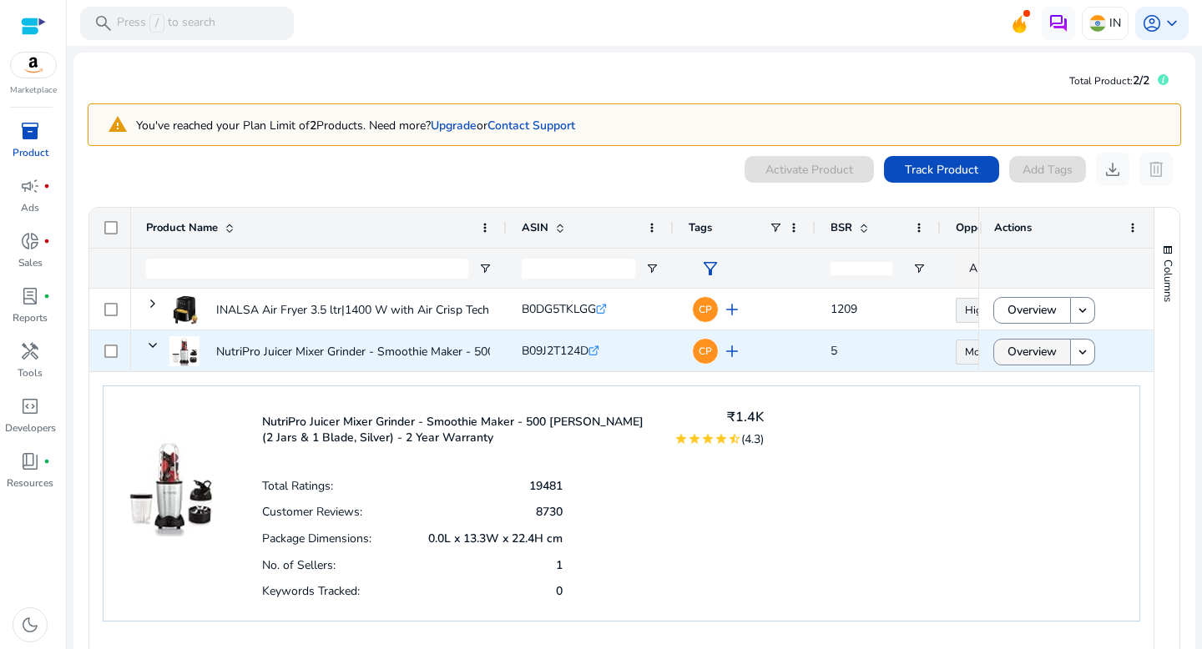
click at [1008, 353] on span "Overview" at bounding box center [1032, 352] width 49 height 34
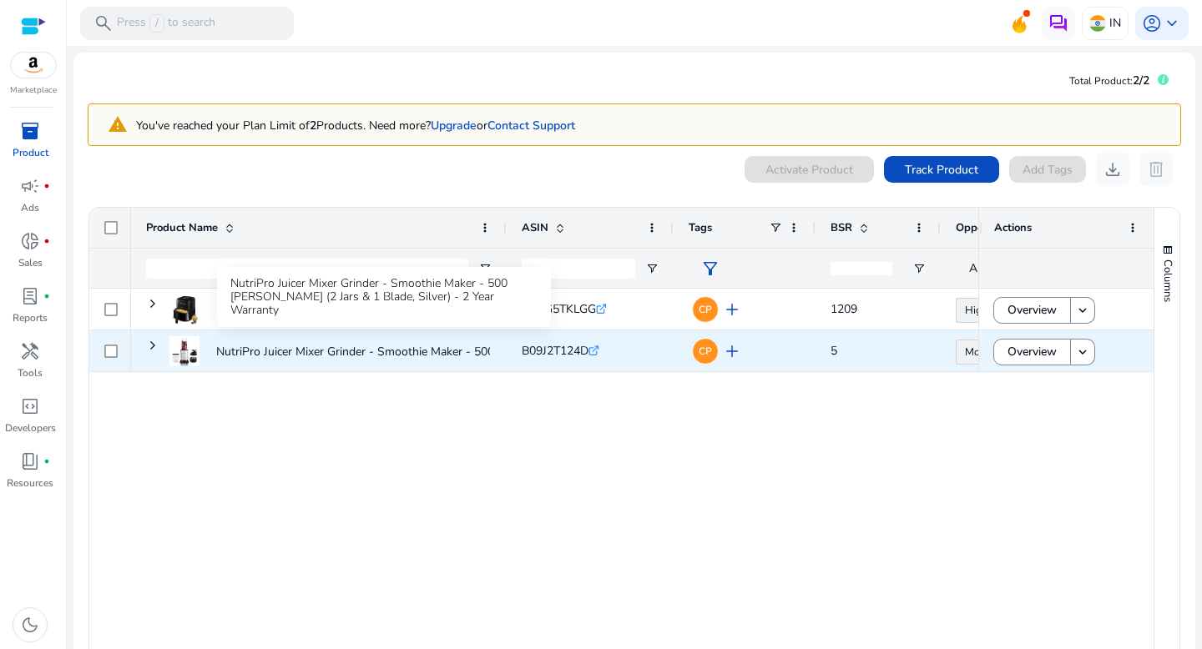
click at [373, 345] on p "NutriPro Juicer Mixer Grinder - Smoothie Maker - 500 [PERSON_NAME] (2..." at bounding box center [413, 352] width 395 height 34
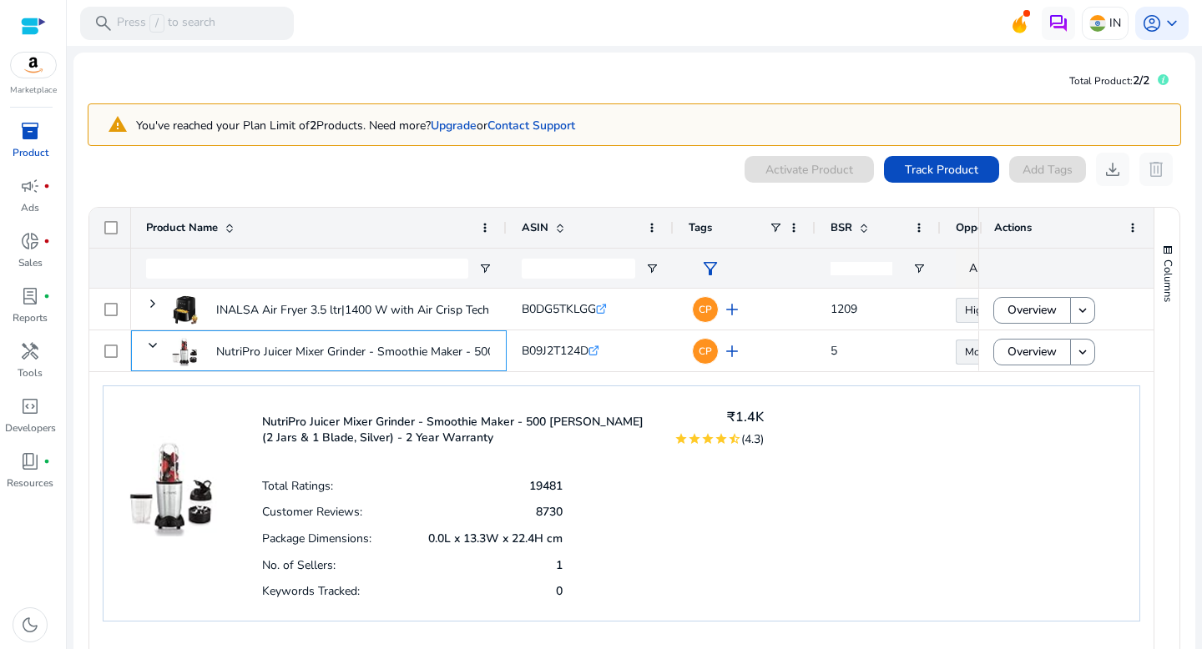
scroll to position [18, 0]
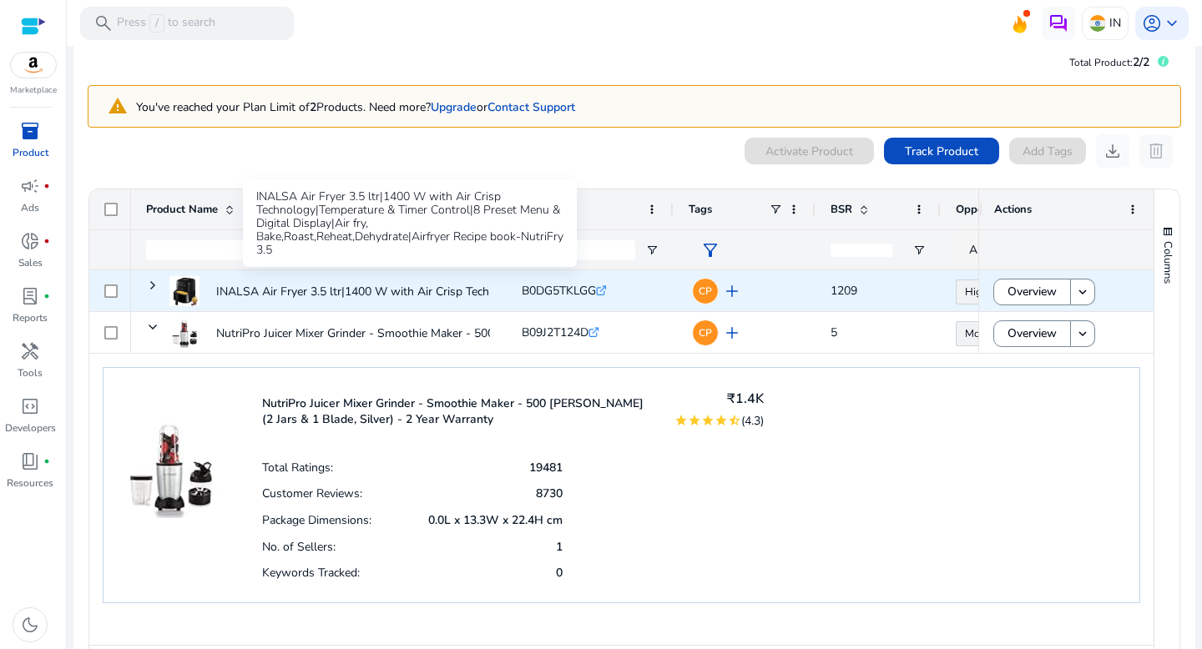
click at [436, 298] on p "INALSA Air Fryer 3.5 ltr|1400 W with Air Crisp Technology|Temperature..." at bounding box center [408, 292] width 385 height 34
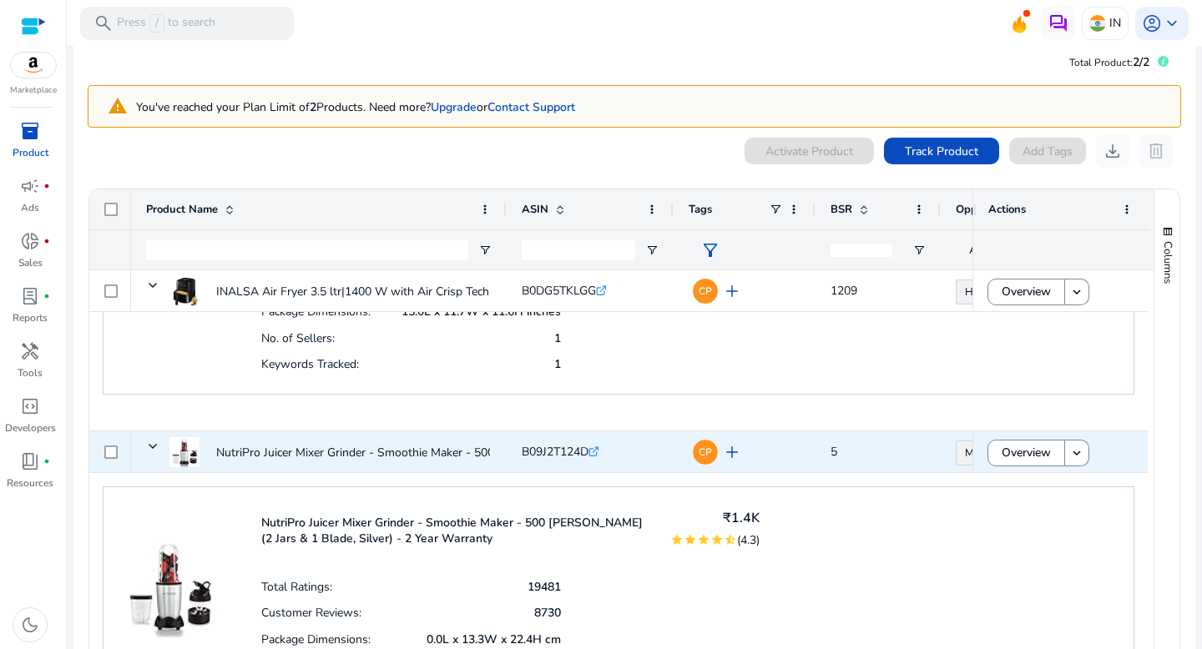
scroll to position [0, 0]
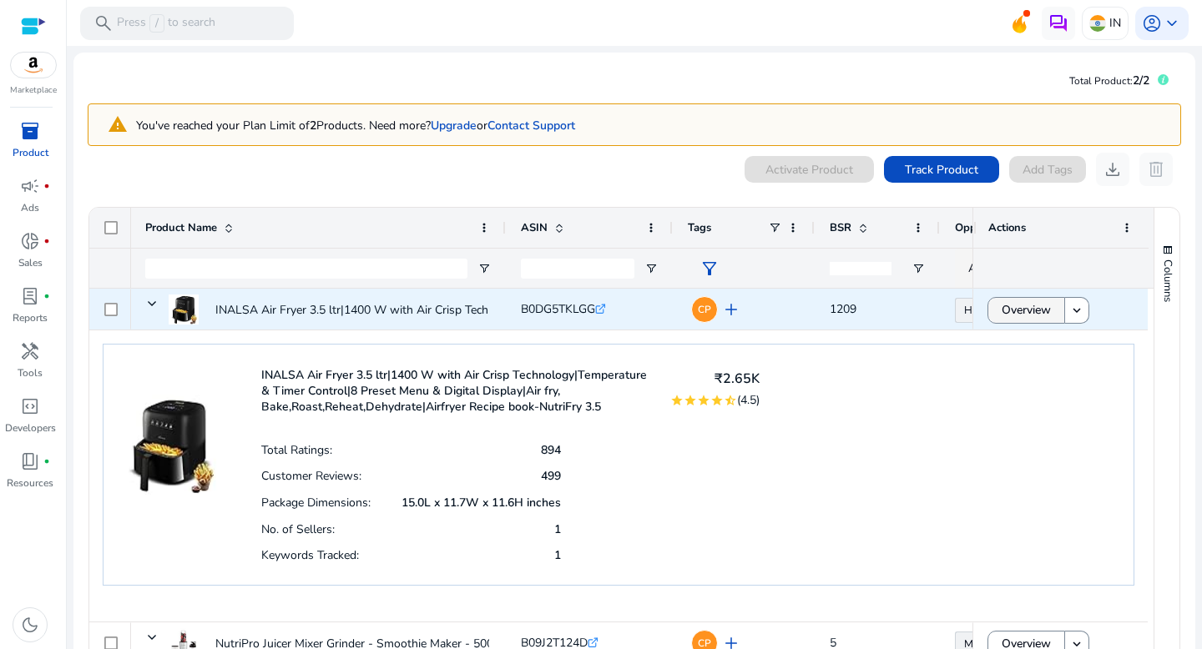
click at [1010, 308] on span "Overview" at bounding box center [1026, 310] width 49 height 34
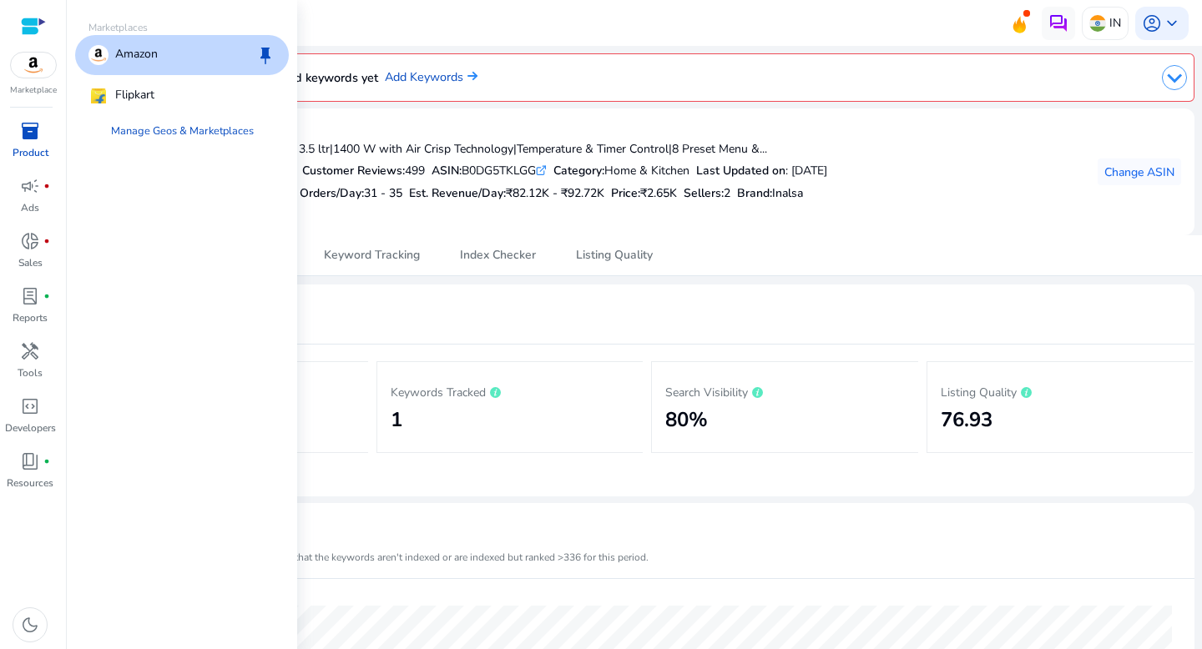
click at [46, 73] on img at bounding box center [33, 65] width 45 height 25
click at [153, 88] on p "Flipkart" at bounding box center [134, 96] width 39 height 20
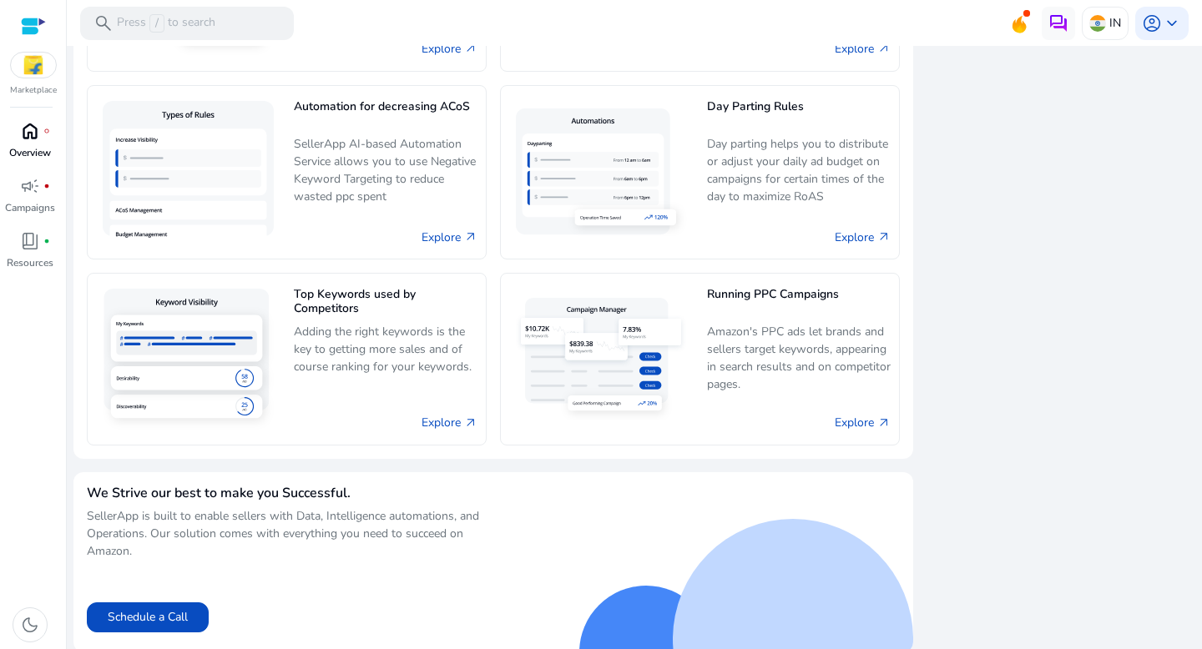
click at [37, 133] on span "home" at bounding box center [30, 131] width 20 height 20
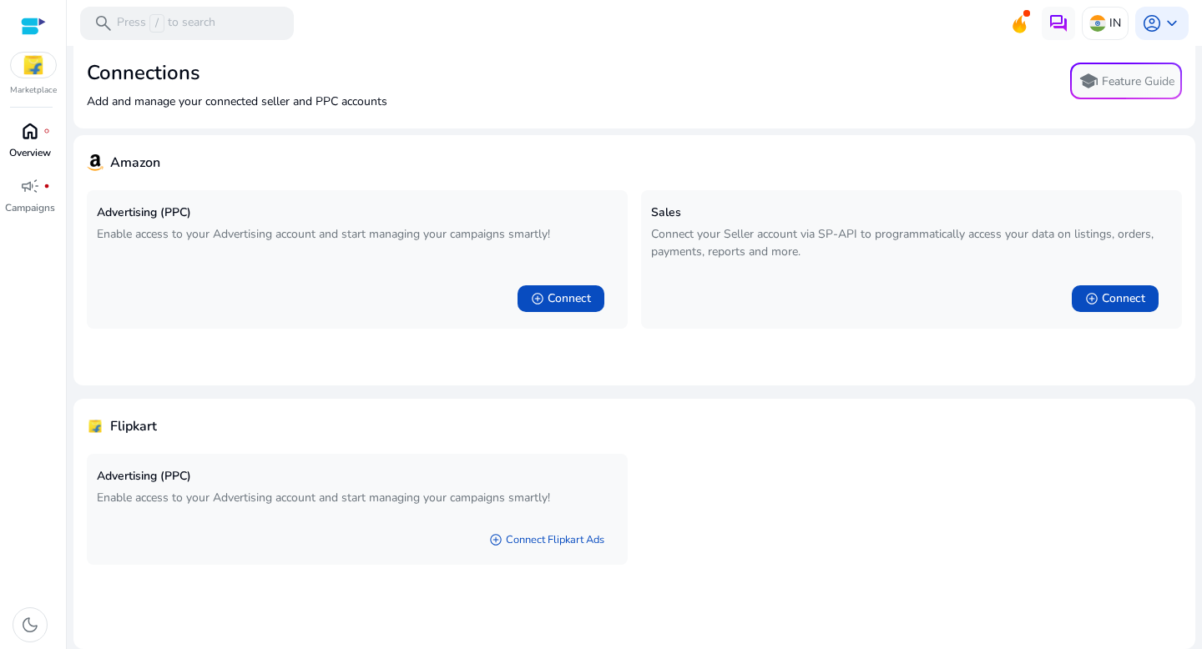
click at [23, 152] on p "Overview" at bounding box center [30, 152] width 42 height 15
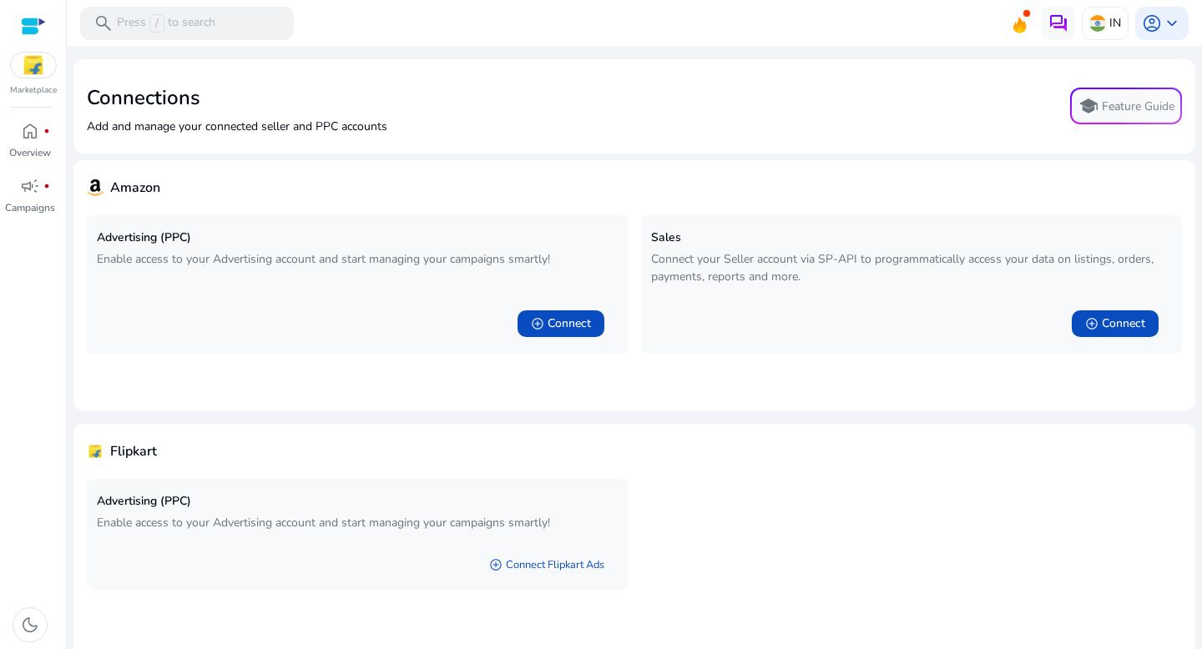
click at [39, 69] on img at bounding box center [33, 65] width 45 height 25
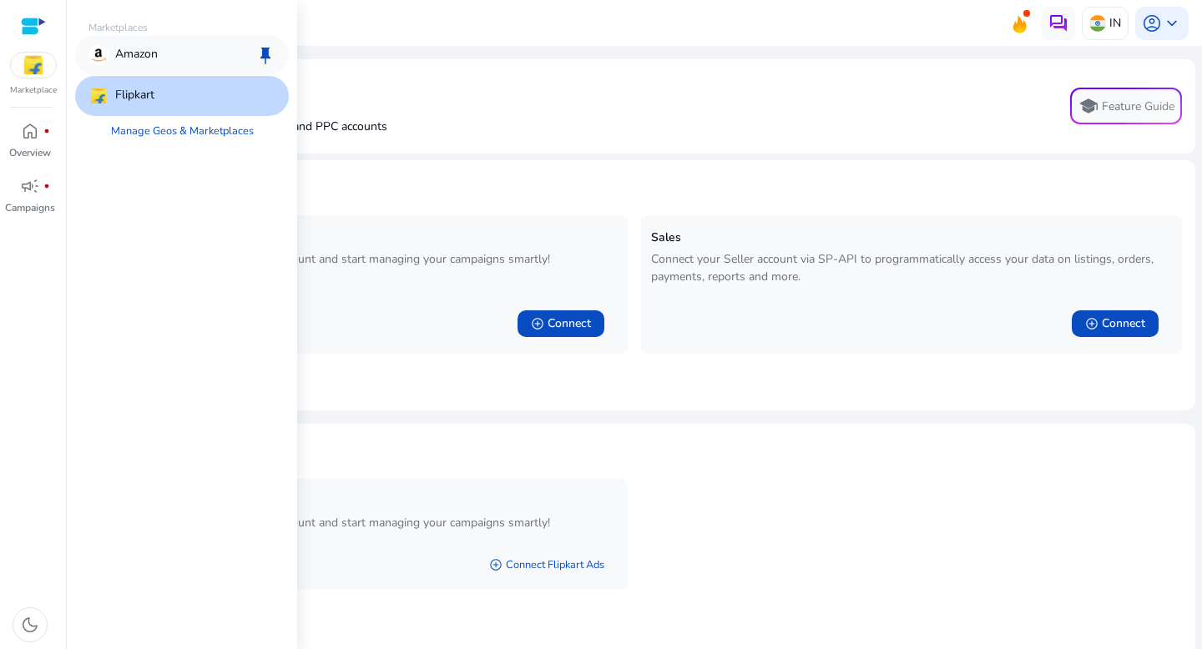
click at [154, 57] on p "Amazon" at bounding box center [136, 55] width 43 height 20
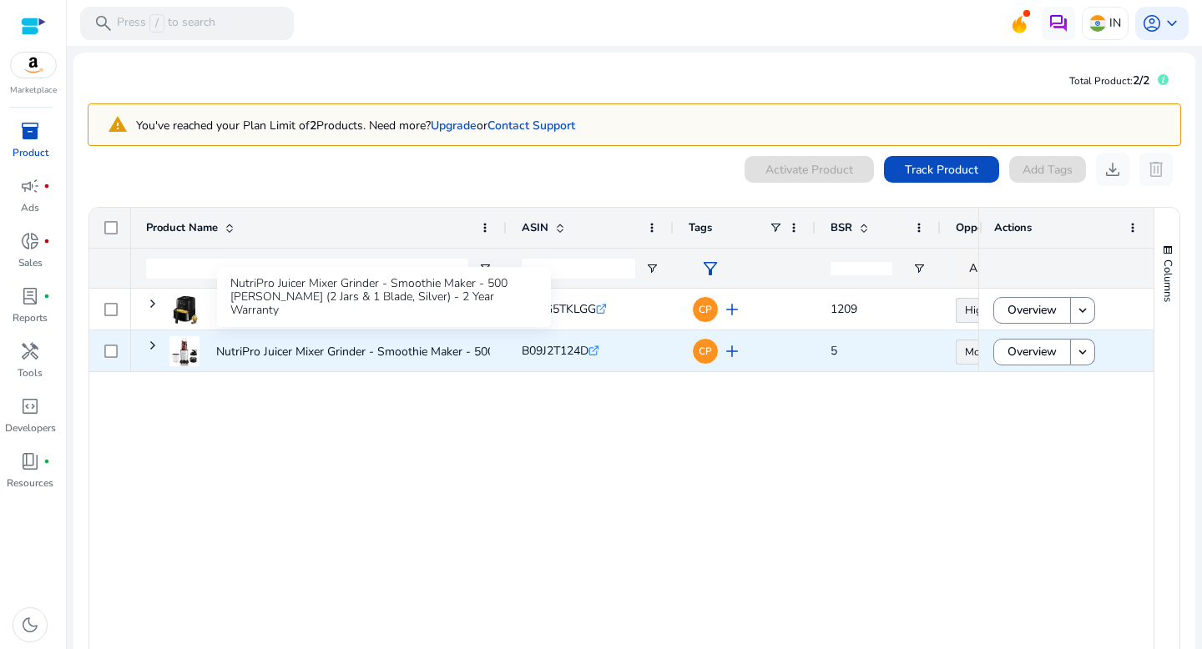
click at [362, 351] on p "NutriPro Juicer Mixer Grinder - Smoothie Maker - 500 [PERSON_NAME] (2..." at bounding box center [413, 352] width 395 height 34
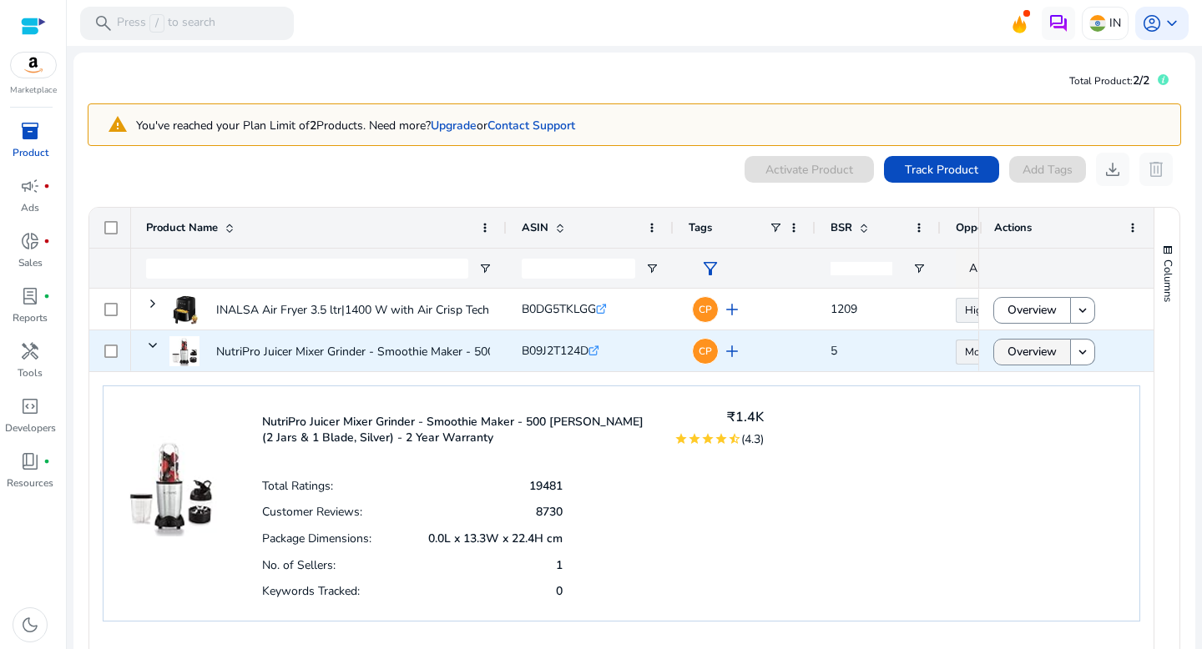
click at [1013, 351] on span "Overview" at bounding box center [1032, 352] width 49 height 34
